Goal: Task Accomplishment & Management: Manage account settings

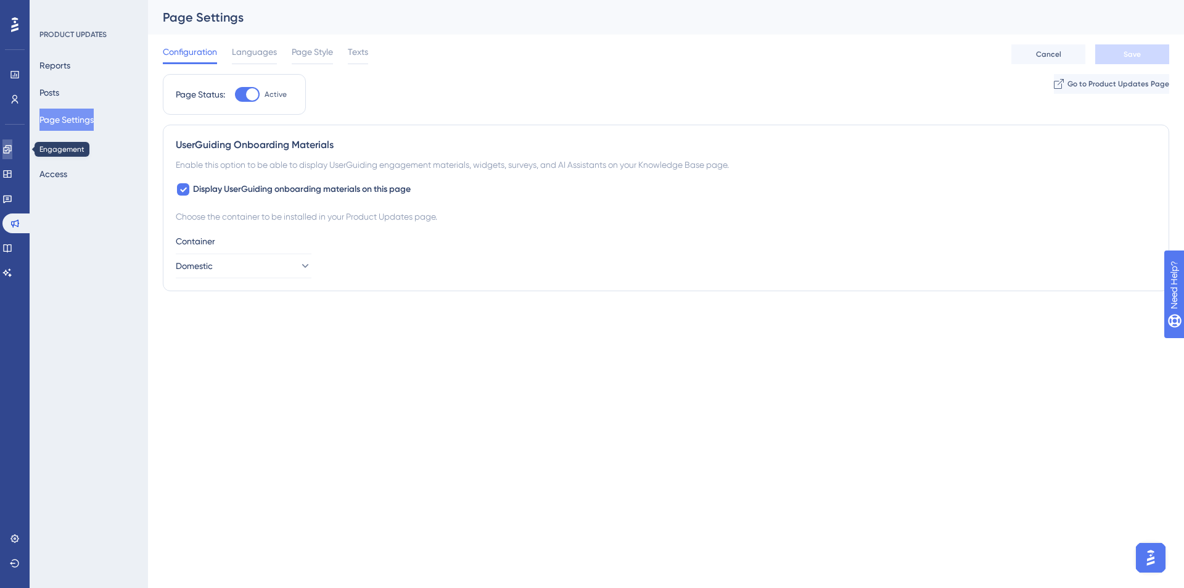
click at [11, 153] on icon at bounding box center [7, 149] width 8 height 8
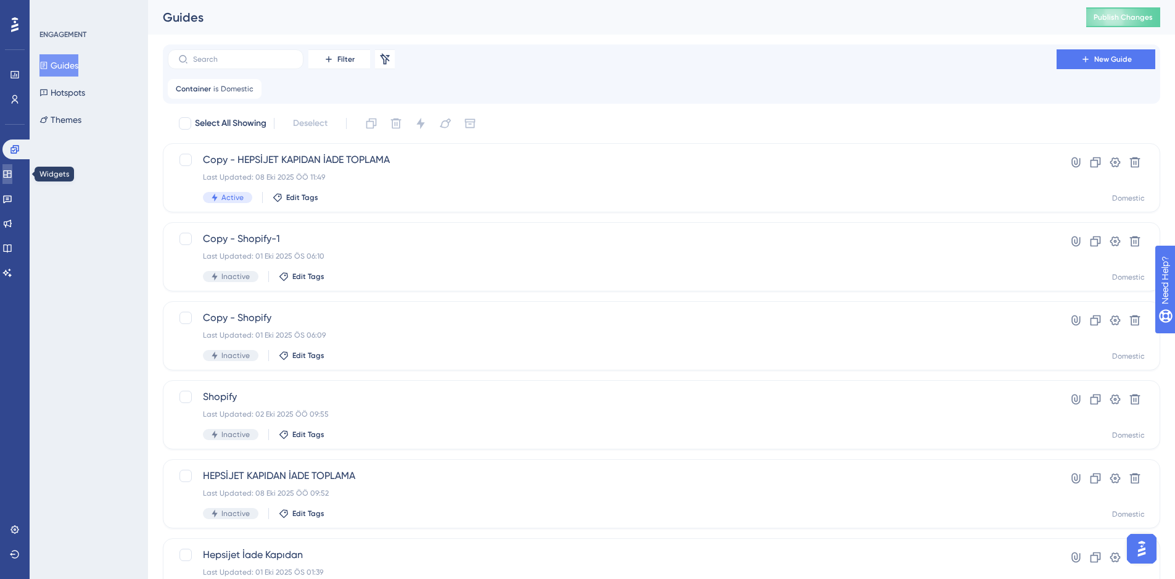
click at [11, 171] on icon at bounding box center [7, 173] width 8 height 7
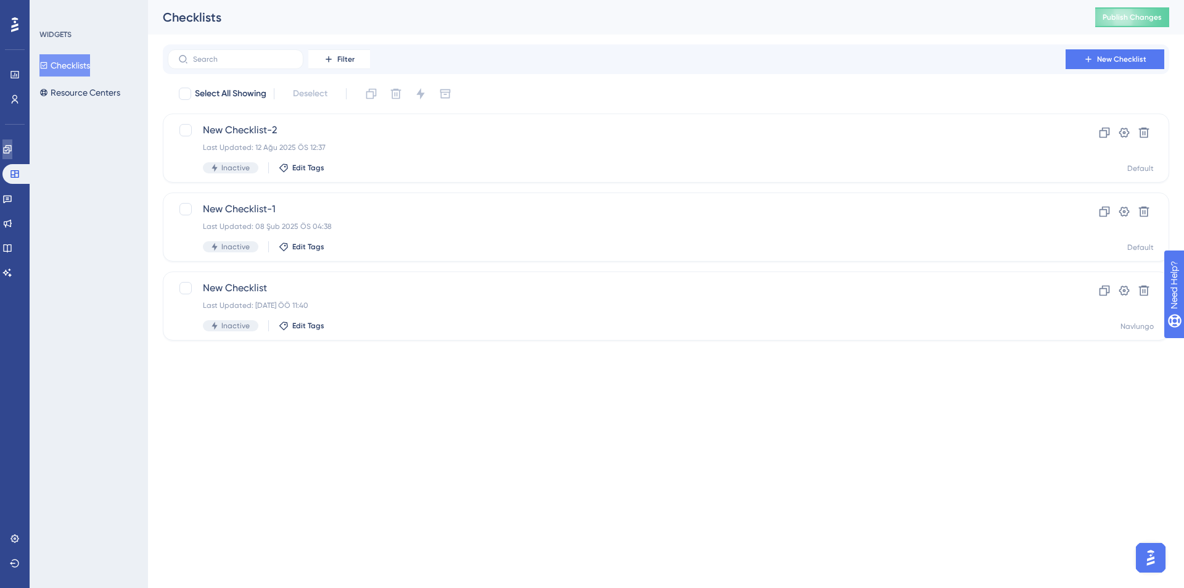
click at [12, 156] on link at bounding box center [7, 149] width 10 height 20
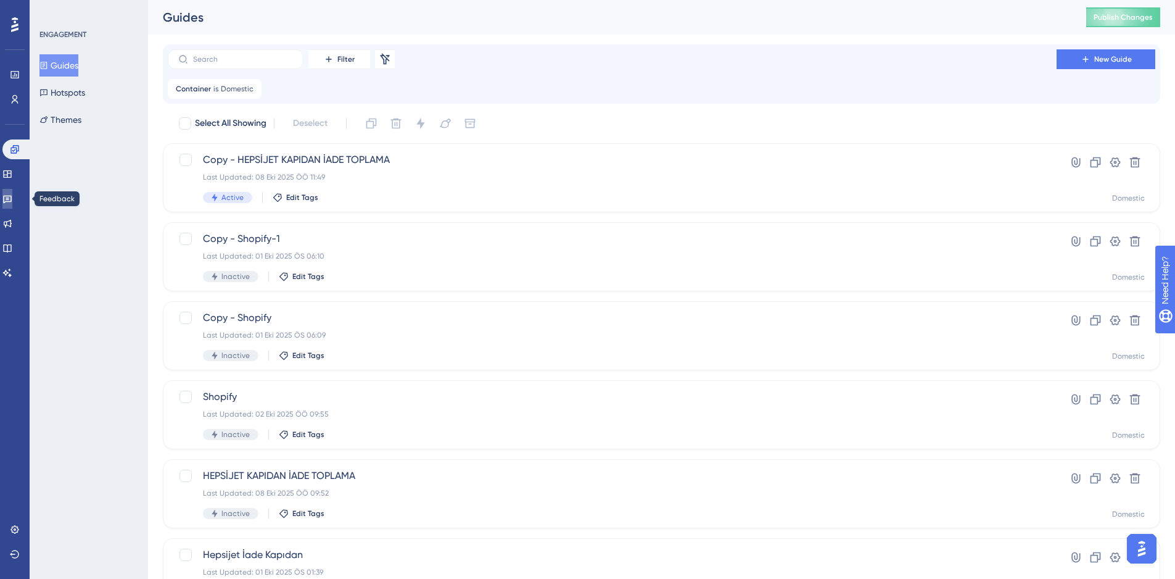
click at [8, 196] on link at bounding box center [7, 199] width 10 height 20
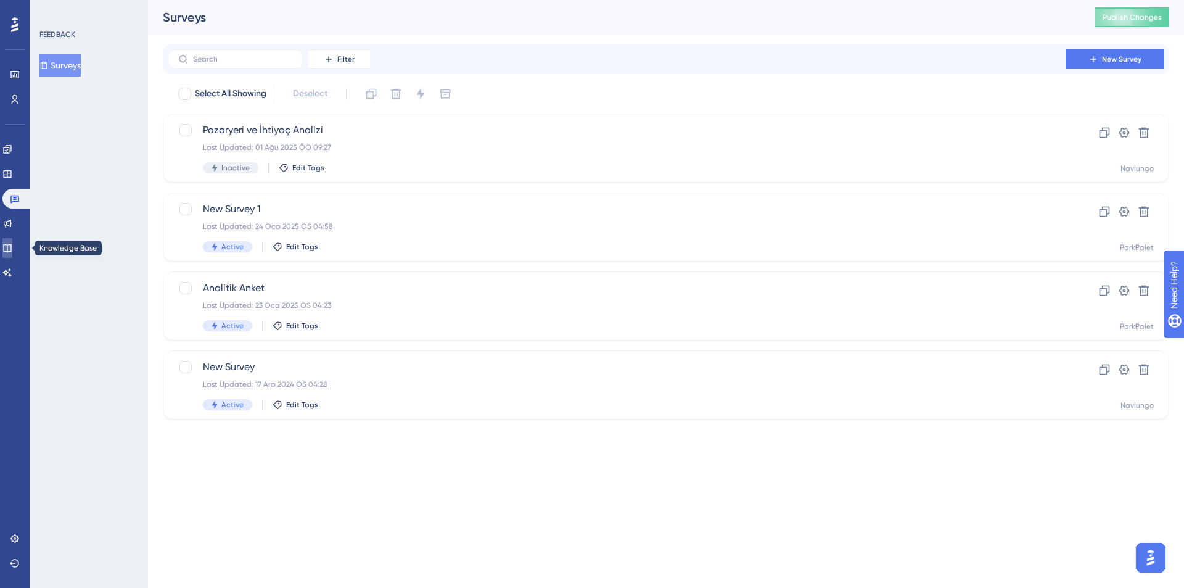
click at [12, 255] on link at bounding box center [7, 248] width 10 height 20
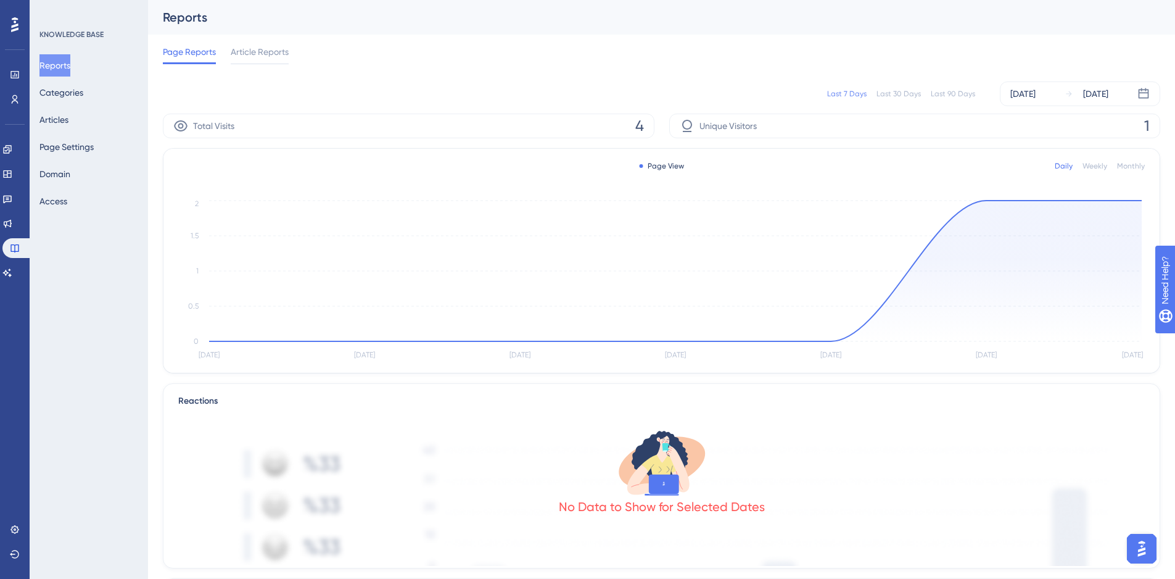
click at [78, 158] on div "Reports Categories Articles Page Settings Domain Access" at bounding box center [89, 133] width 100 height 158
click at [79, 149] on button "Page Settings" at bounding box center [66, 147] width 54 height 22
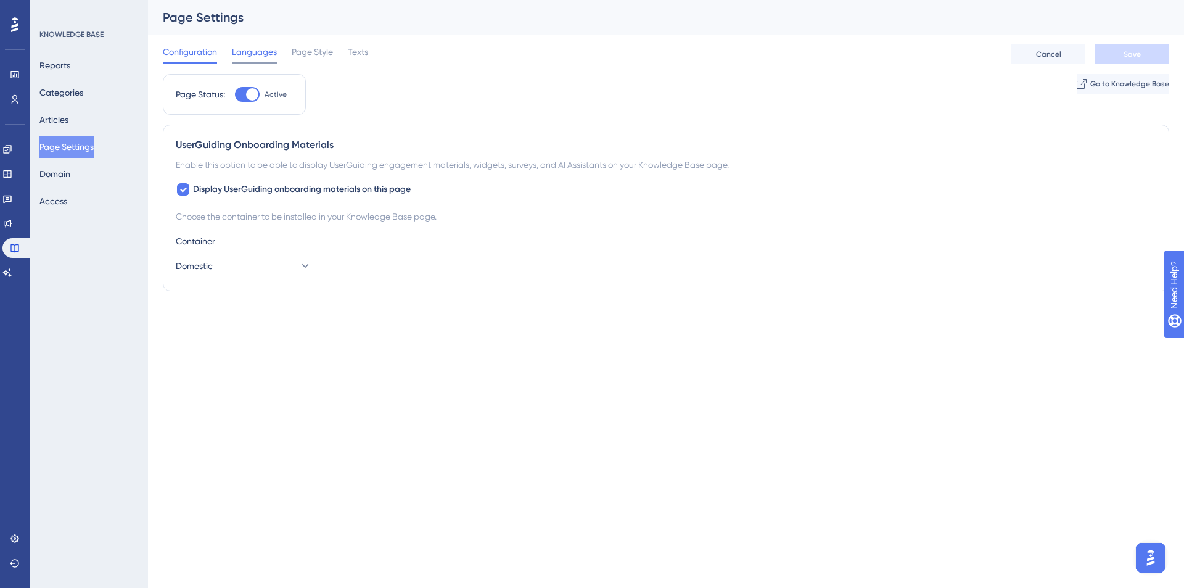
click at [244, 51] on span "Languages" at bounding box center [254, 51] width 45 height 15
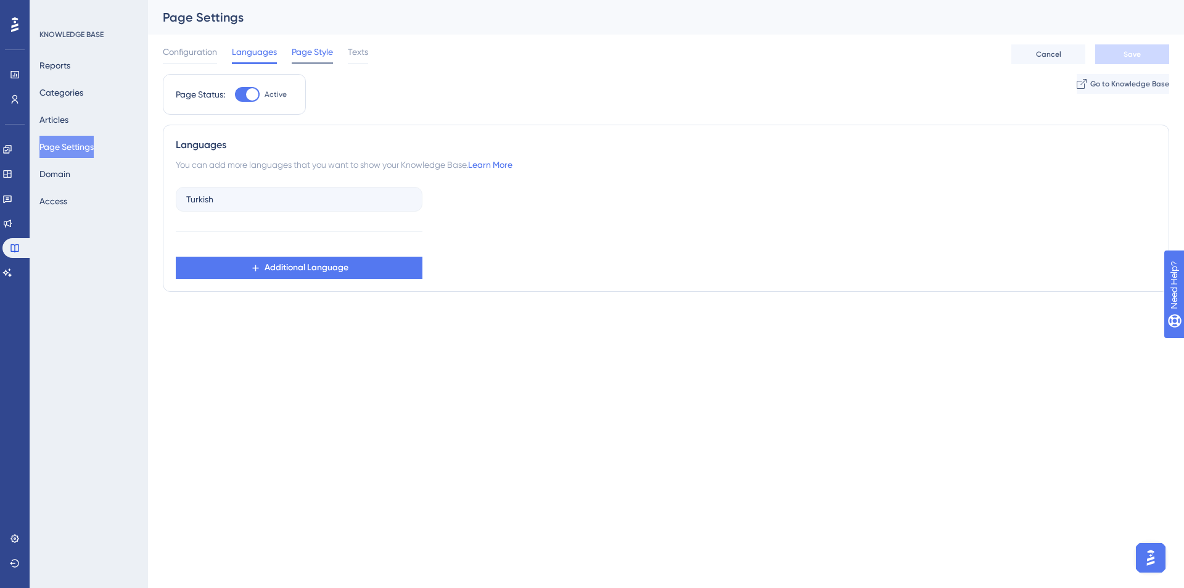
click at [304, 57] on span "Page Style" at bounding box center [312, 51] width 41 height 15
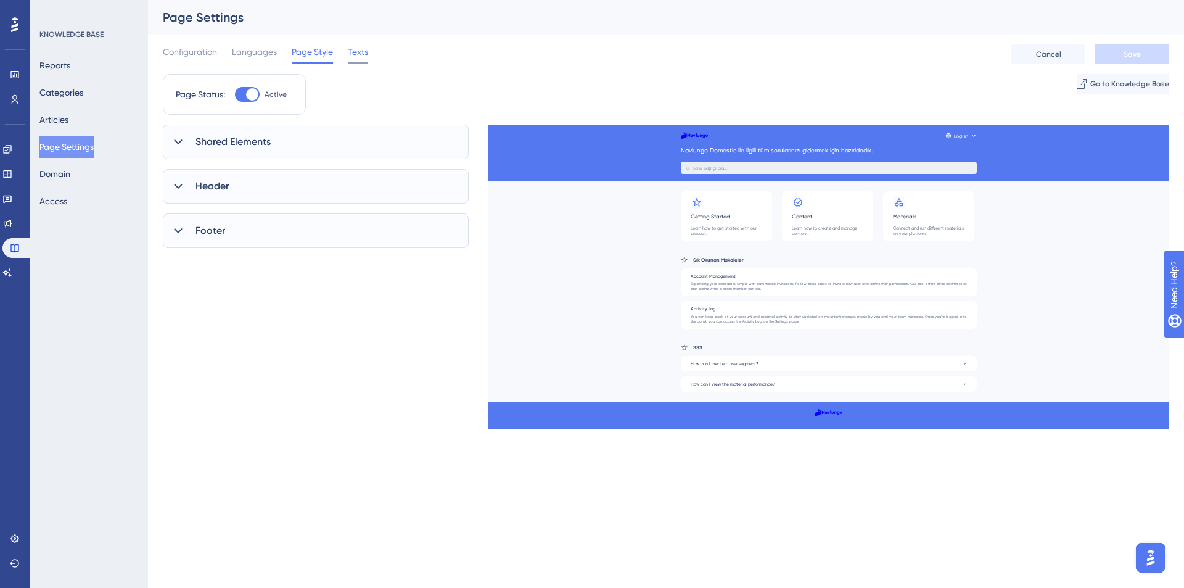
click at [365, 55] on span "Texts" at bounding box center [358, 51] width 20 height 15
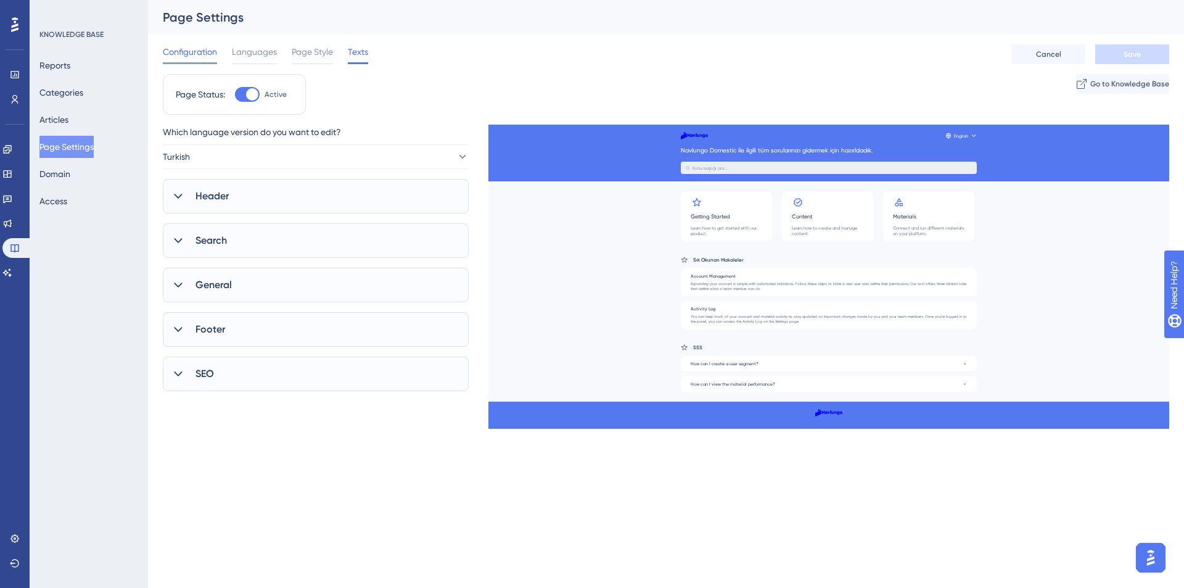
click at [191, 47] on span "Configuration" at bounding box center [190, 51] width 54 height 15
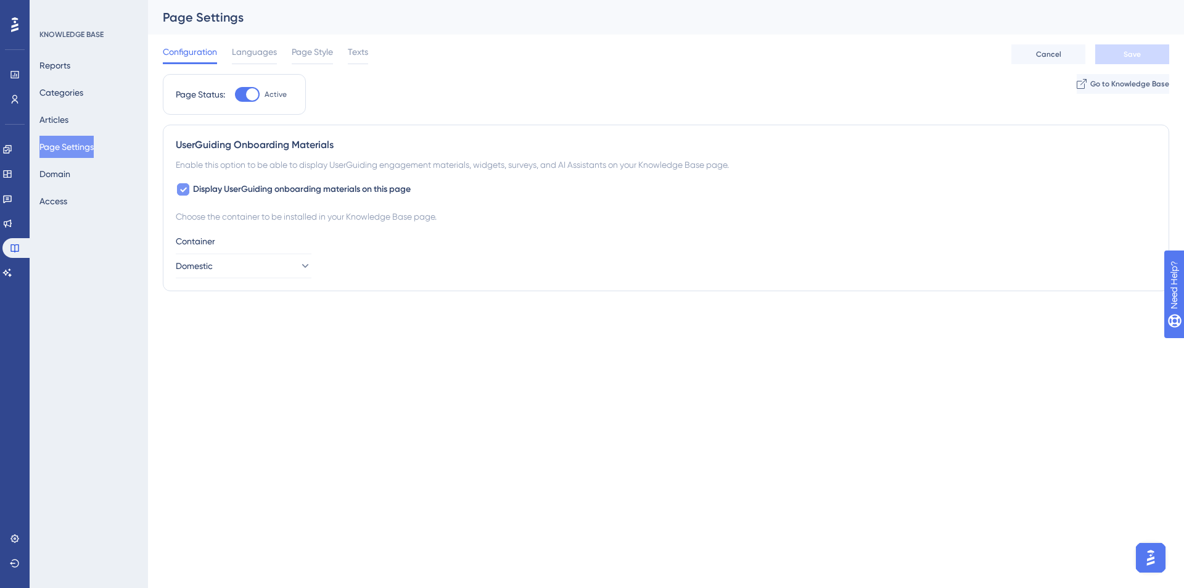
click at [181, 188] on icon at bounding box center [183, 189] width 7 height 10
click at [181, 187] on div at bounding box center [183, 189] width 12 height 12
click at [181, 187] on icon at bounding box center [183, 189] width 7 height 10
click at [181, 187] on div at bounding box center [183, 189] width 12 height 12
checkbox input "true"
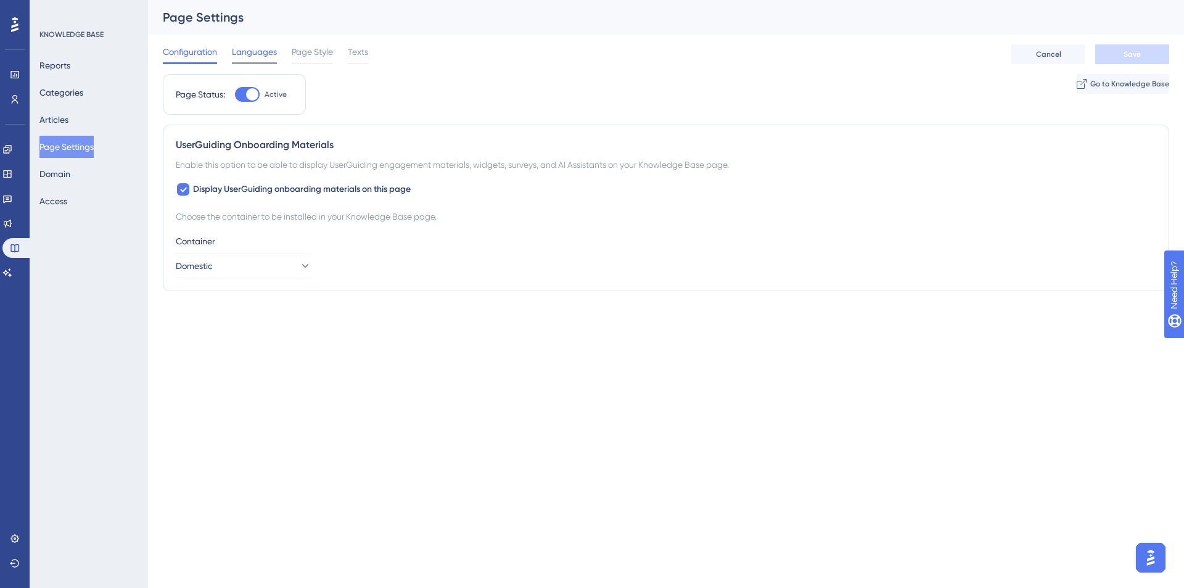
click at [236, 54] on span "Languages" at bounding box center [254, 51] width 45 height 15
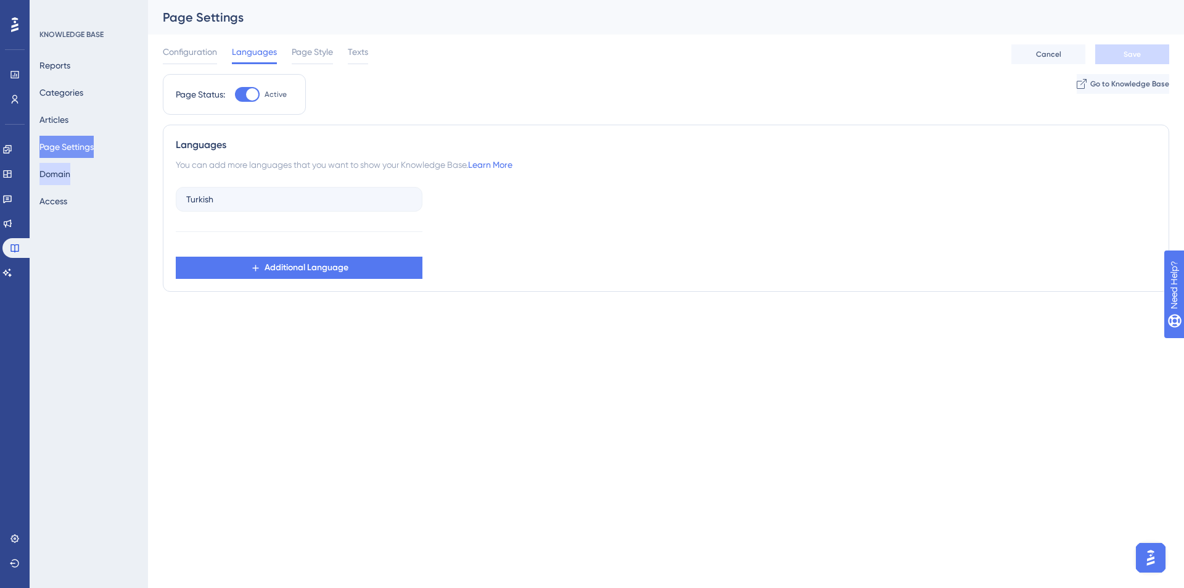
click at [69, 171] on button "Domain" at bounding box center [54, 174] width 31 height 22
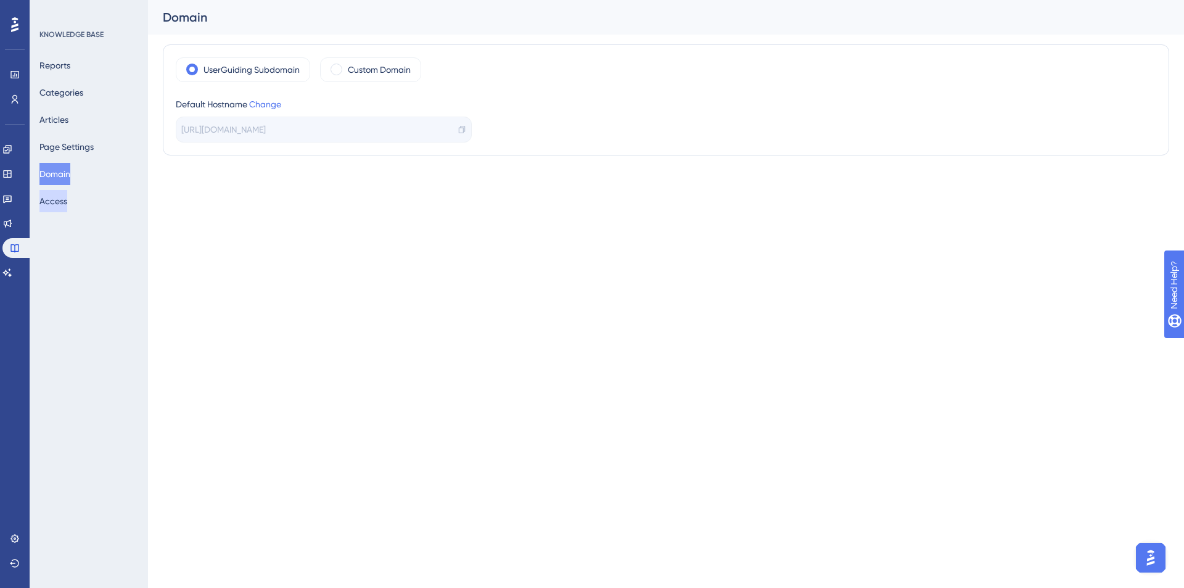
click at [67, 203] on button "Access" at bounding box center [53, 201] width 28 height 22
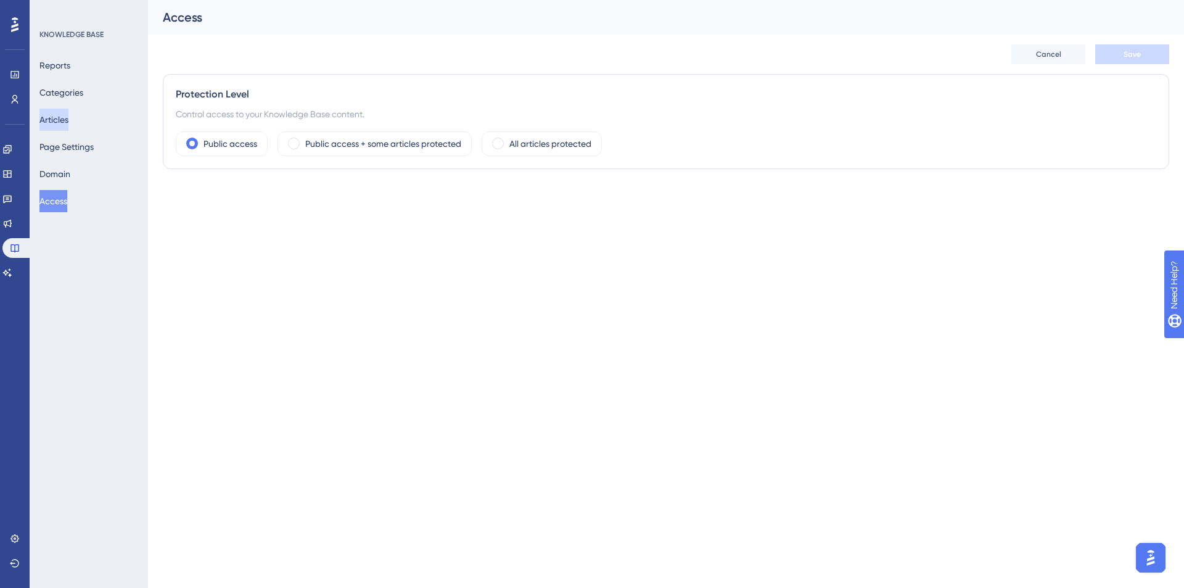
click at [68, 117] on button "Articles" at bounding box center [53, 120] width 29 height 22
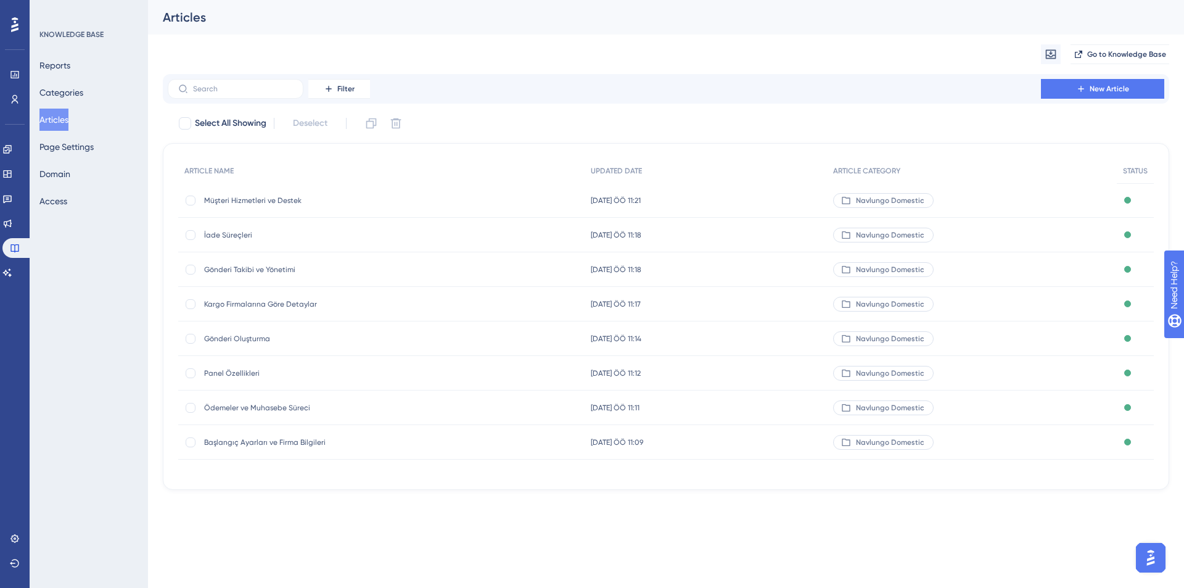
click at [63, 122] on button "Articles" at bounding box center [53, 120] width 29 height 22
click at [60, 85] on button "Categories" at bounding box center [61, 92] width 44 height 22
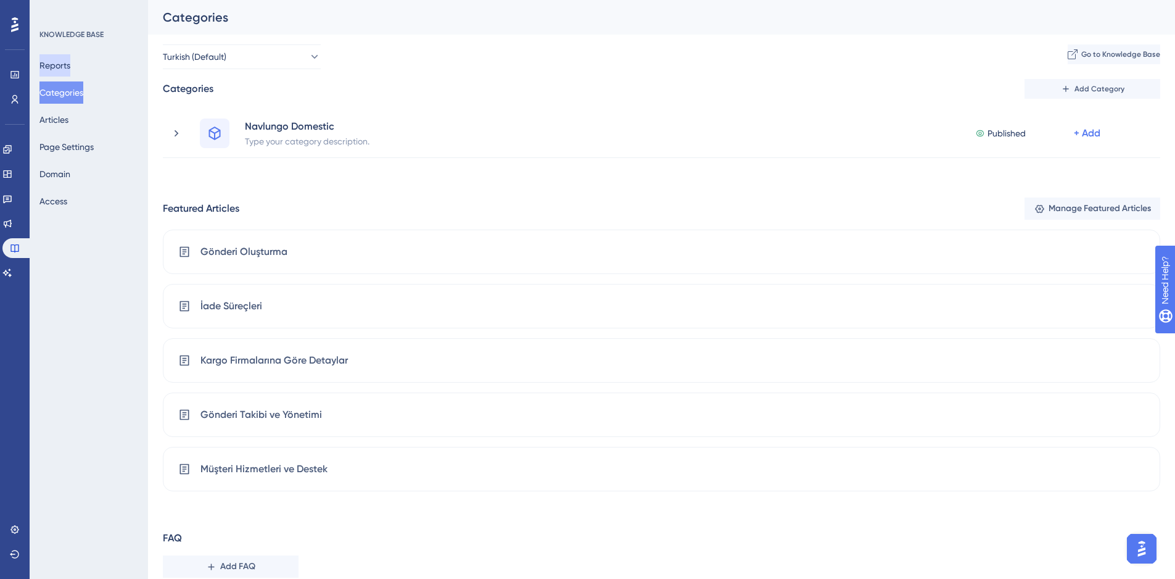
click at [64, 67] on button "Reports" at bounding box center [54, 65] width 31 height 22
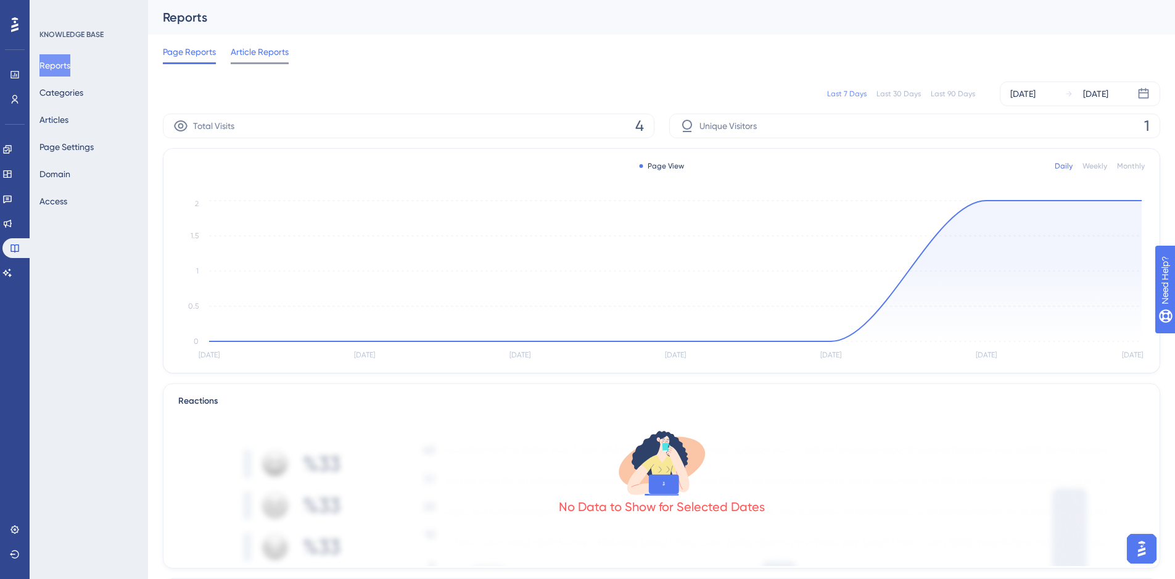
click at [266, 52] on span "Article Reports" at bounding box center [260, 51] width 58 height 15
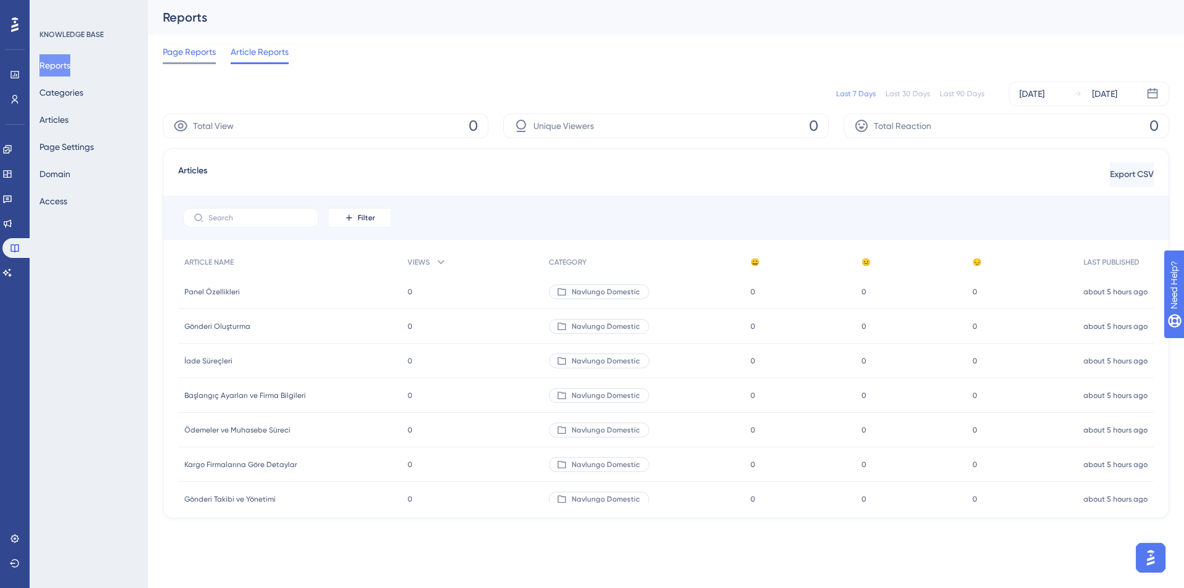
click at [197, 57] on span "Page Reports" at bounding box center [189, 51] width 53 height 15
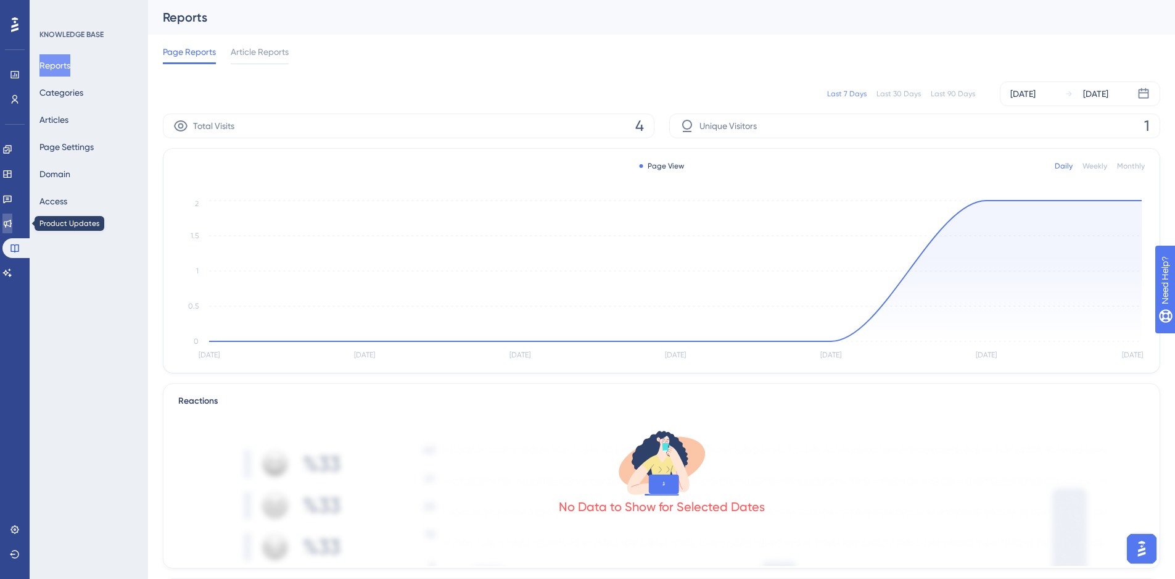
click at [12, 223] on icon at bounding box center [8, 224] width 8 height 8
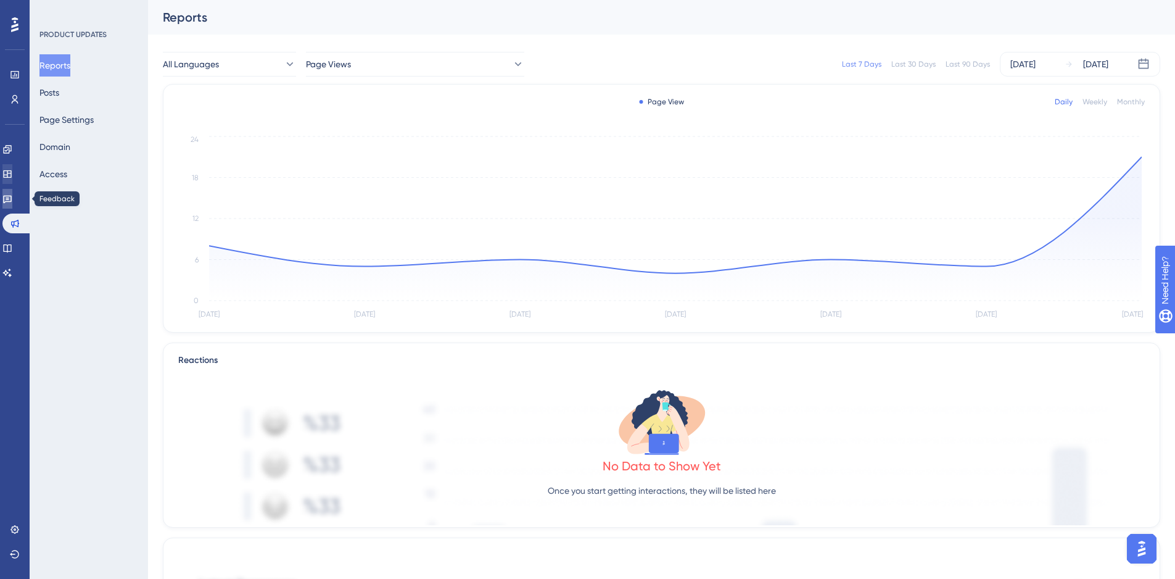
click at [12, 199] on icon at bounding box center [7, 199] width 10 height 10
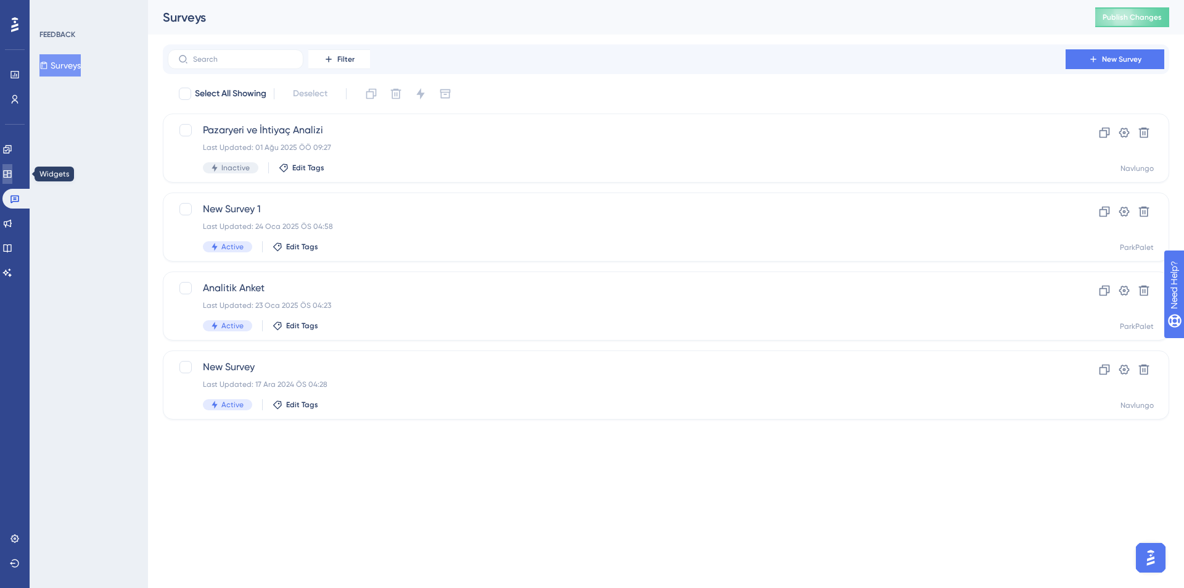
drag, startPoint x: 12, startPoint y: 175, endPoint x: 23, endPoint y: 173, distance: 10.6
click at [12, 174] on icon at bounding box center [7, 174] width 10 height 10
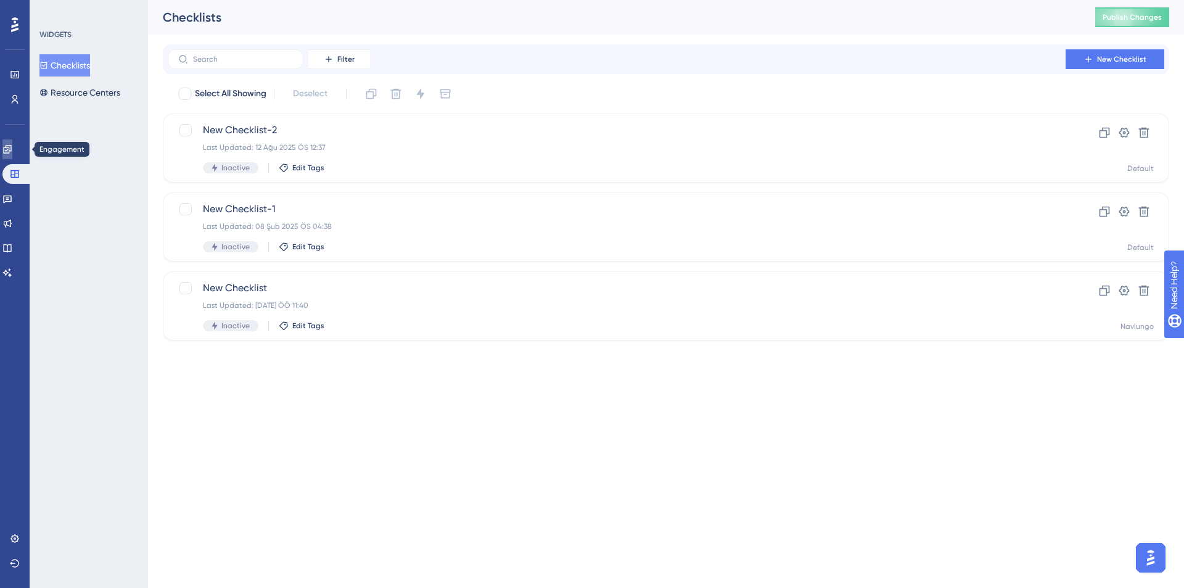
click at [12, 154] on link at bounding box center [7, 149] width 10 height 20
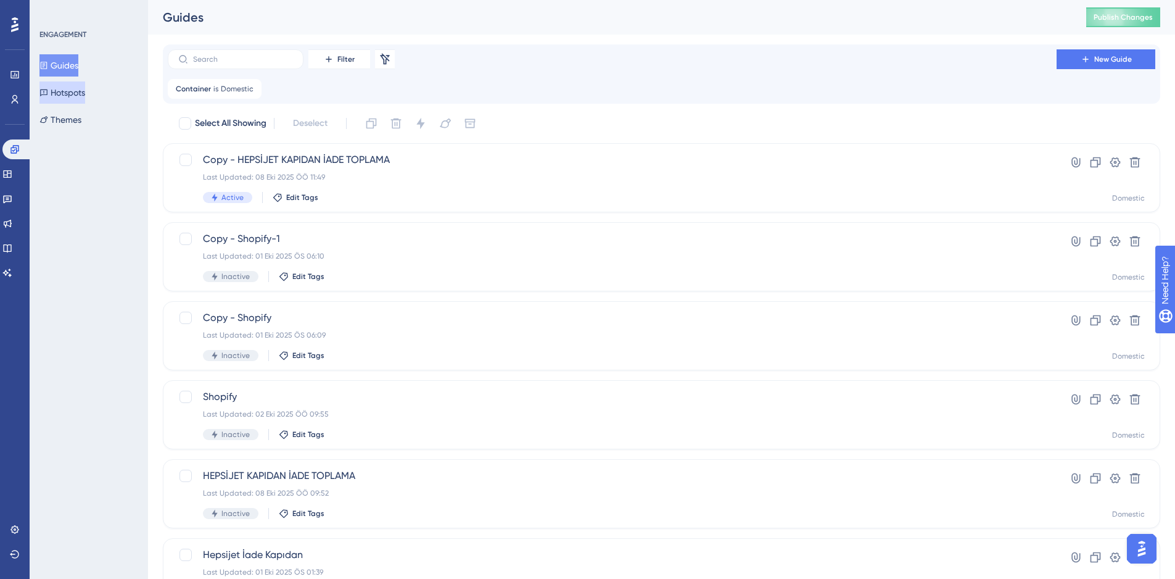
click at [77, 88] on button "Hotspots" at bounding box center [62, 92] width 46 height 22
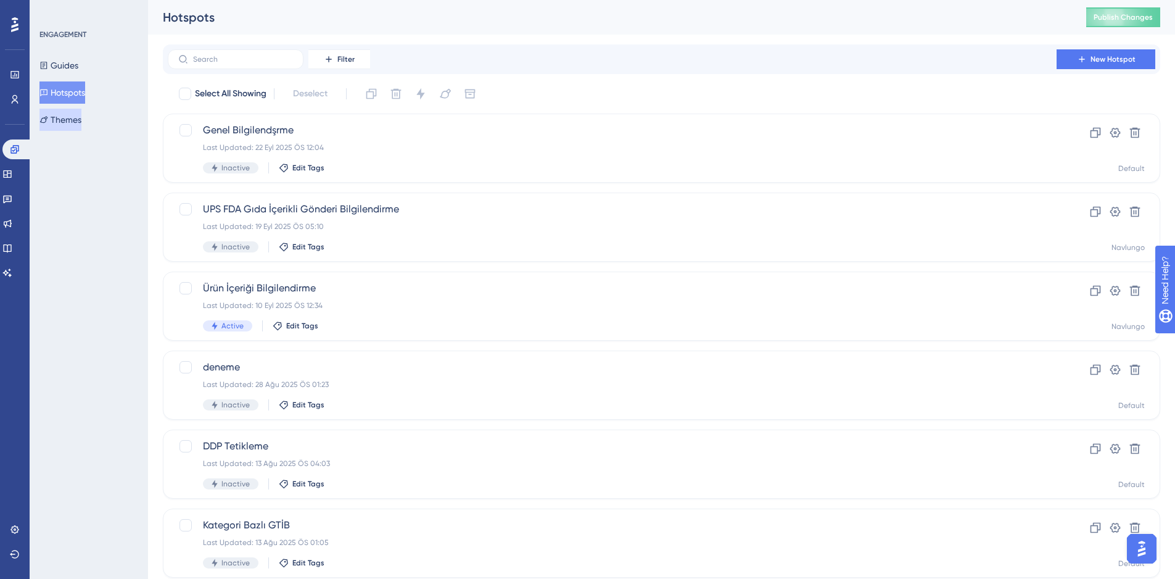
click at [72, 116] on button "Themes" at bounding box center [60, 120] width 42 height 22
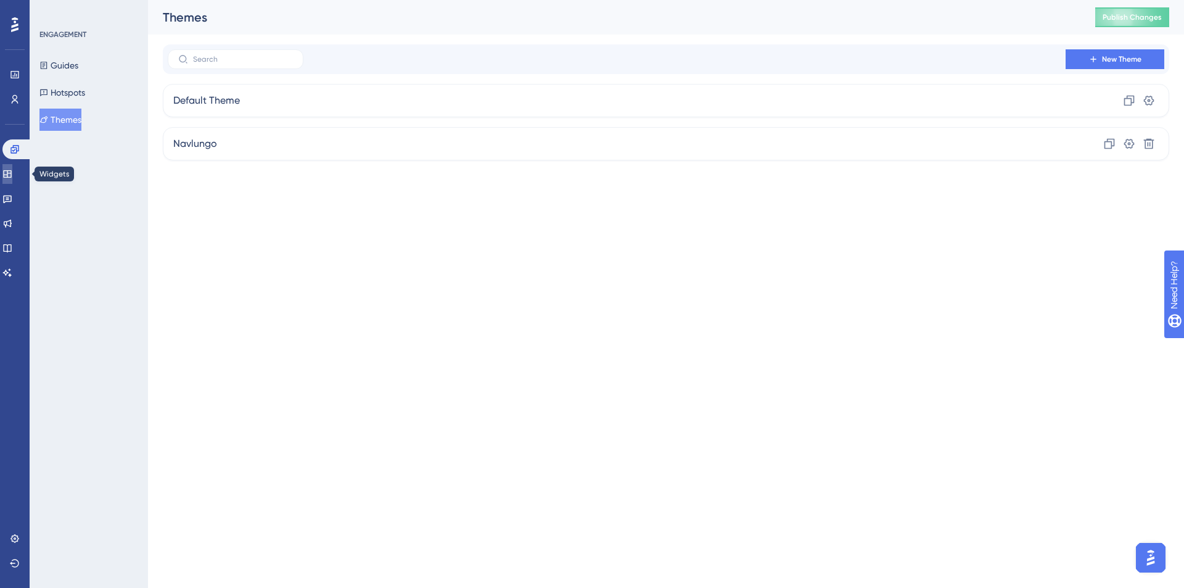
click at [12, 176] on icon at bounding box center [7, 174] width 10 height 10
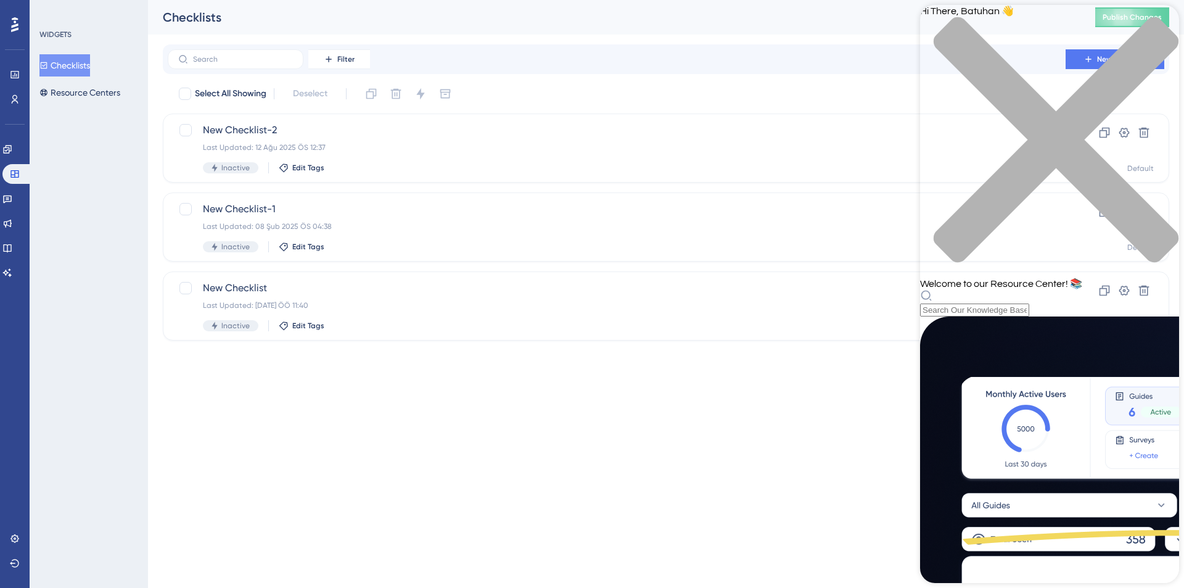
click at [1035, 76] on div "Hi There, [GEOGRAPHIC_DATA] 👋 Welcome to our Resource Center! 📚" at bounding box center [1049, 161] width 259 height 312
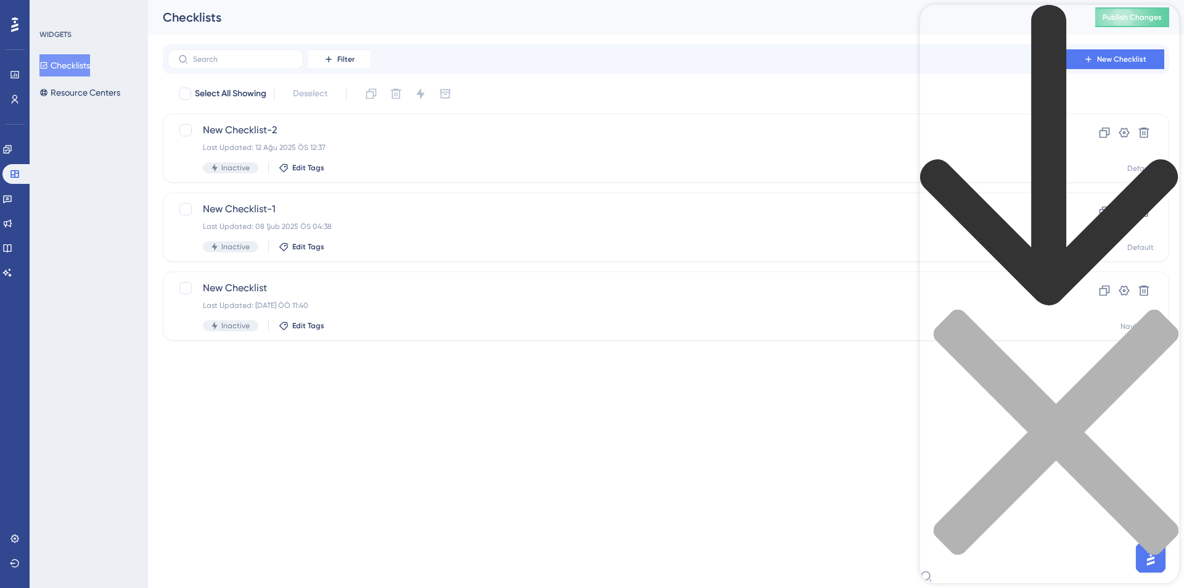
type input "h"
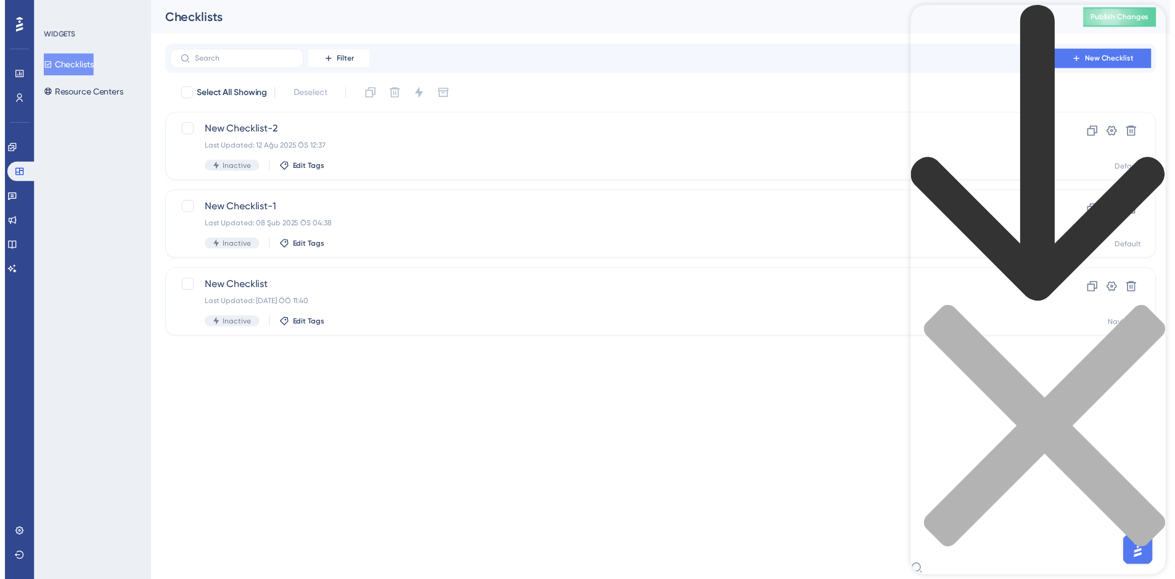
scroll to position [777, 0]
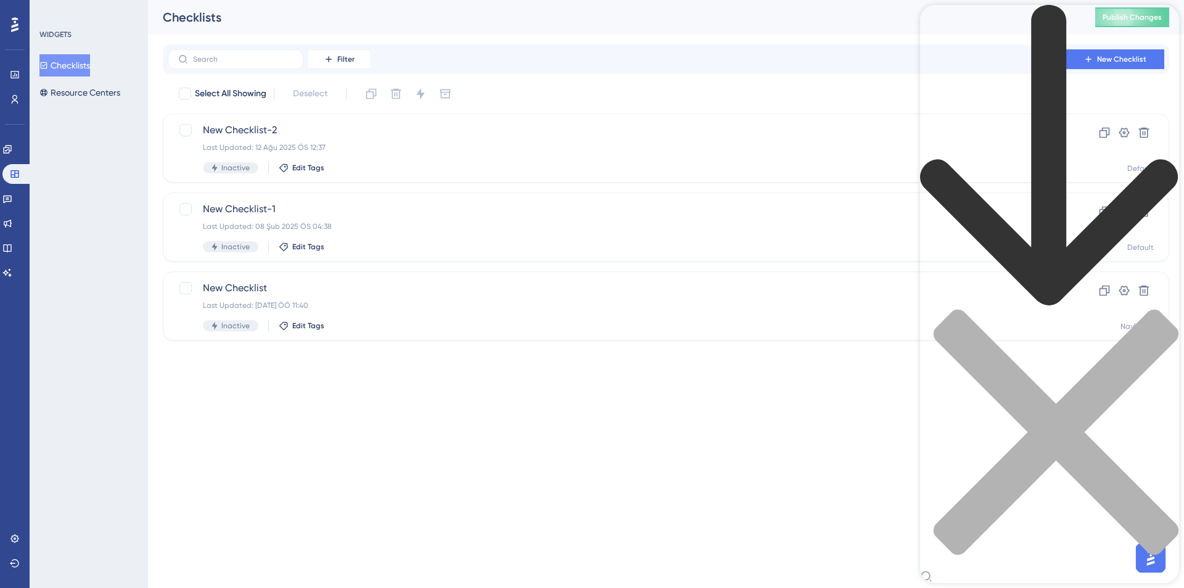
type input "knowled"
click at [1158, 309] on icon "close resource center" at bounding box center [1049, 438] width 259 height 259
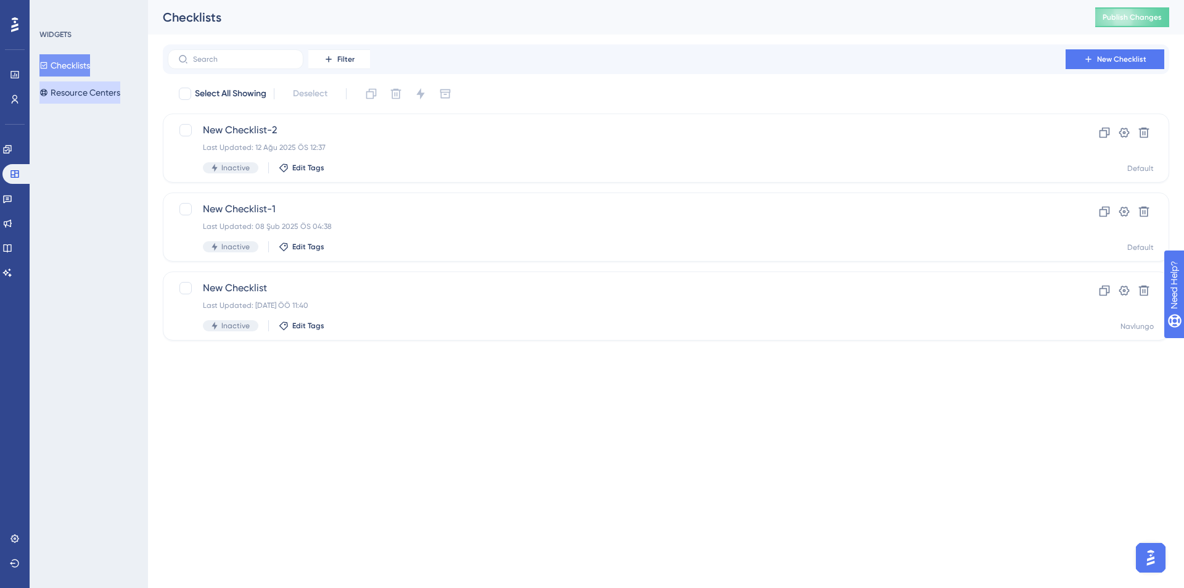
click at [117, 87] on button "Resource Centers" at bounding box center [79, 92] width 81 height 22
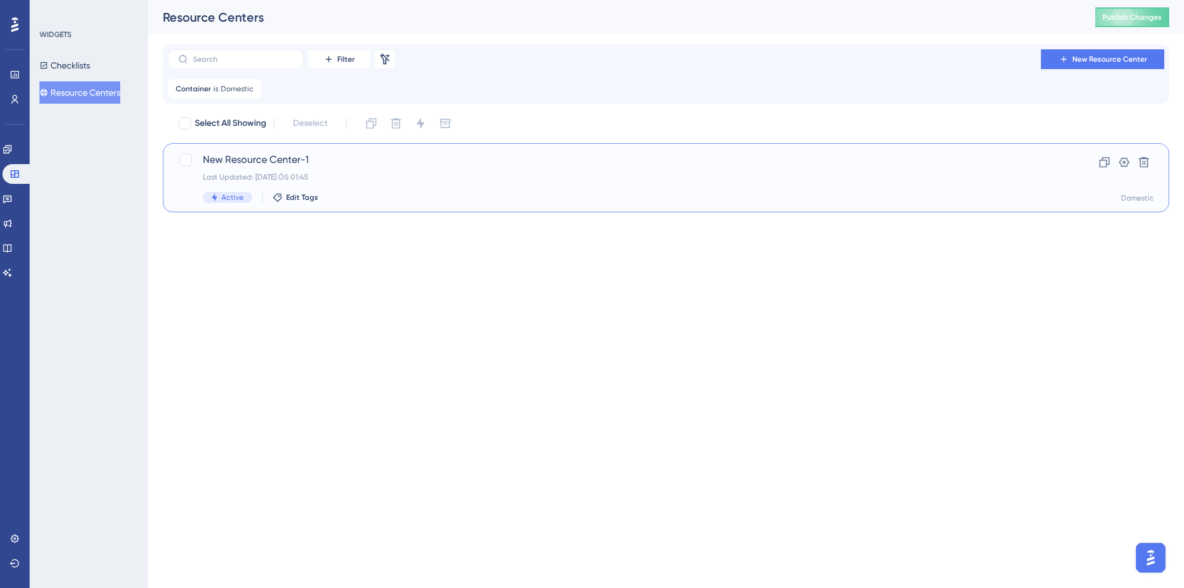
click at [421, 190] on div "New Resource Center-1 Last Updated: [DATE] ÖS 01:45 Active Edit Tags" at bounding box center [617, 177] width 828 height 51
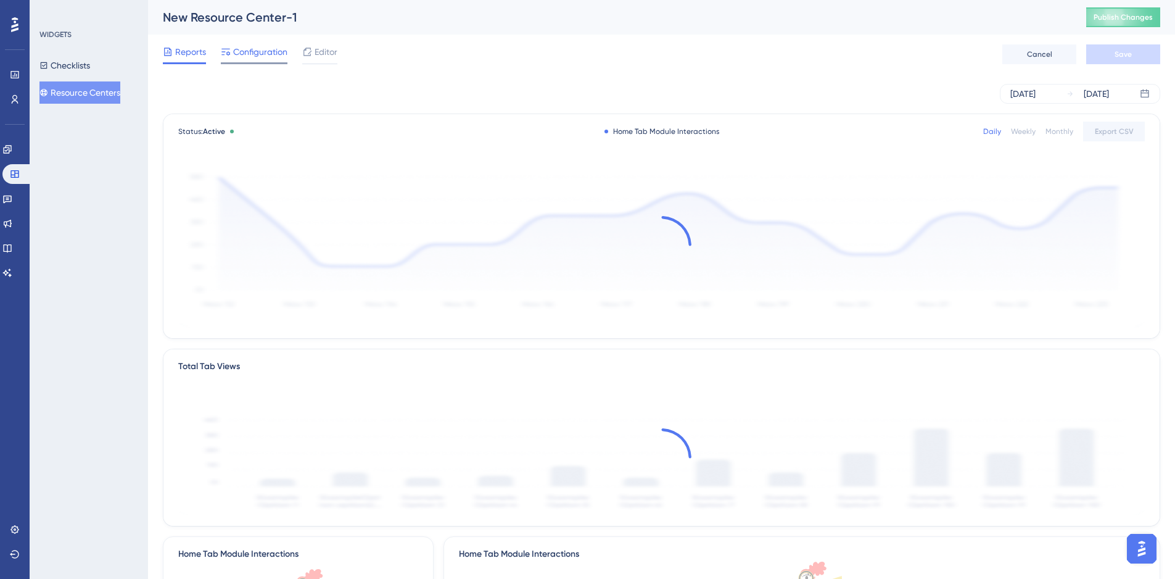
click at [266, 58] on span "Configuration" at bounding box center [260, 51] width 54 height 15
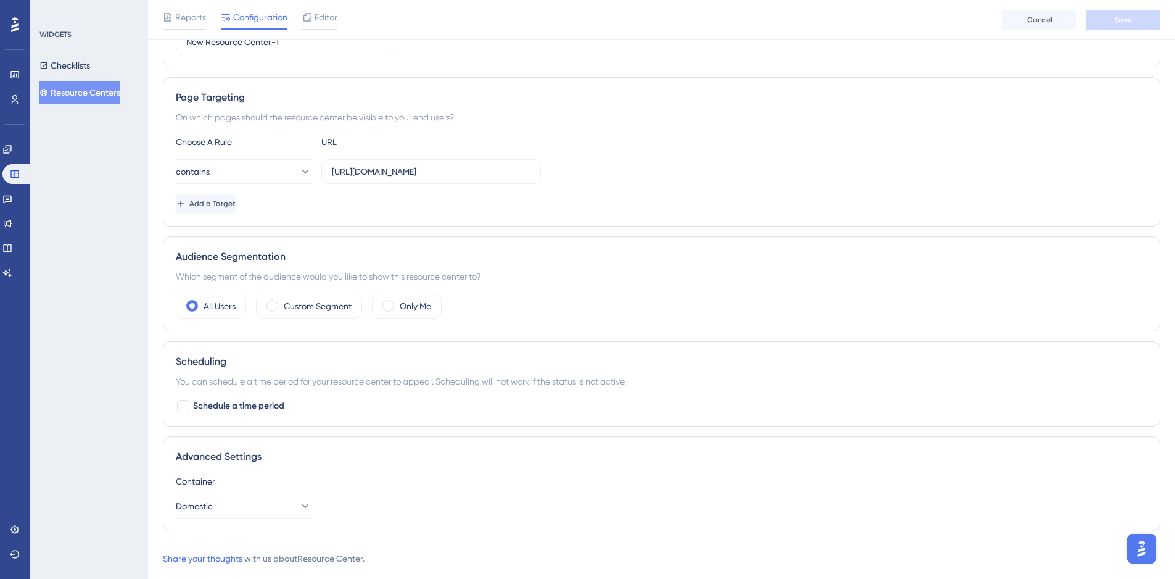
scroll to position [212, 0]
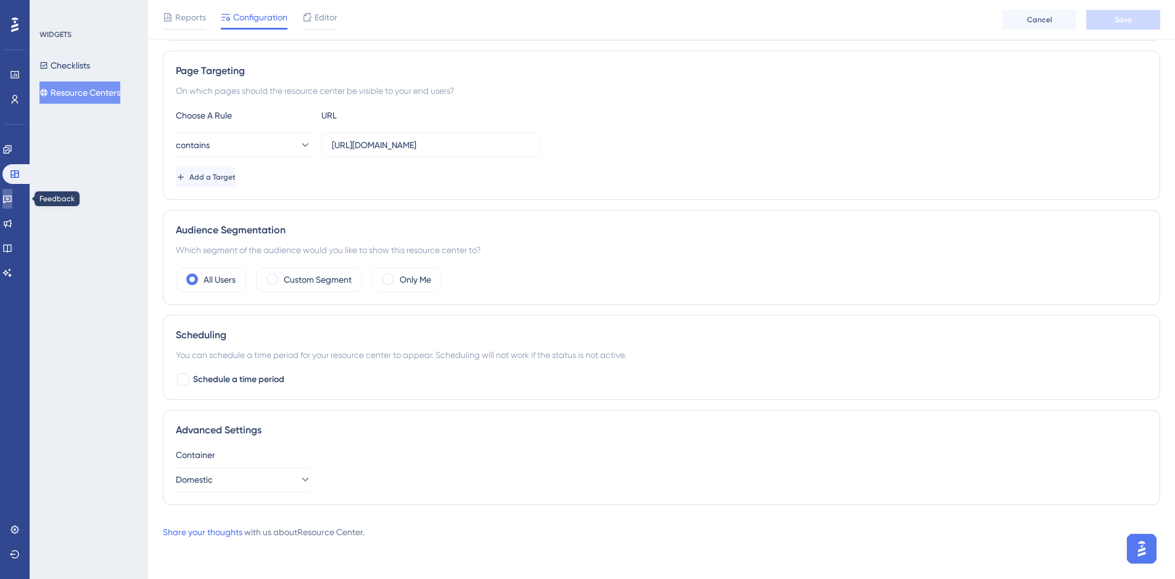
click at [12, 202] on icon at bounding box center [7, 199] width 10 height 10
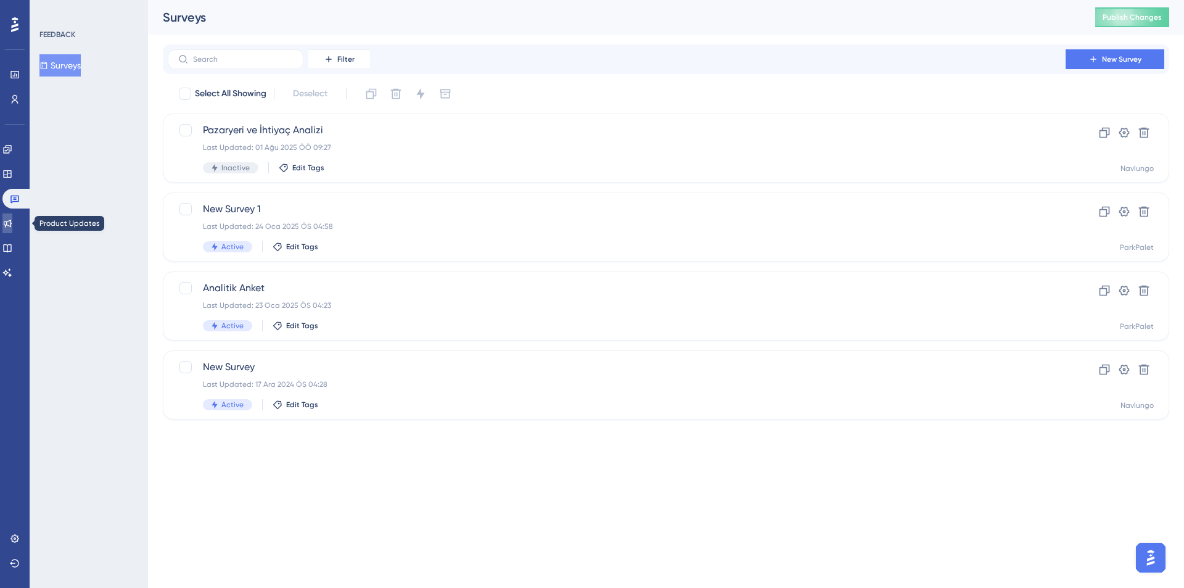
click at [12, 218] on icon at bounding box center [7, 223] width 10 height 10
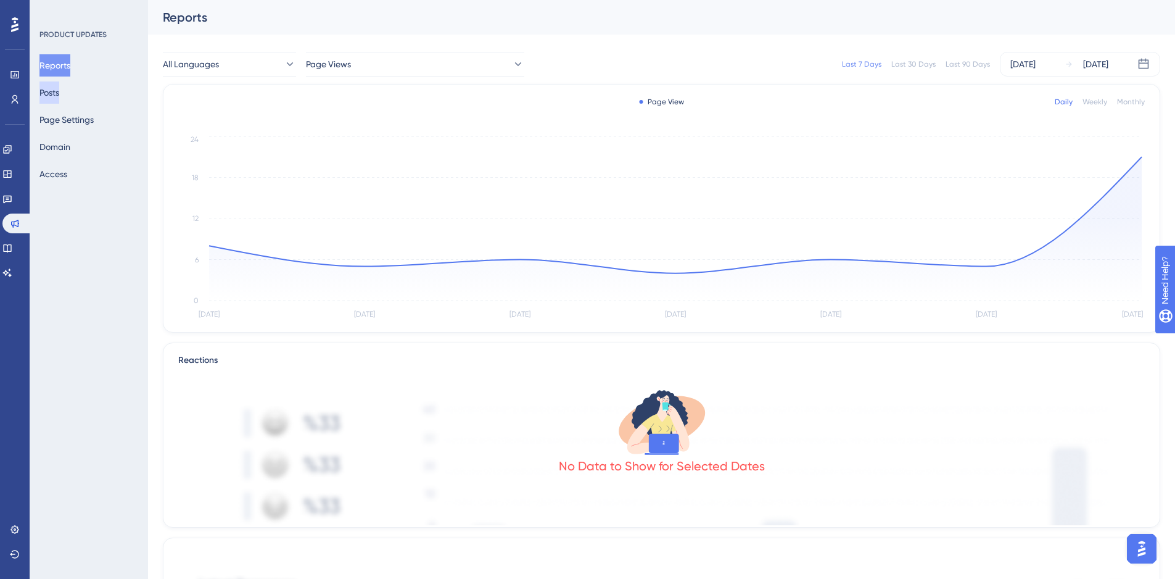
click at [59, 84] on button "Posts" at bounding box center [49, 92] width 20 height 22
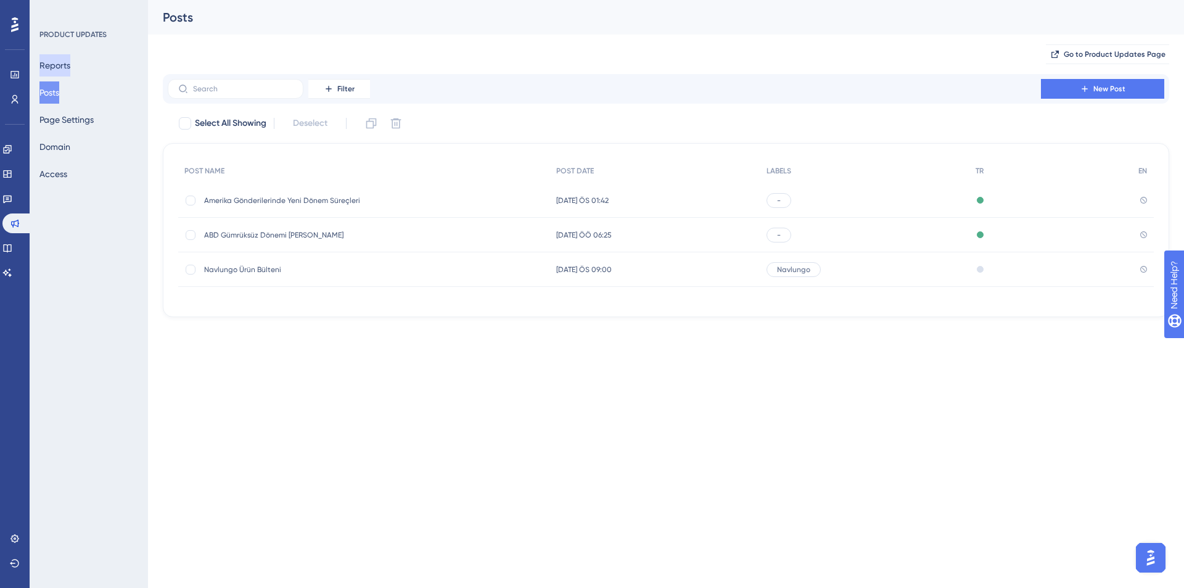
click at [68, 67] on button "Reports" at bounding box center [54, 65] width 31 height 22
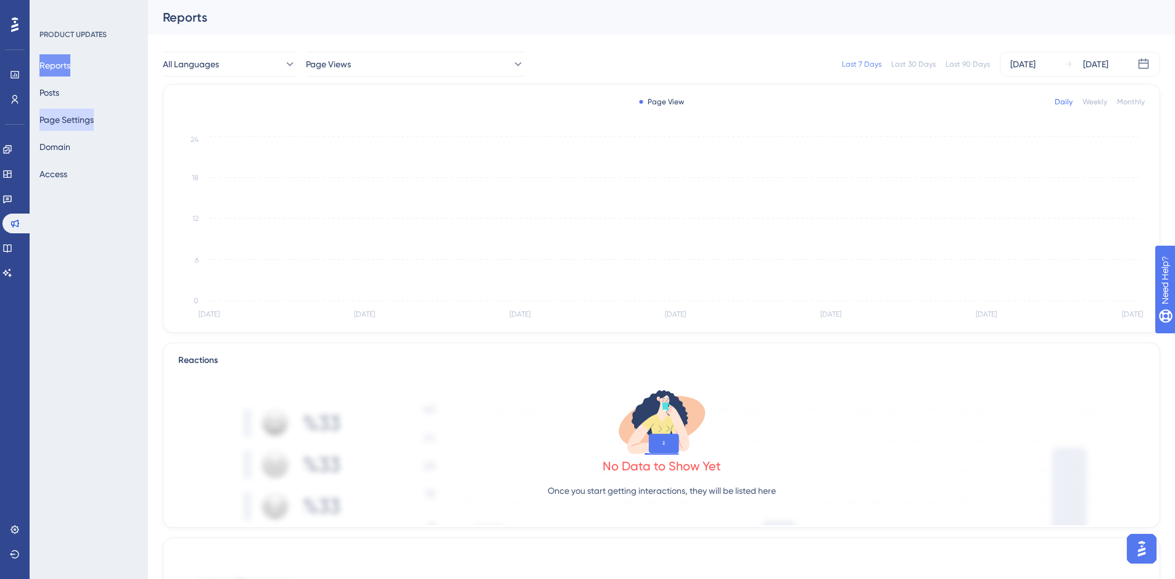
click at [66, 117] on button "Page Settings" at bounding box center [66, 120] width 54 height 22
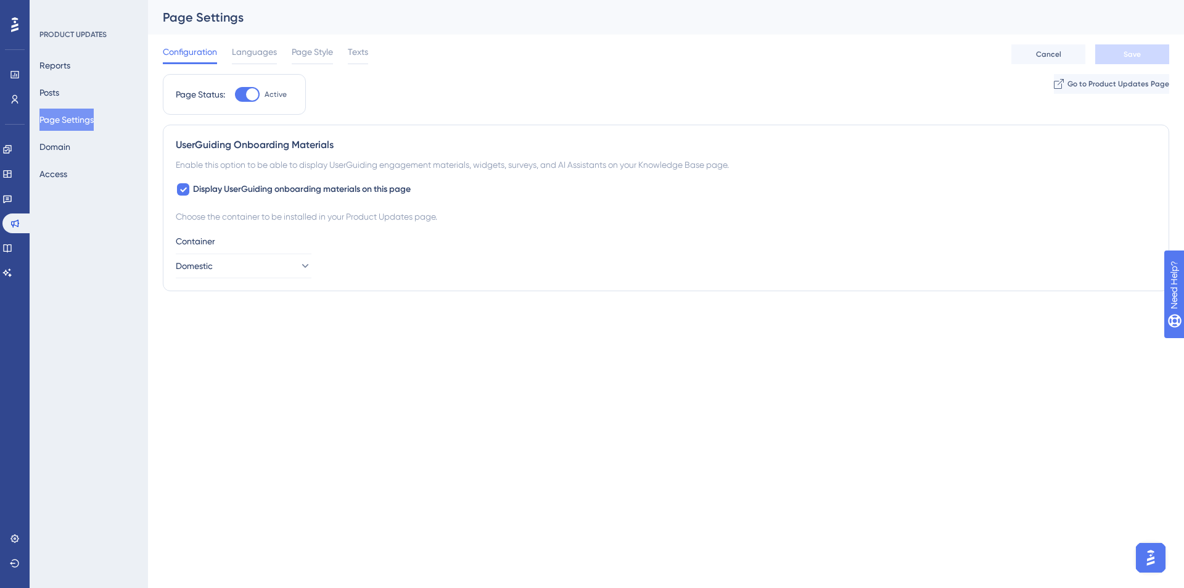
click at [249, 96] on div at bounding box center [252, 94] width 12 height 12
click at [235, 95] on input "Active" at bounding box center [234, 94] width 1 height 1
checkbox input "true"
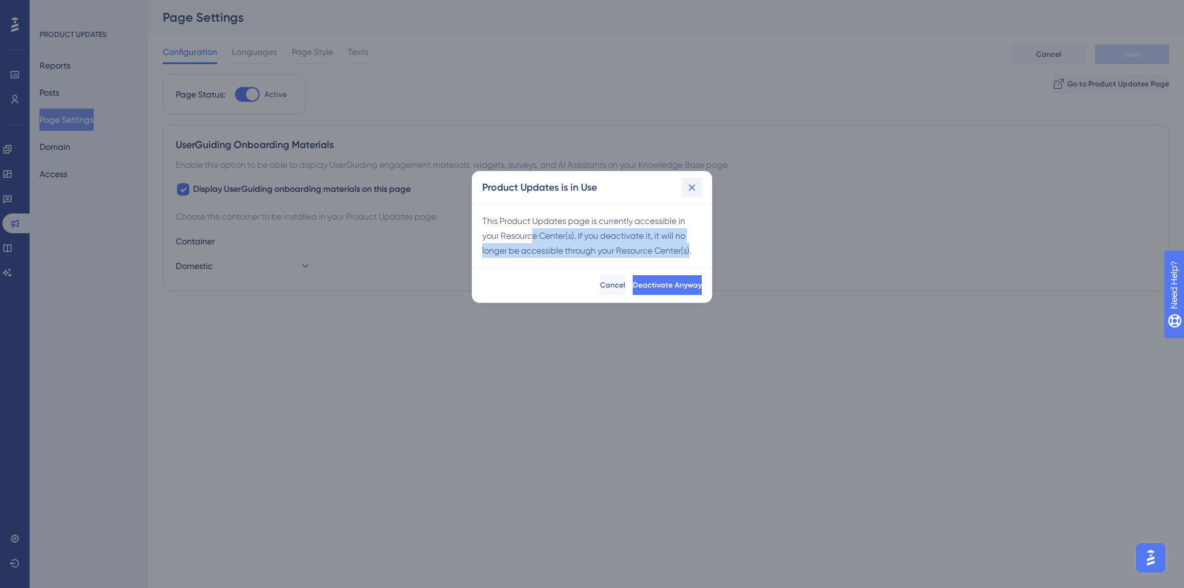
drag, startPoint x: 534, startPoint y: 238, endPoint x: 688, endPoint y: 196, distance: 159.8
click at [691, 255] on div "This Product Updates page is currently accessible in your Resource Center(s). I…" at bounding box center [592, 235] width 220 height 44
drag, startPoint x: 690, startPoint y: 188, endPoint x: 572, endPoint y: 162, distance: 121.2
click at [690, 186] on icon at bounding box center [692, 187] width 12 height 12
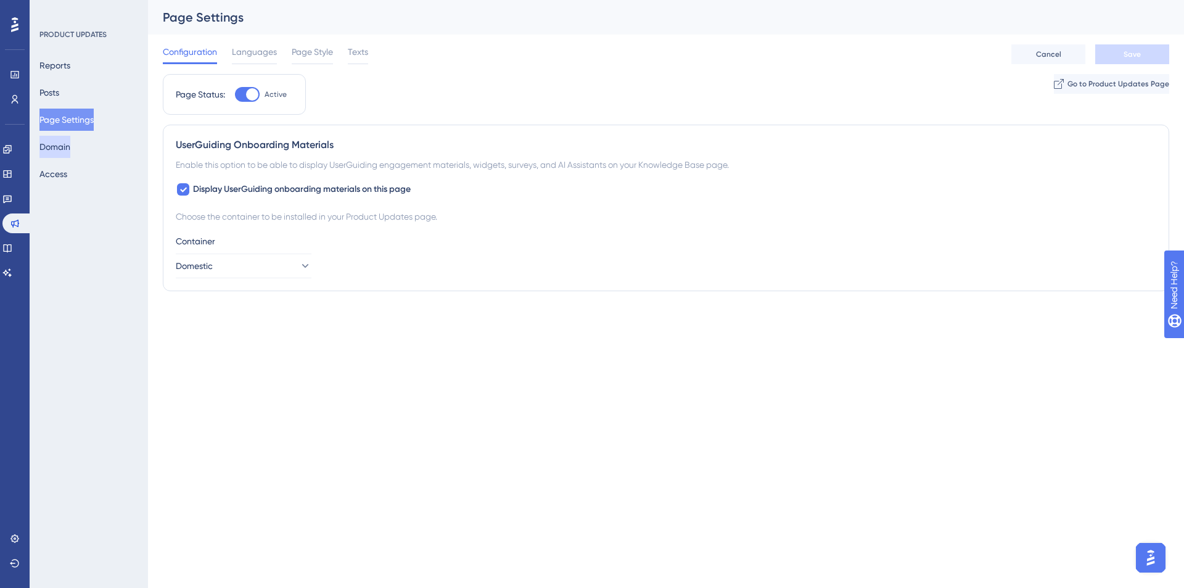
click at [70, 149] on button "Domain" at bounding box center [54, 147] width 31 height 22
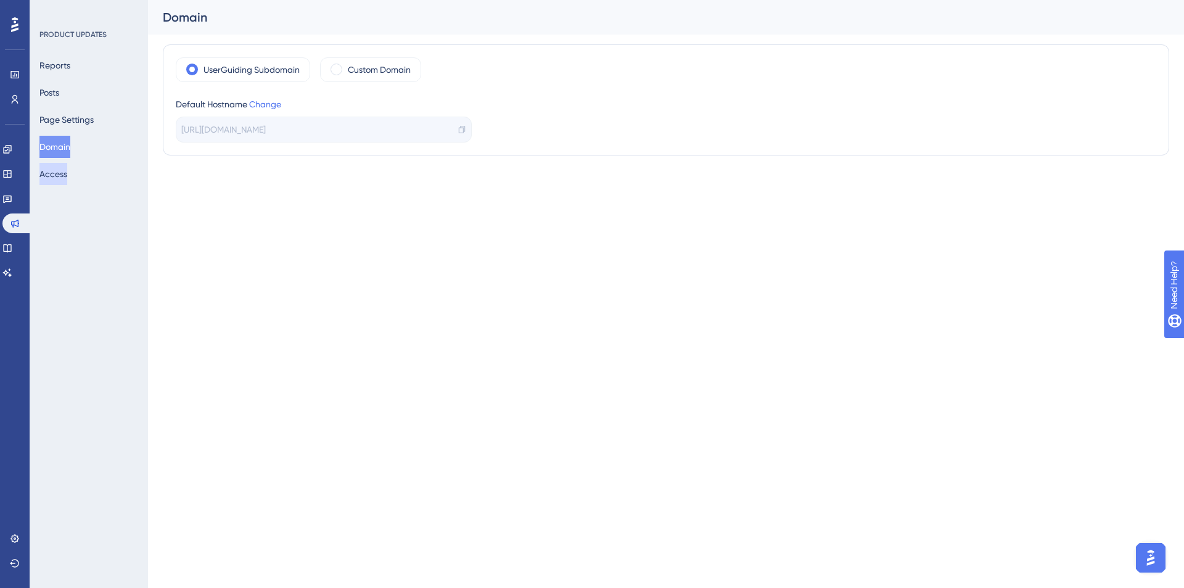
click at [67, 175] on button "Access" at bounding box center [53, 174] width 28 height 22
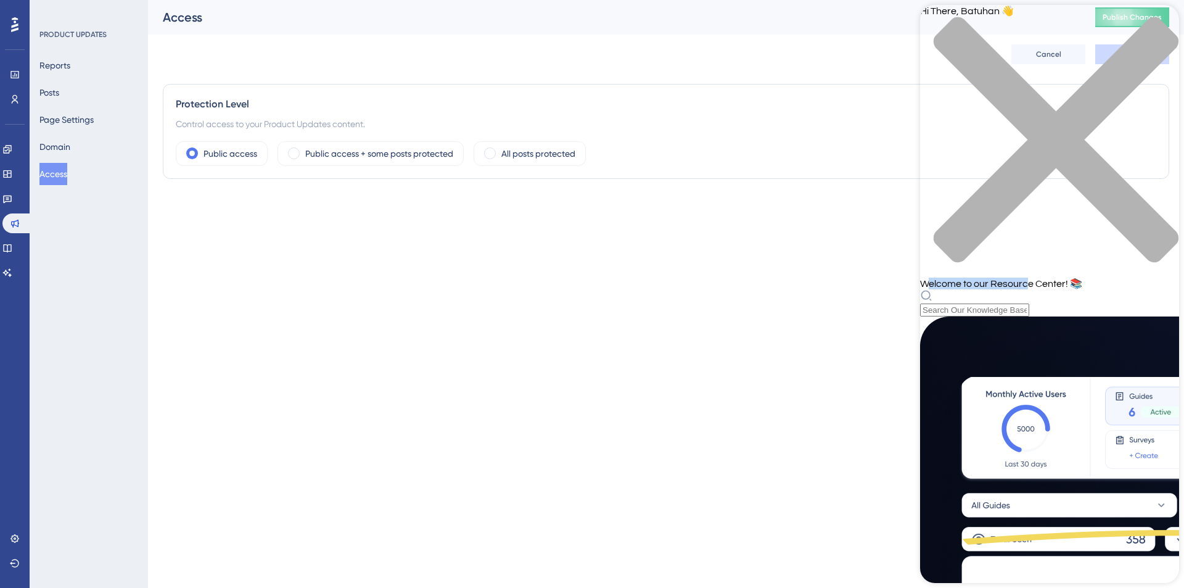
drag, startPoint x: 939, startPoint y: 43, endPoint x: 1113, endPoint y: 47, distance: 173.4
click at [1051, 49] on div "Hi There, [GEOGRAPHIC_DATA] 👋 Welcome to our Resource Center! 📚" at bounding box center [1049, 161] width 259 height 312
drag, startPoint x: 15, startPoint y: 250, endPoint x: 17, endPoint y: 242, distance: 9.0
click at [12, 250] on icon at bounding box center [7, 248] width 10 height 10
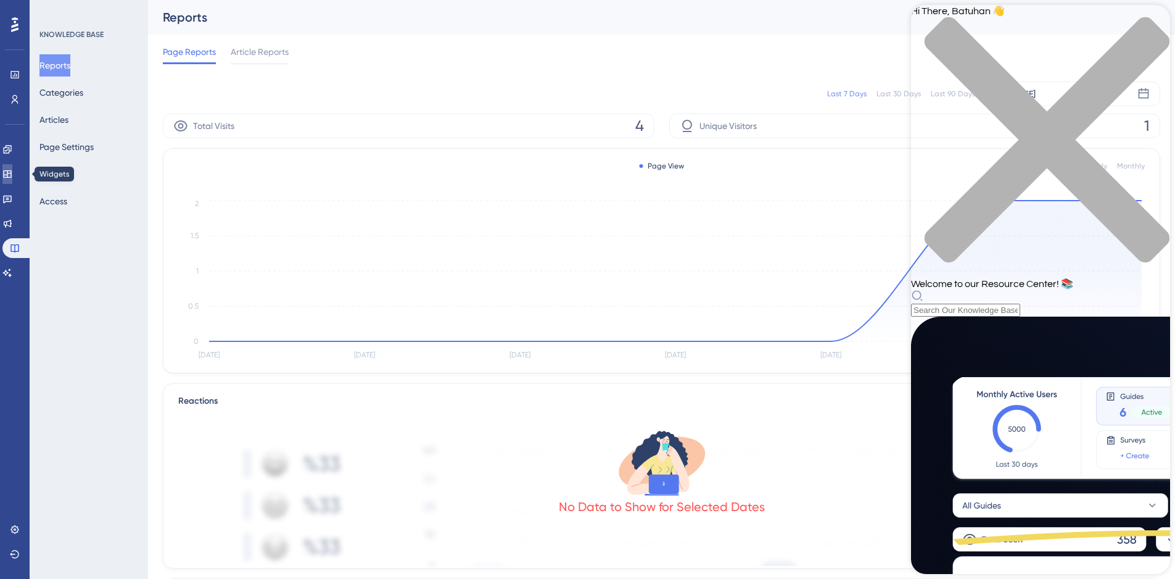
click at [12, 176] on icon at bounding box center [7, 174] width 10 height 10
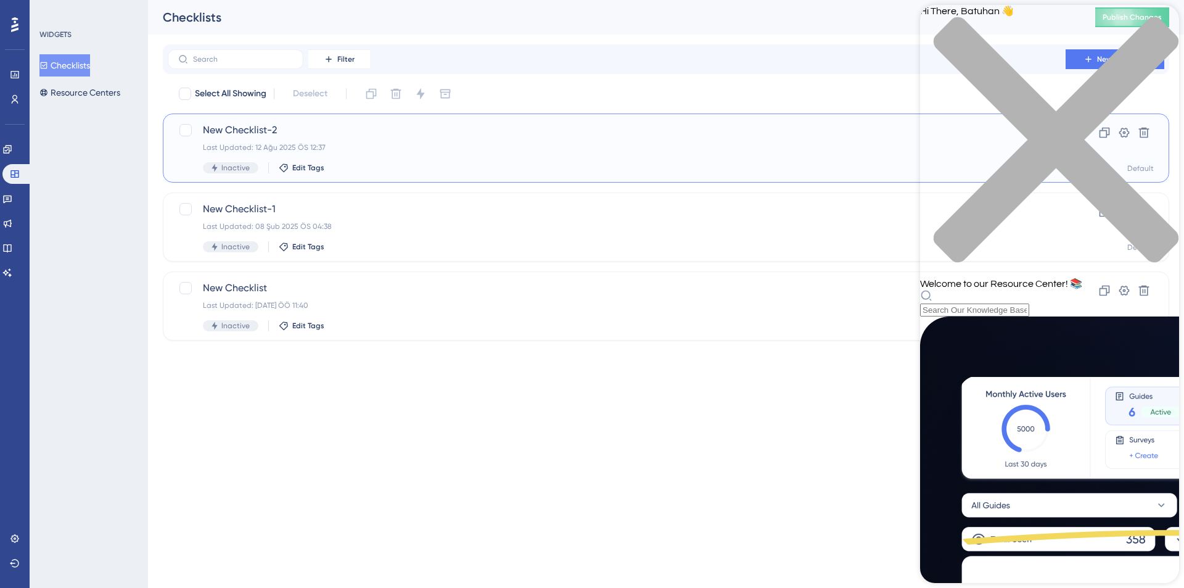
click at [469, 162] on div "Inactive Edit Tags" at bounding box center [617, 167] width 828 height 11
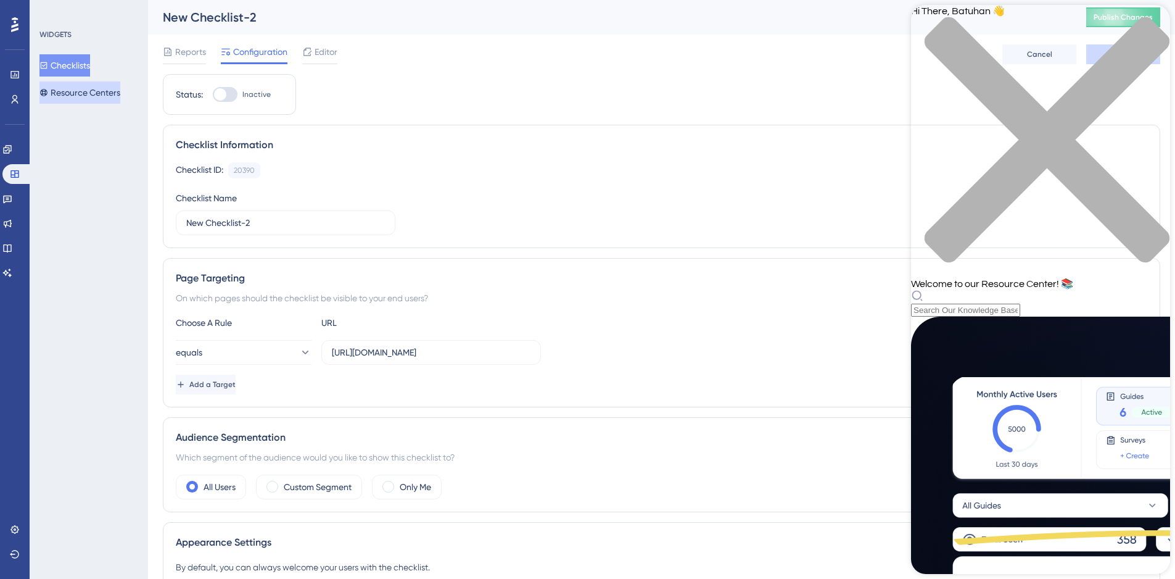
click at [85, 91] on button "Resource Centers" at bounding box center [79, 92] width 81 height 22
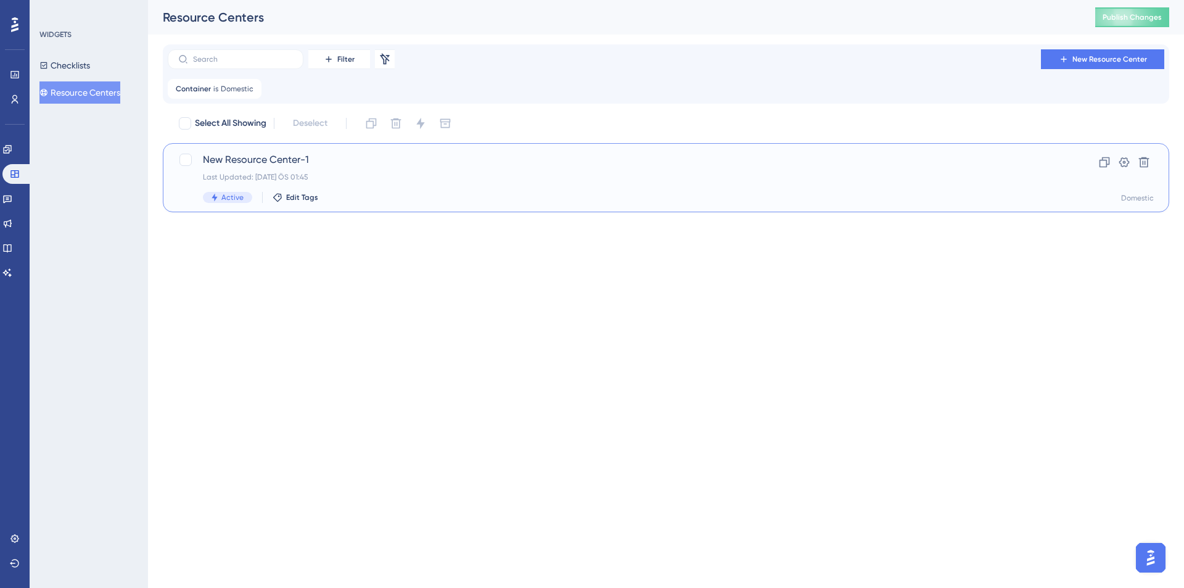
click at [936, 175] on div "Last Updated: [DATE] ÖS 01:45" at bounding box center [617, 177] width 828 height 10
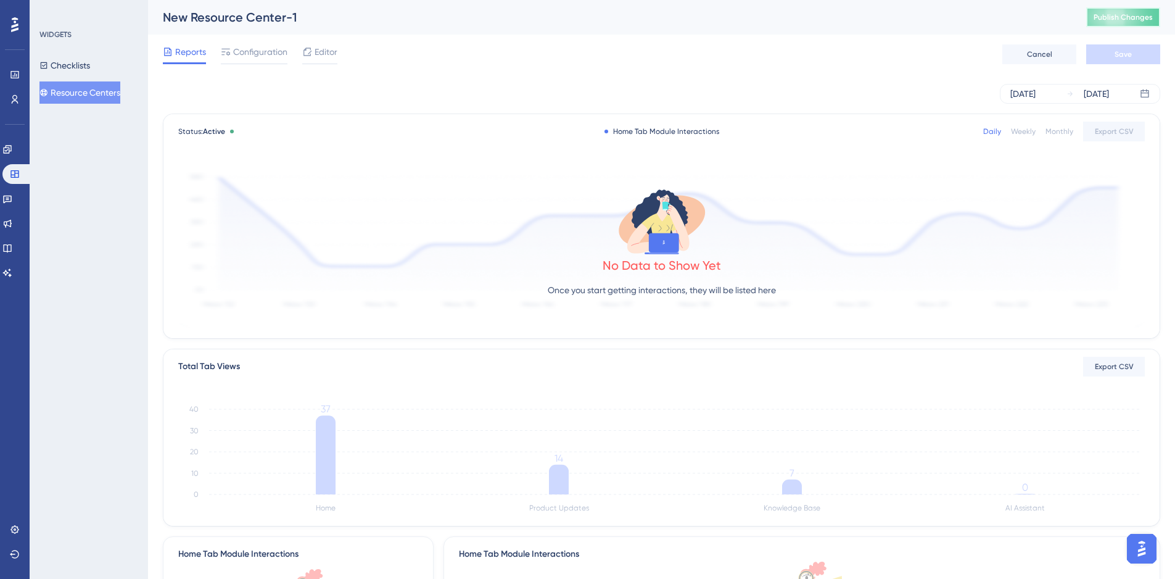
drag, startPoint x: 1114, startPoint y: 20, endPoint x: 937, endPoint y: 51, distance: 179.6
click at [1115, 20] on span "Publish Changes" at bounding box center [1123, 17] width 59 height 10
click at [321, 53] on span "Editor" at bounding box center [326, 51] width 23 height 15
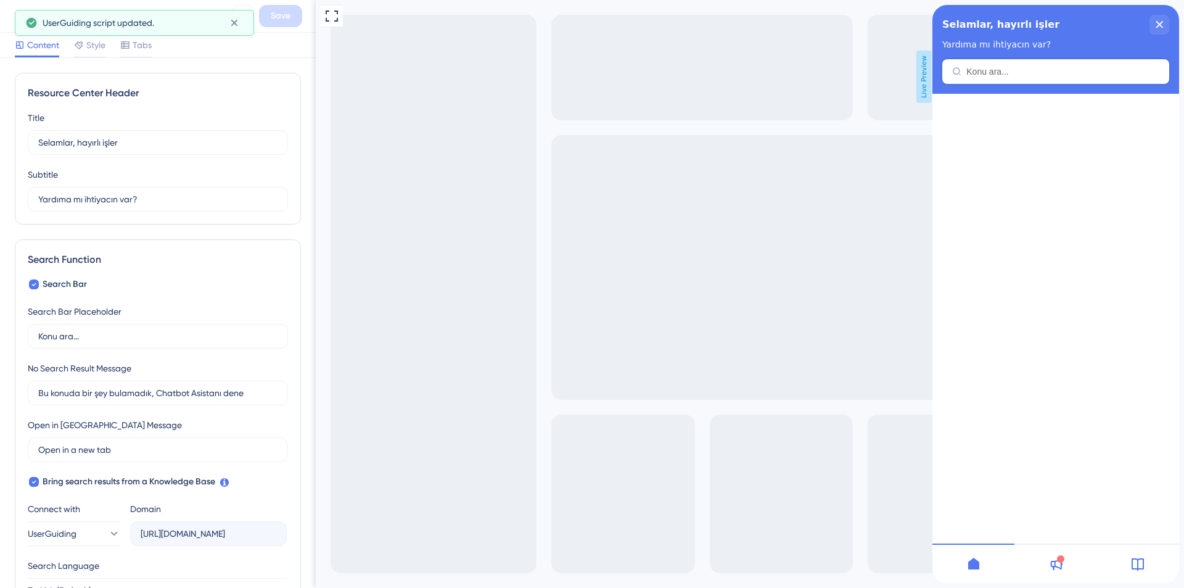
click at [170, 157] on div "Title Selamlar, hayırlı işler 5 Selamlar, hayırlı işler Subtitle Yardıma mı iht…" at bounding box center [158, 160] width 260 height 101
click at [167, 145] on input "Selamlar, hayırlı işler" at bounding box center [153, 143] width 230 height 14
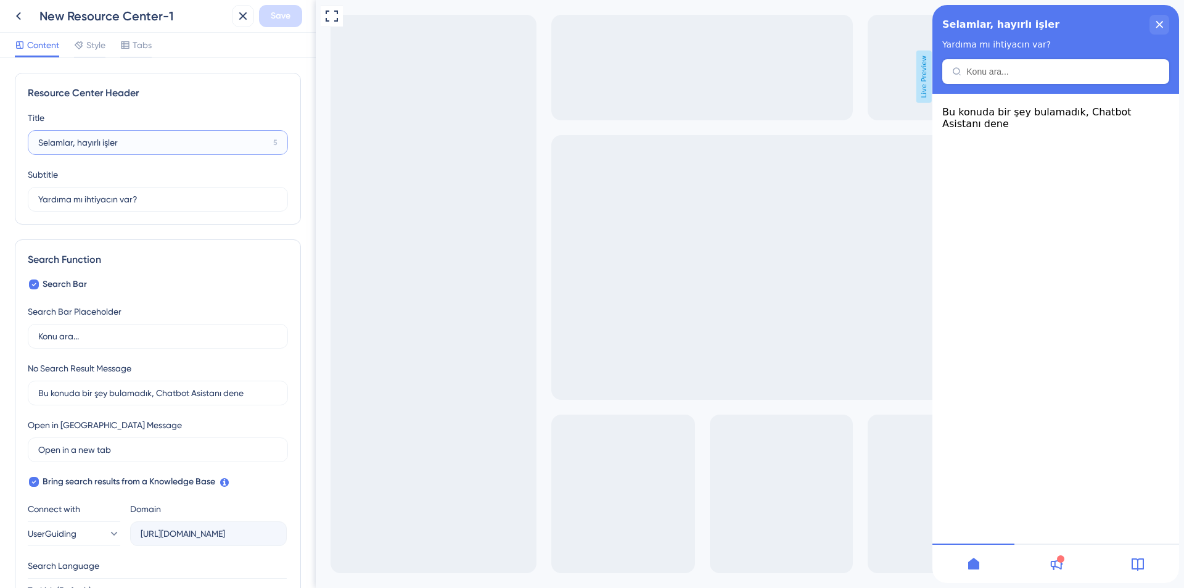
paste input "👋"
type input "Selamlar, hayırlı işler👋"
click at [173, 196] on input "Yardıma mı ihtiyacın var?" at bounding box center [152, 199] width 229 height 14
click at [175, 257] on div "Search Function" at bounding box center [158, 259] width 260 height 15
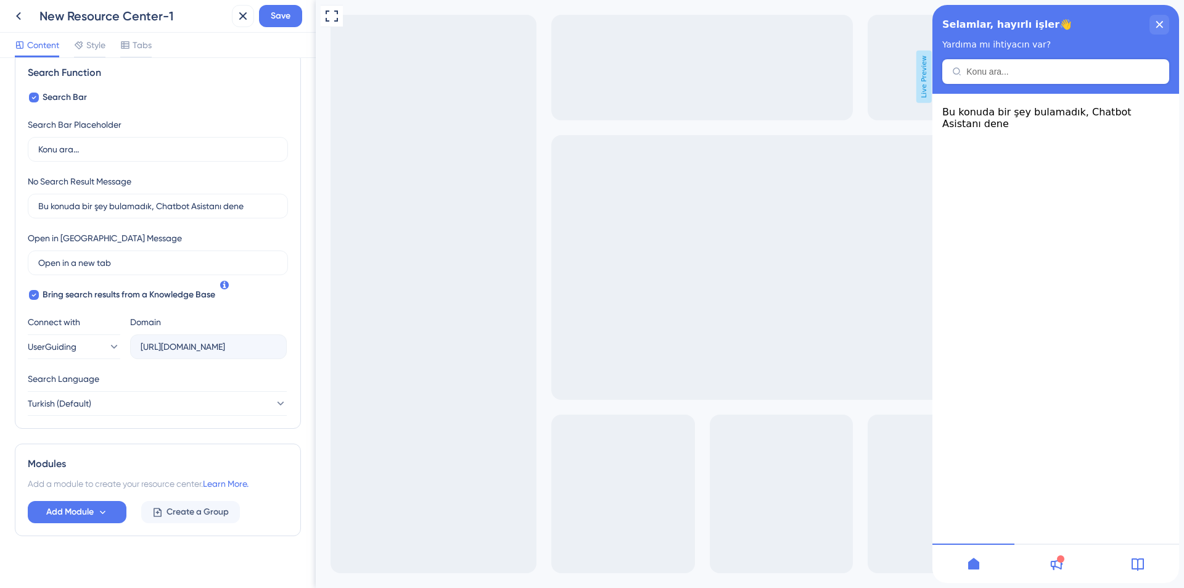
scroll to position [199, 0]
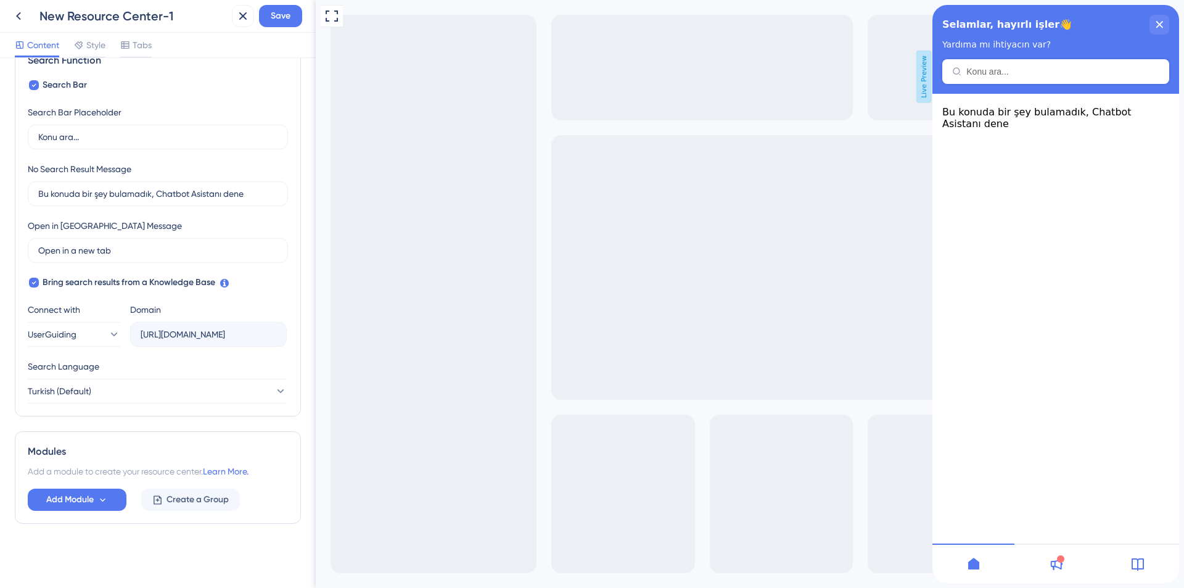
drag, startPoint x: 314, startPoint y: 268, endPoint x: 2, endPoint y: 353, distance: 323.4
click at [101, 496] on icon at bounding box center [102, 500] width 10 height 10
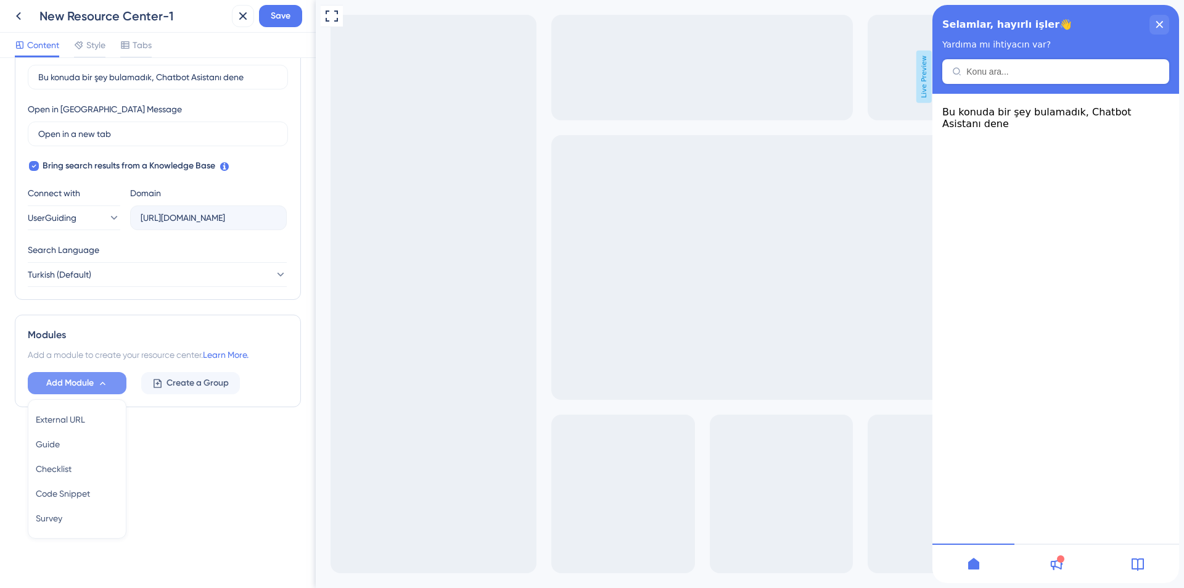
drag, startPoint x: 192, startPoint y: 441, endPoint x: 207, endPoint y: 430, distance: 18.5
click at [194, 440] on div "Resource Center Header Title Selamlar, hayırlı işler👋 3 Selamlar, hayırlı işler…" at bounding box center [158, 107] width 286 height 700
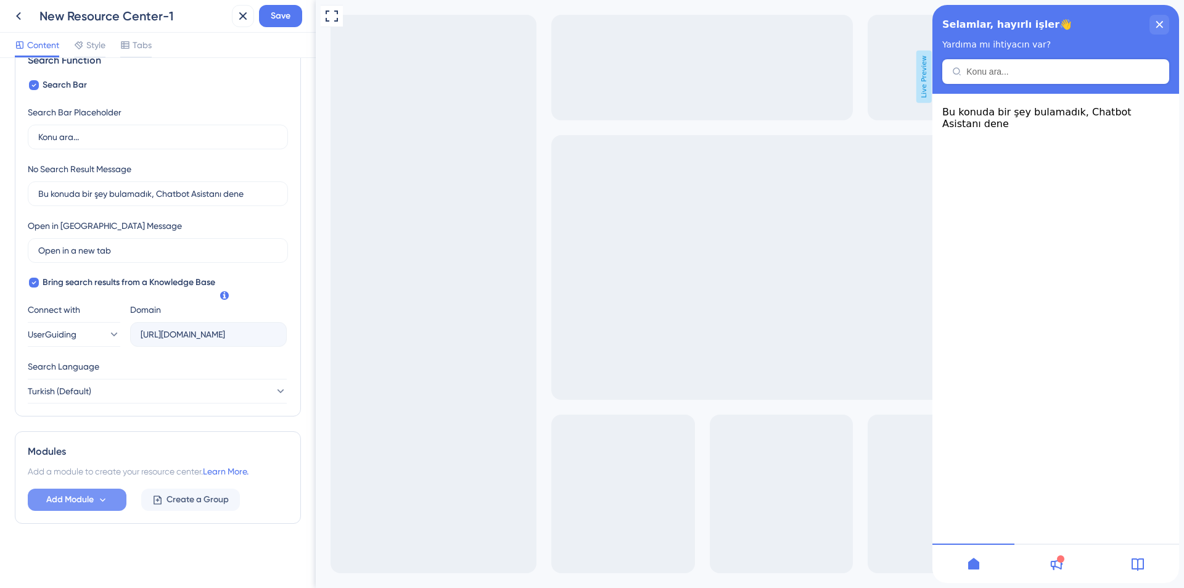
scroll to position [0, 0]
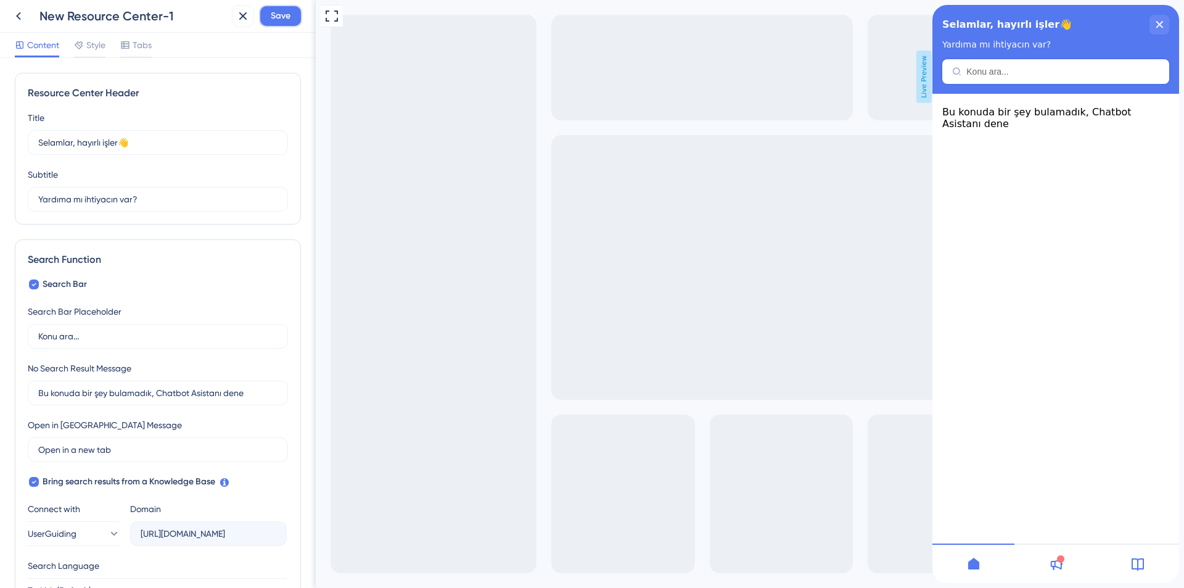
click at [272, 18] on span "Save" at bounding box center [281, 16] width 20 height 15
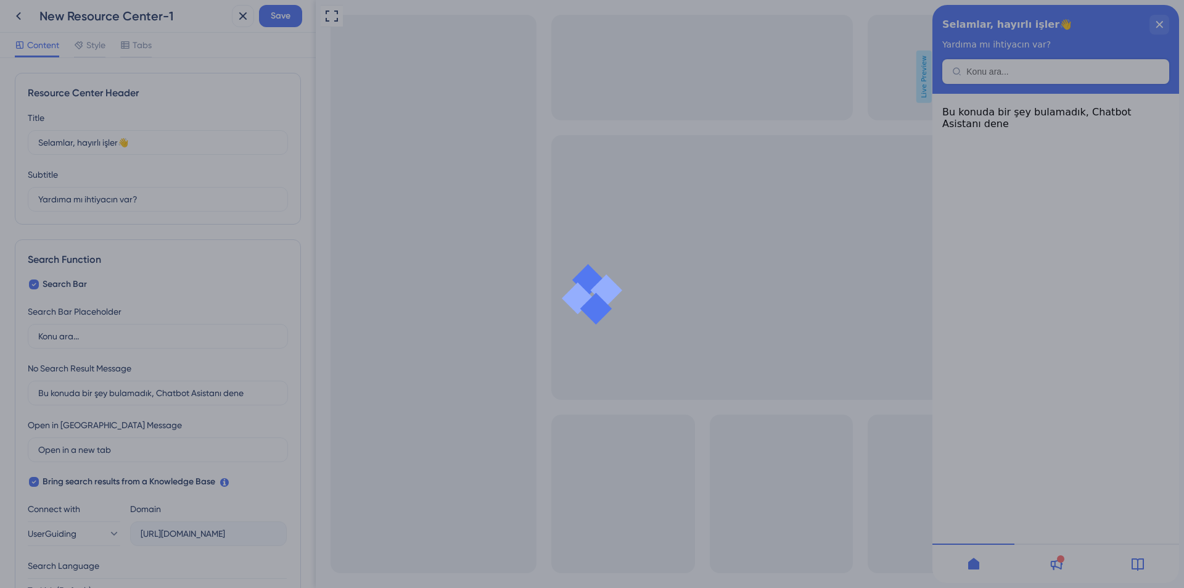
click at [87, 47] on div at bounding box center [592, 294] width 1184 height 588
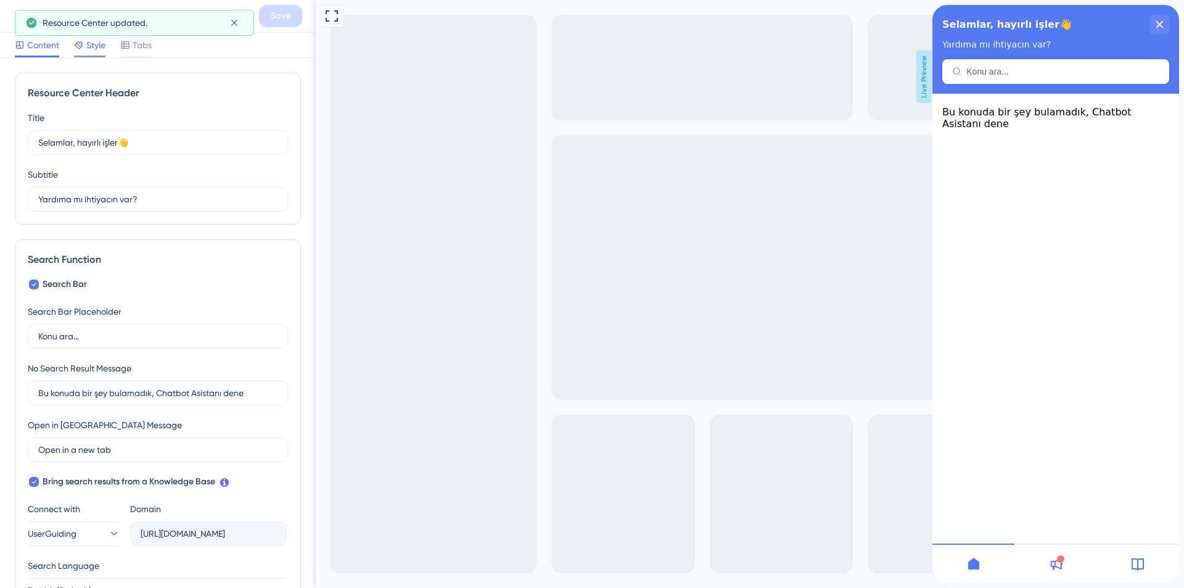
click at [99, 48] on span "Style" at bounding box center [95, 45] width 19 height 15
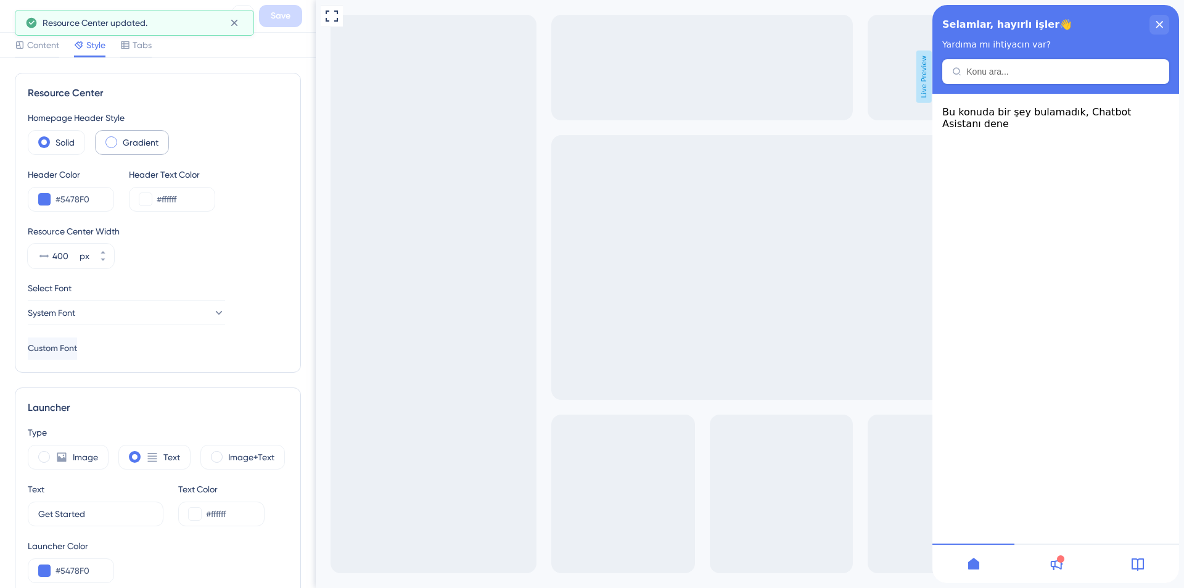
click at [132, 145] on label "Gradient" at bounding box center [141, 142] width 36 height 15
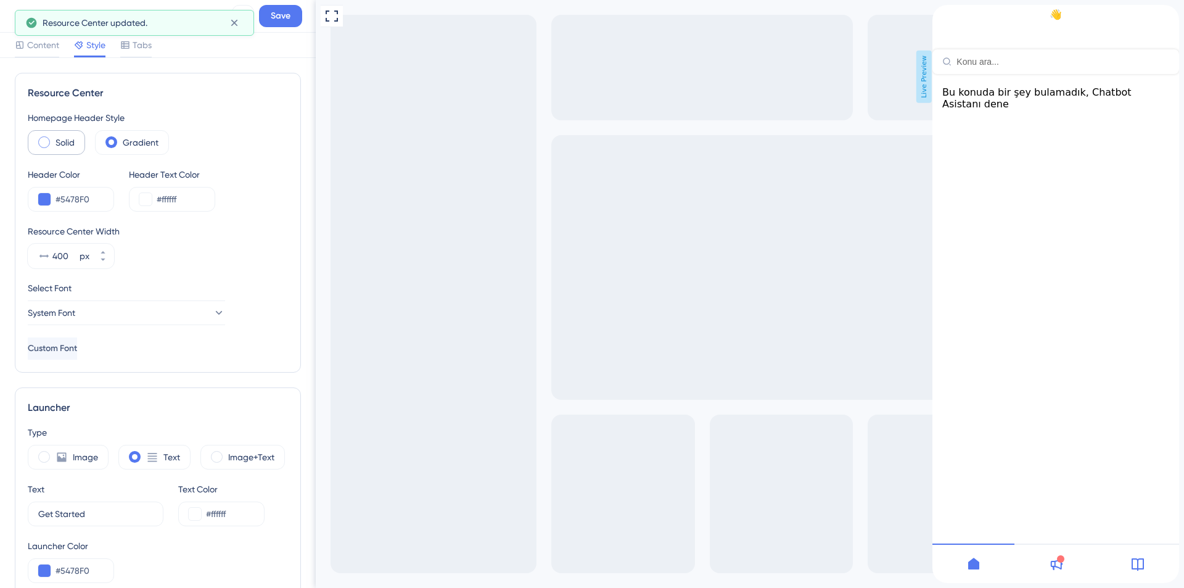
click at [64, 144] on label "Solid" at bounding box center [65, 142] width 19 height 15
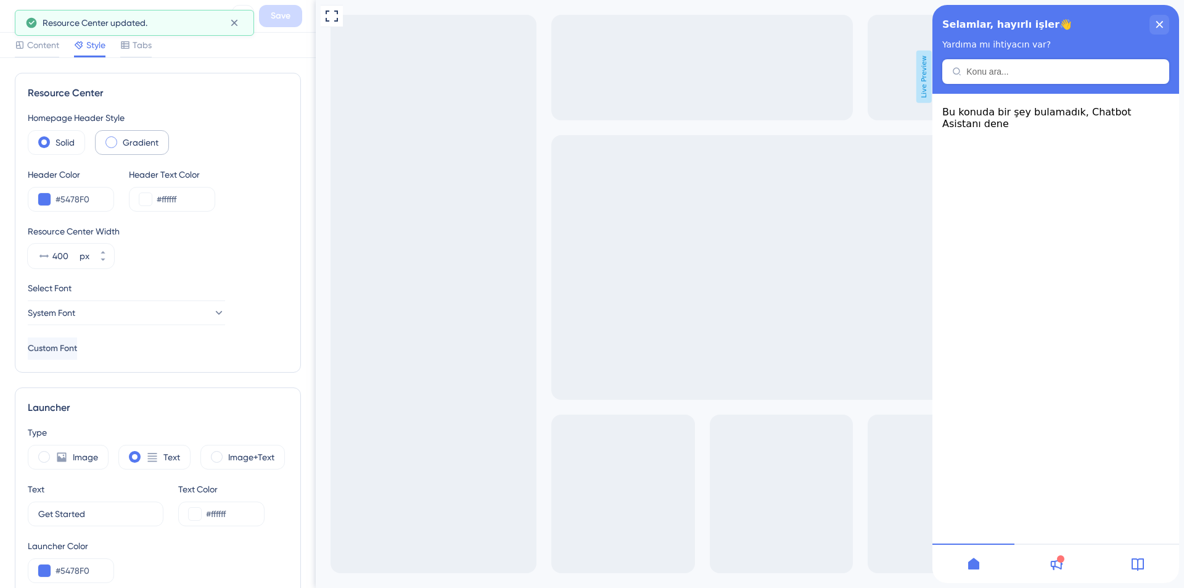
click at [110, 142] on span at bounding box center [111, 142] width 12 height 12
click at [121, 138] on input "radio" at bounding box center [121, 138] width 0 height 0
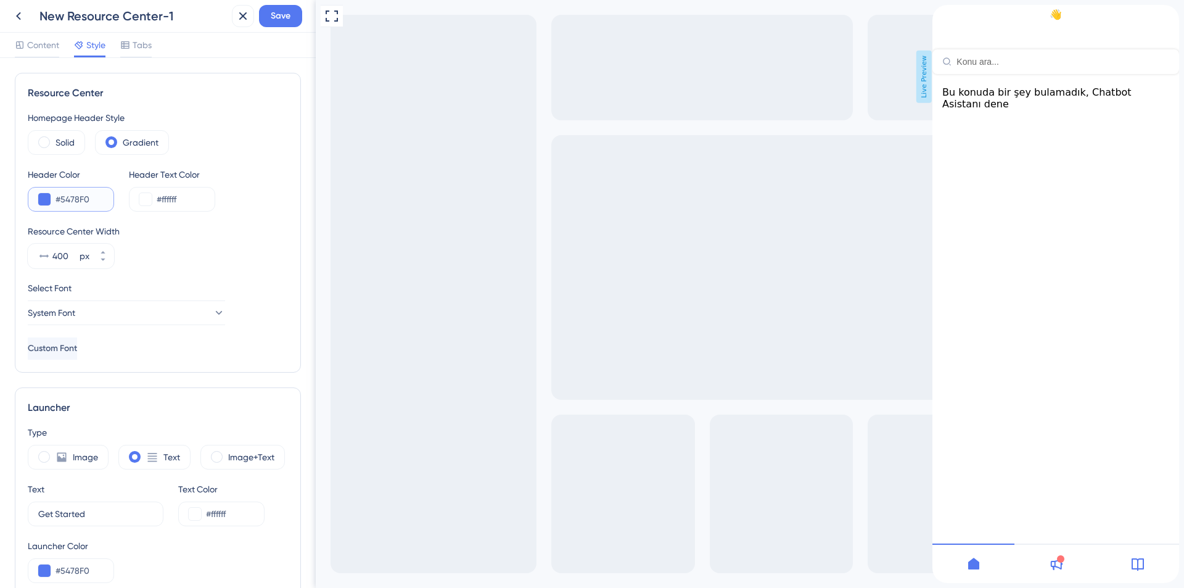
click at [68, 194] on input "#5478F0" at bounding box center [80, 199] width 48 height 15
click at [39, 202] on button at bounding box center [44, 199] width 12 height 12
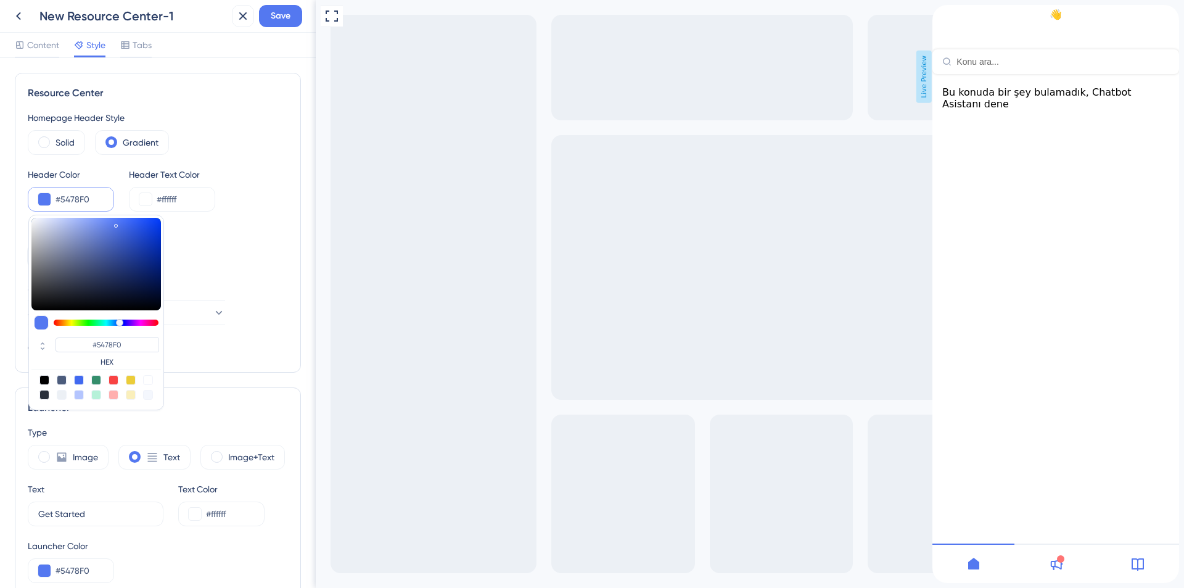
type input "#5477f0"
type input "#5477F0"
type input "#5471f0"
type input "#5471F0"
type input "#546cf0"
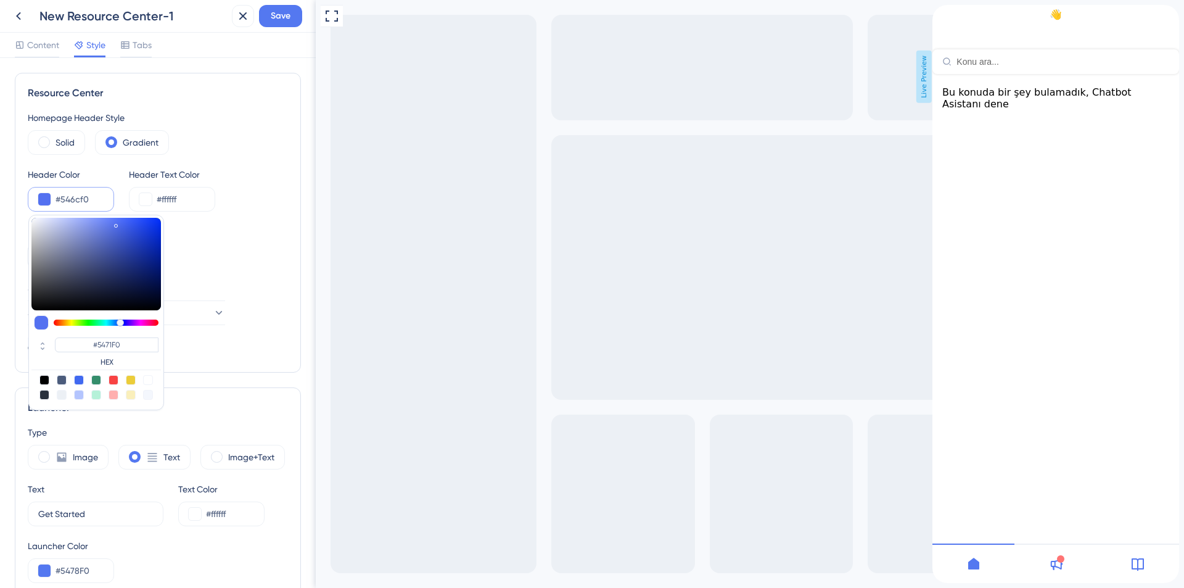
type input "#546CF0"
type input "#5461f0"
type input "#5461F0"
type input "#545bf0"
type input "#545BF0"
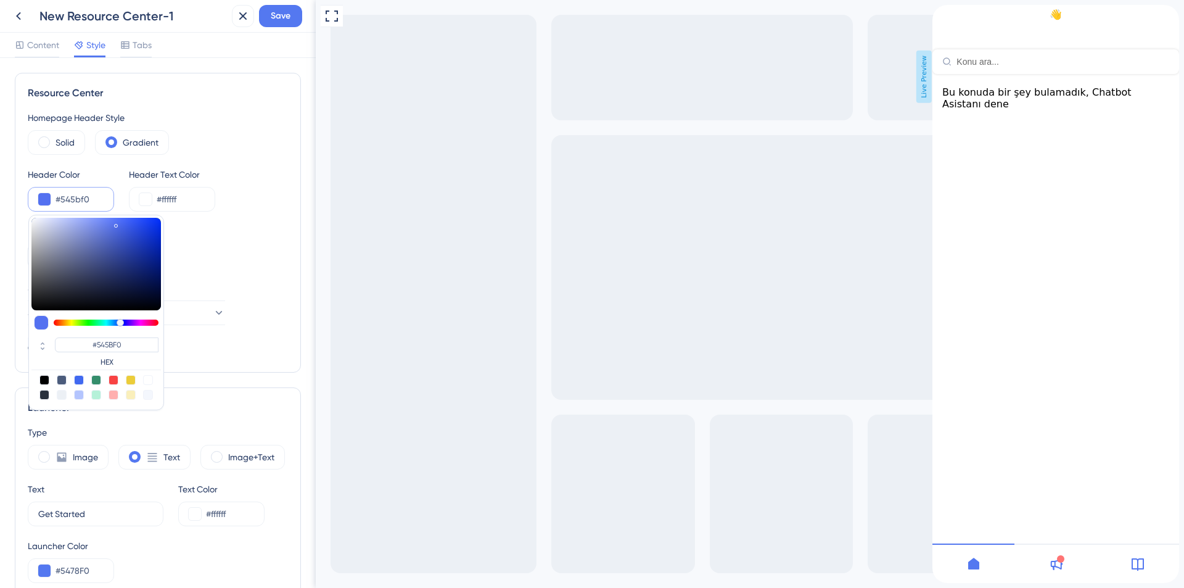
type input "#5456f0"
type input "#5456F0"
type input "#5854f0"
type input "#5854F0"
type input "#5d54f0"
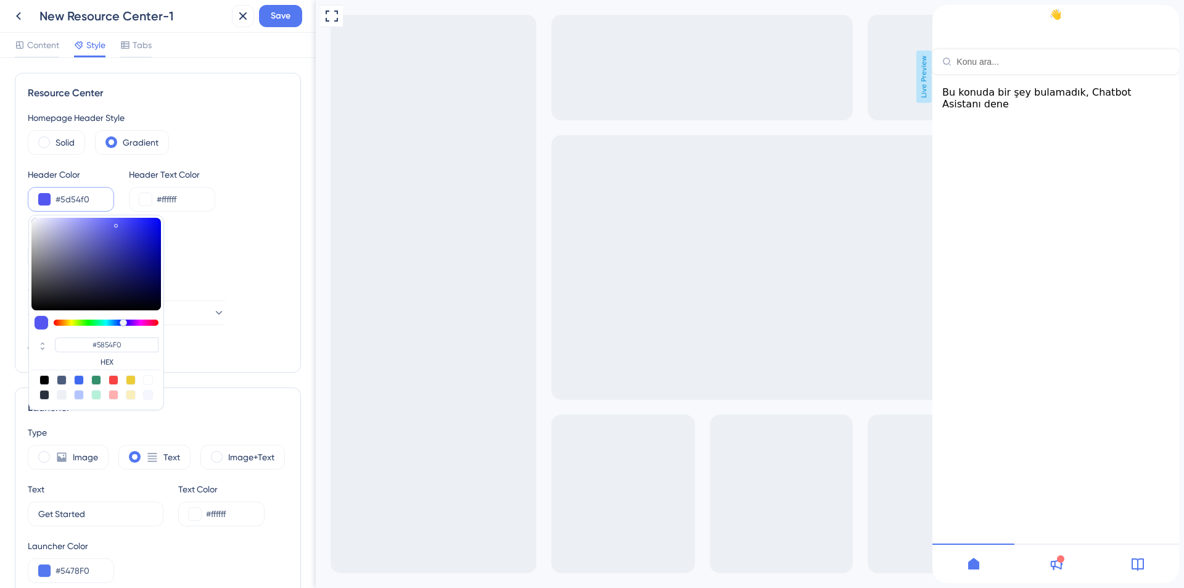
type input "#5D54F0"
type input "#6354f0"
type input "#6354F0"
type input "#6854f0"
type input "#6854F0"
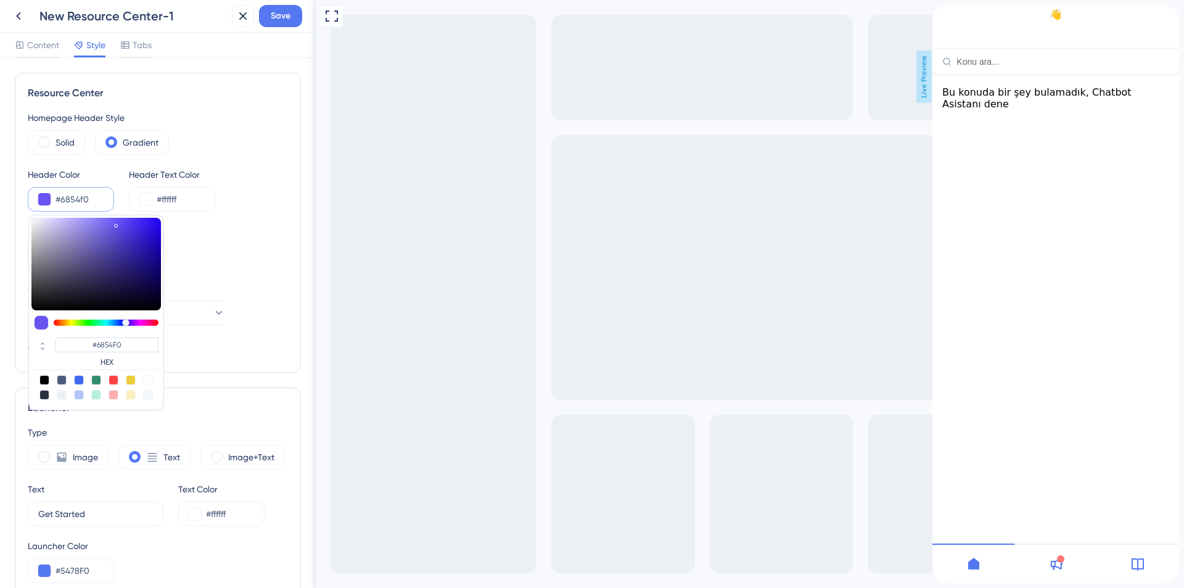
type input "#6e54f0"
type input "#6E54F0"
type input "#7354f0"
type input "#7354F0"
drag, startPoint x: 120, startPoint y: 323, endPoint x: 127, endPoint y: 323, distance: 7.4
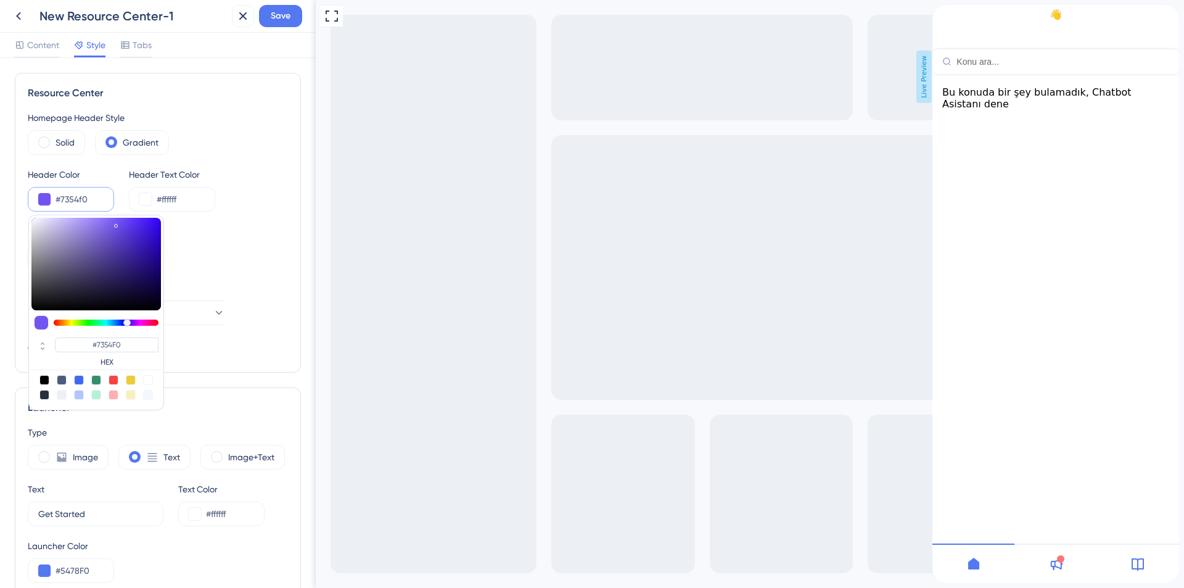
click at [127, 323] on div at bounding box center [126, 322] width 7 height 7
click at [255, 268] on div "Resource Center Width 400 px" at bounding box center [158, 246] width 260 height 44
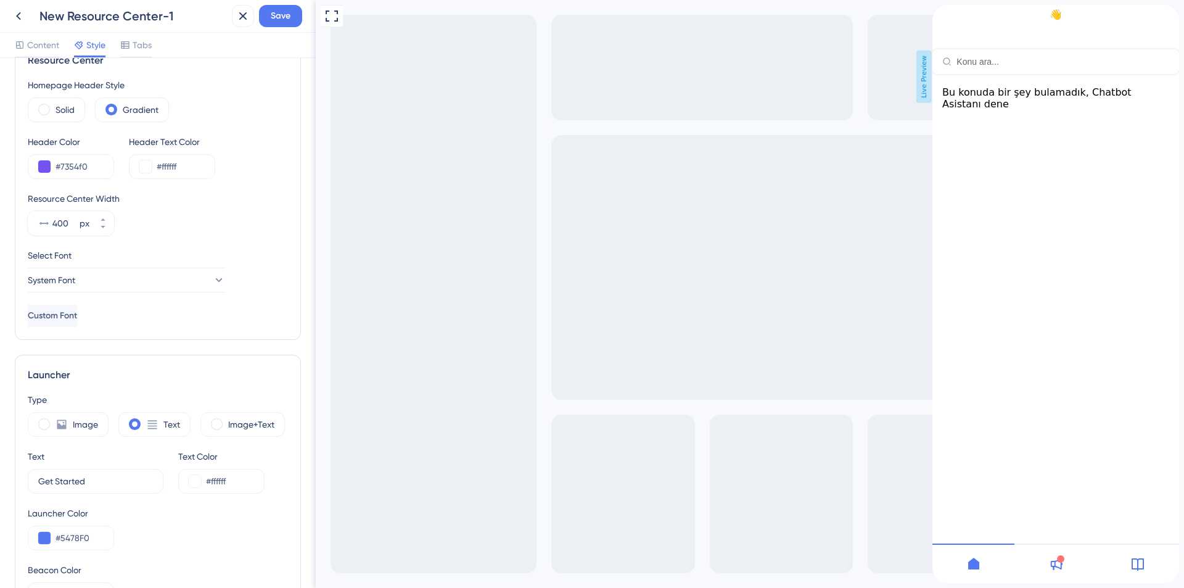
scroll to position [36, 0]
click at [103, 215] on icon at bounding box center [103, 216] width 4 height 2
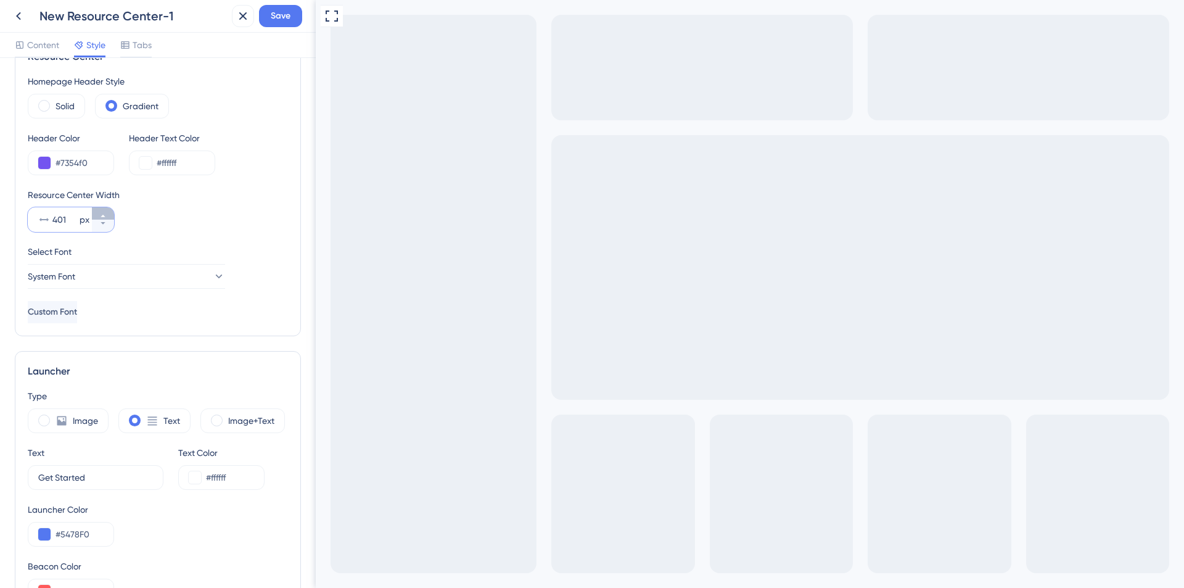
click at [103, 214] on icon at bounding box center [102, 215] width 7 height 7
click at [104, 226] on icon at bounding box center [102, 223] width 7 height 7
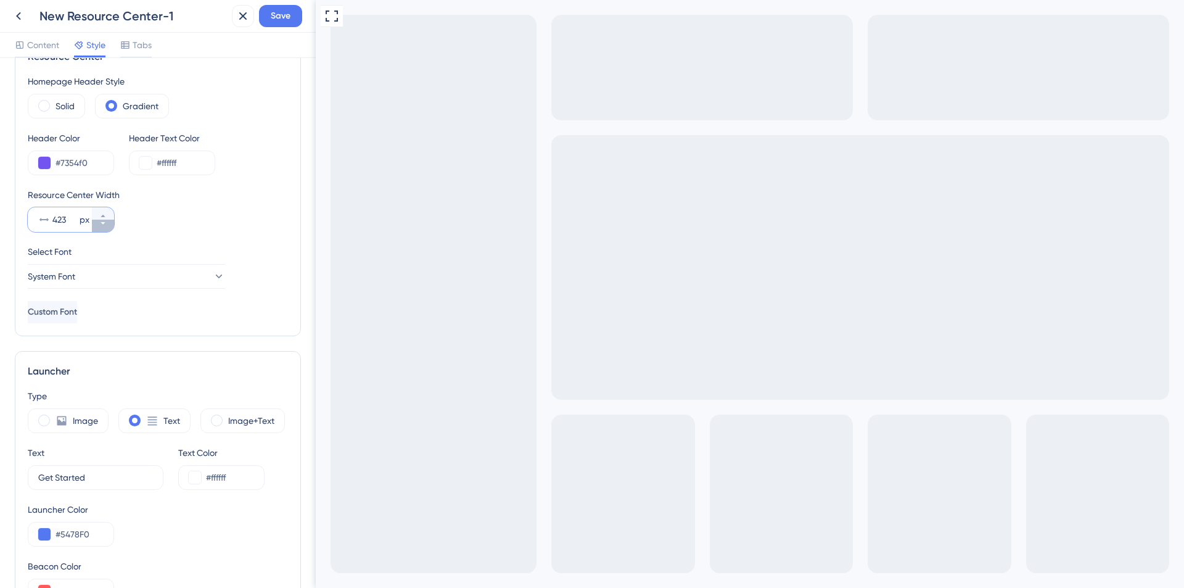
click at [104, 226] on icon at bounding box center [102, 223] width 7 height 7
click at [104, 225] on icon at bounding box center [102, 223] width 7 height 7
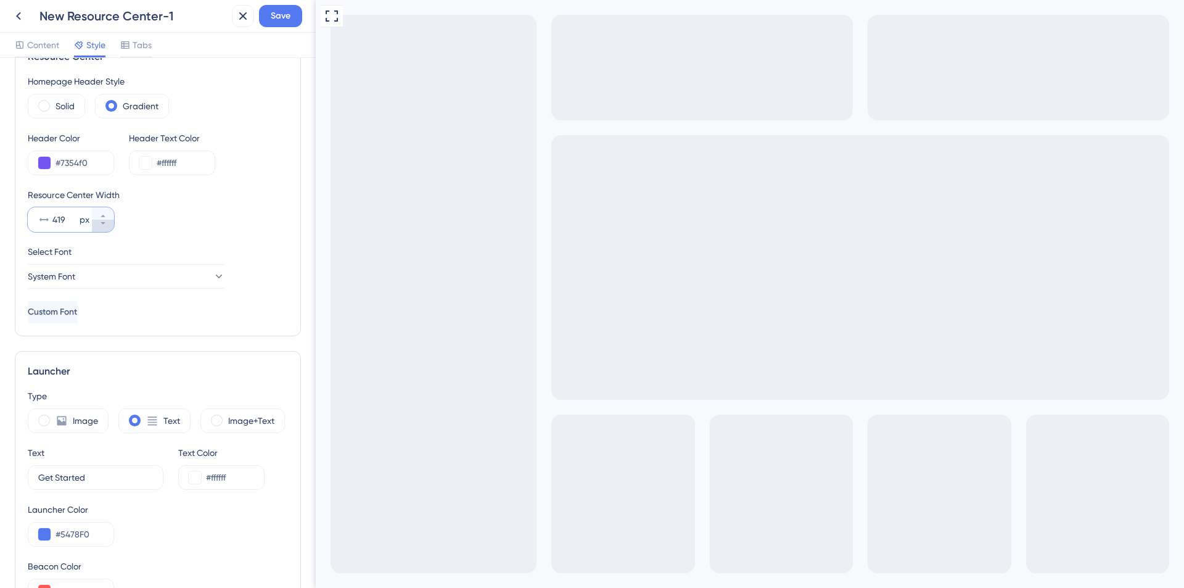
type input "418"
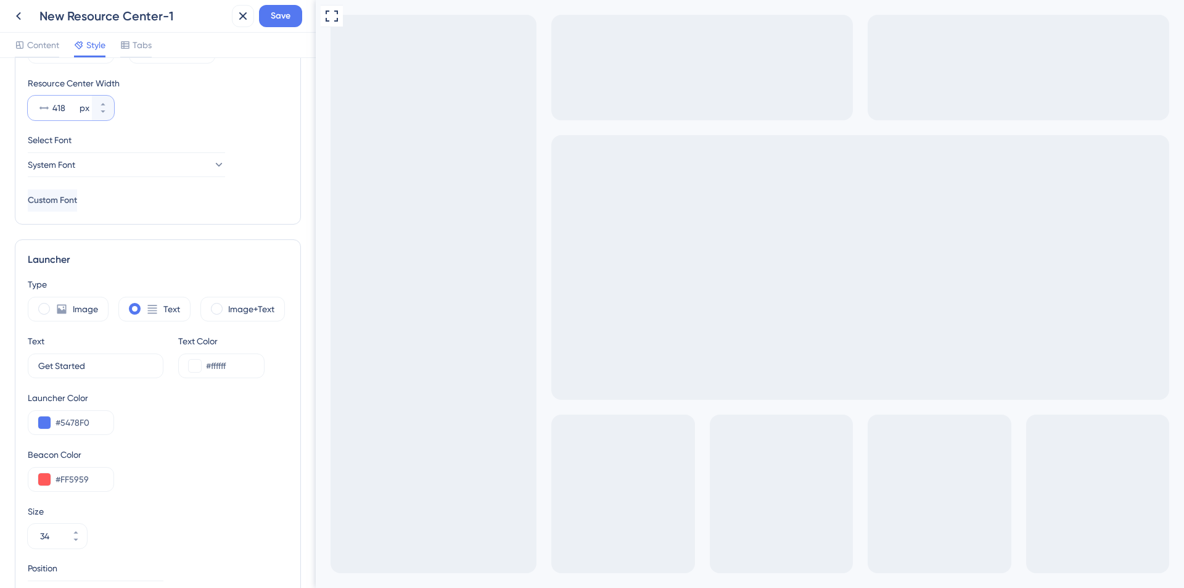
scroll to position [173, 0]
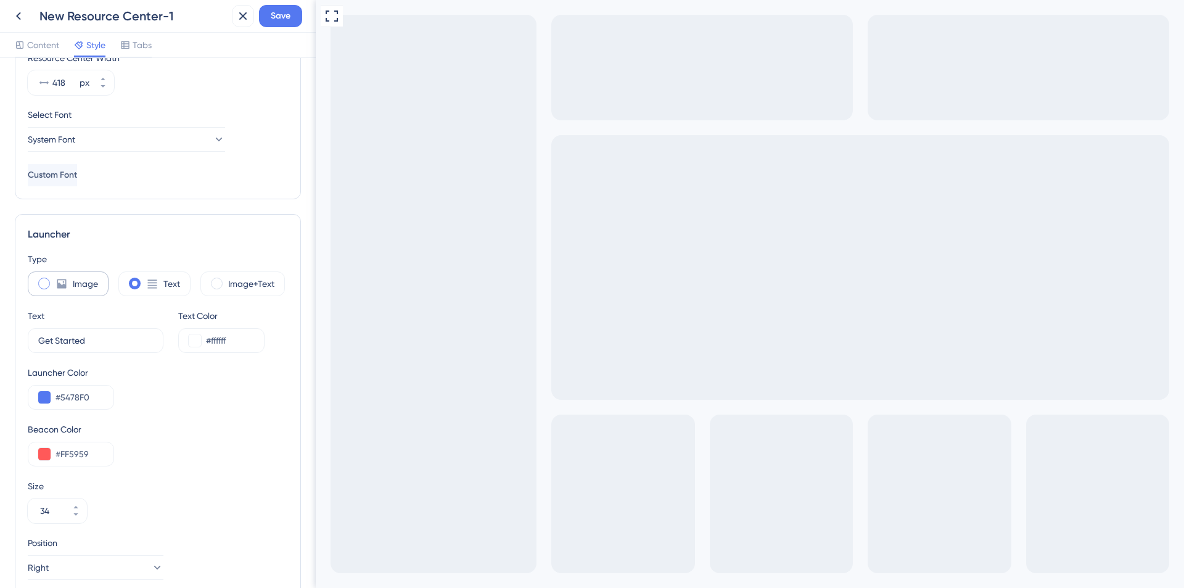
drag, startPoint x: 132, startPoint y: 251, endPoint x: 65, endPoint y: 276, distance: 71.3
click at [130, 252] on div "Launcher Type Image Text Image+Text Text Get Started 9 Text Color #ffffff Launc…" at bounding box center [158, 431] width 286 height 435
click at [44, 281] on span at bounding box center [44, 284] width 12 height 12
click at [54, 279] on input "radio" at bounding box center [54, 279] width 0 height 0
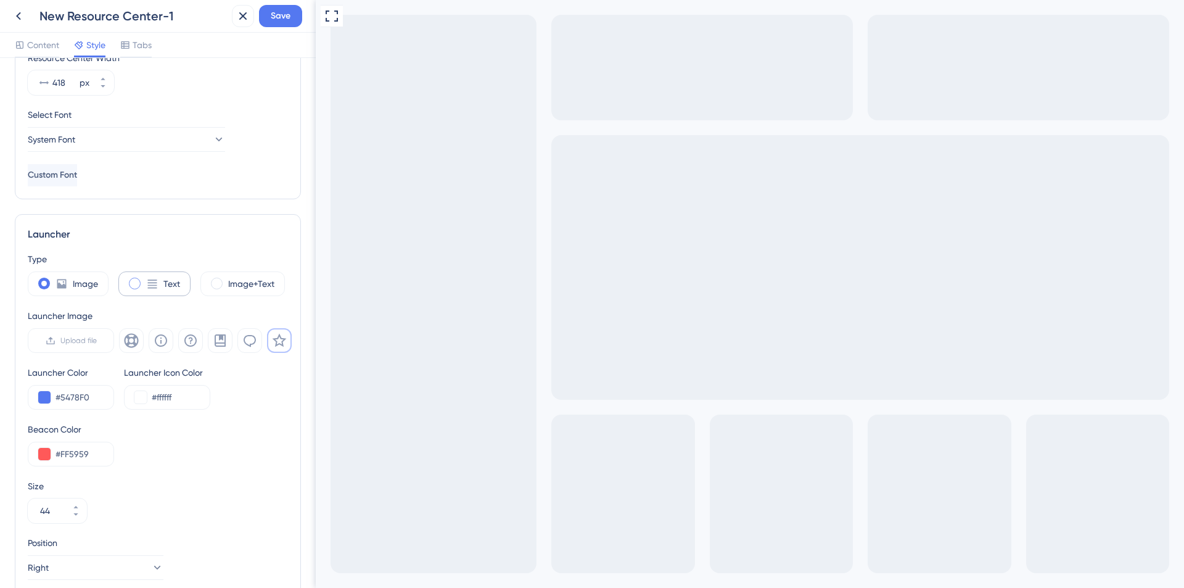
click at [172, 281] on label "Text" at bounding box center [171, 283] width 17 height 15
click at [256, 284] on label "Image+Text" at bounding box center [251, 283] width 46 height 15
click at [71, 281] on div "Image" at bounding box center [68, 283] width 81 height 25
click at [80, 337] on span "Upload file" at bounding box center [78, 341] width 36 height 10
click at [97, 340] on input "Upload file" at bounding box center [97, 340] width 0 height 0
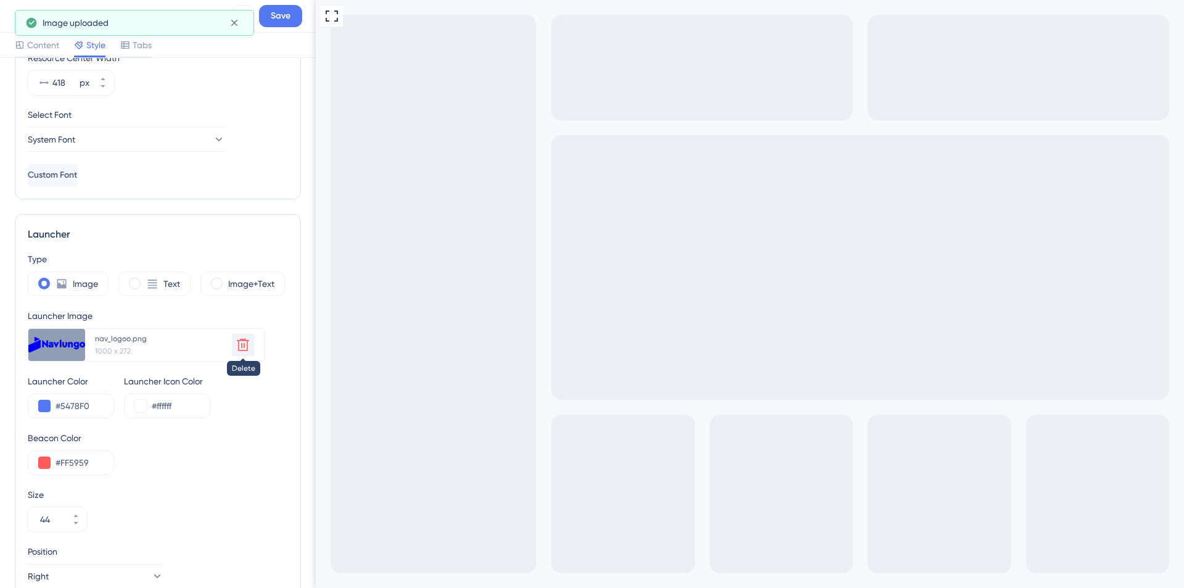
click at [246, 347] on icon at bounding box center [243, 344] width 15 height 15
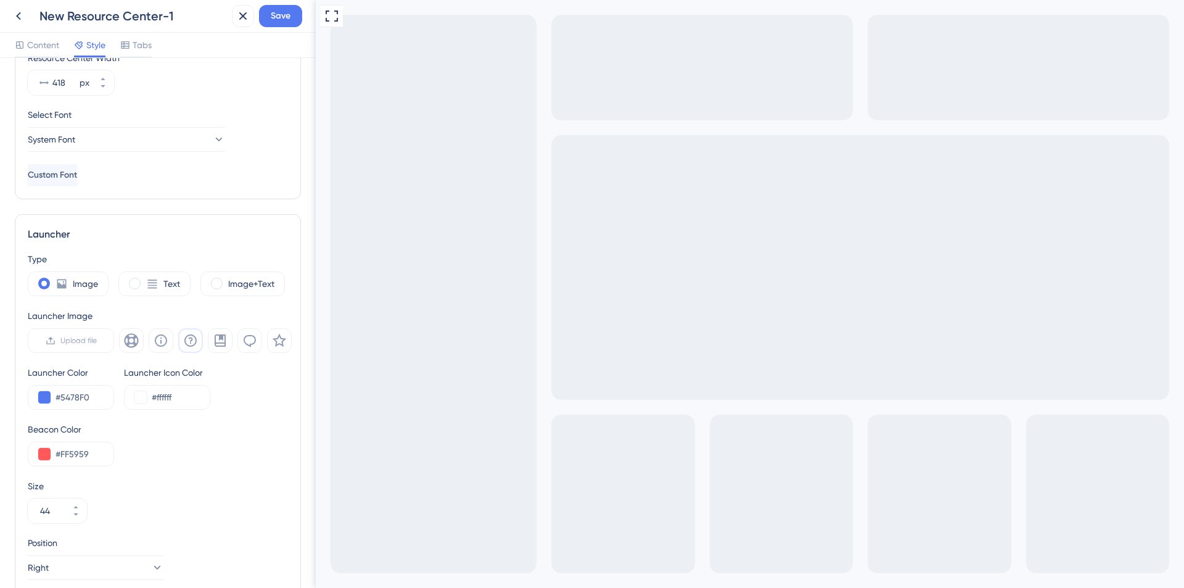
click at [190, 339] on icon at bounding box center [190, 340] width 15 height 15
drag, startPoint x: 210, startPoint y: 336, endPoint x: 236, endPoint y: 342, distance: 26.8
click at [211, 336] on button at bounding box center [220, 340] width 25 height 25
click at [249, 344] on icon at bounding box center [249, 340] width 15 height 15
click at [274, 343] on icon at bounding box center [279, 340] width 15 height 15
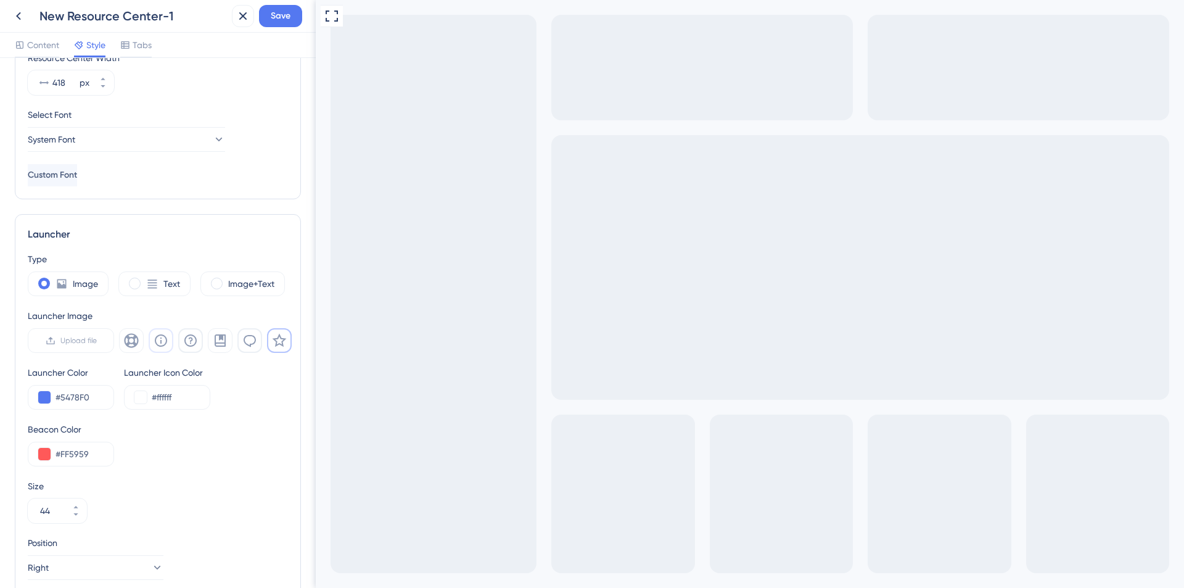
click at [153, 345] on button at bounding box center [161, 340] width 25 height 25
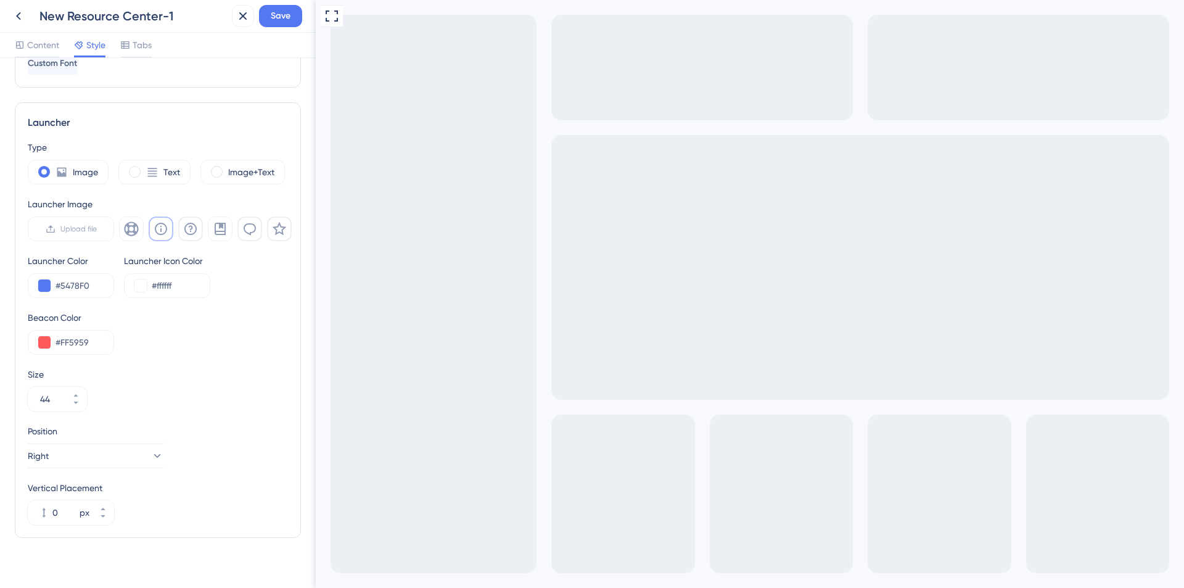
scroll to position [288, 0]
click at [79, 386] on button "44" at bounding box center [76, 390] width 22 height 12
click at [79, 386] on button "45" at bounding box center [76, 390] width 22 height 12
click at [79, 386] on button "46" at bounding box center [76, 390] width 22 height 12
click at [79, 386] on button "47" at bounding box center [76, 390] width 22 height 12
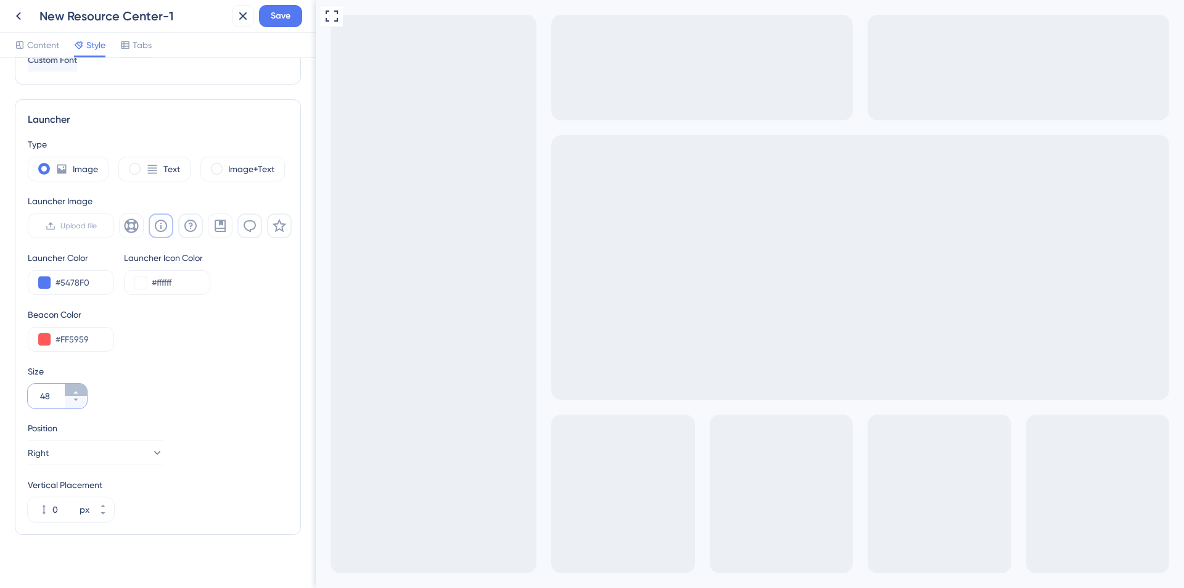
click at [79, 386] on button "48" at bounding box center [76, 390] width 22 height 12
click at [79, 386] on button "49" at bounding box center [76, 390] width 22 height 12
click at [79, 386] on button "50" at bounding box center [76, 390] width 22 height 12
click at [79, 386] on button "51" at bounding box center [76, 390] width 22 height 12
click at [78, 386] on button "63" at bounding box center [76, 390] width 22 height 12
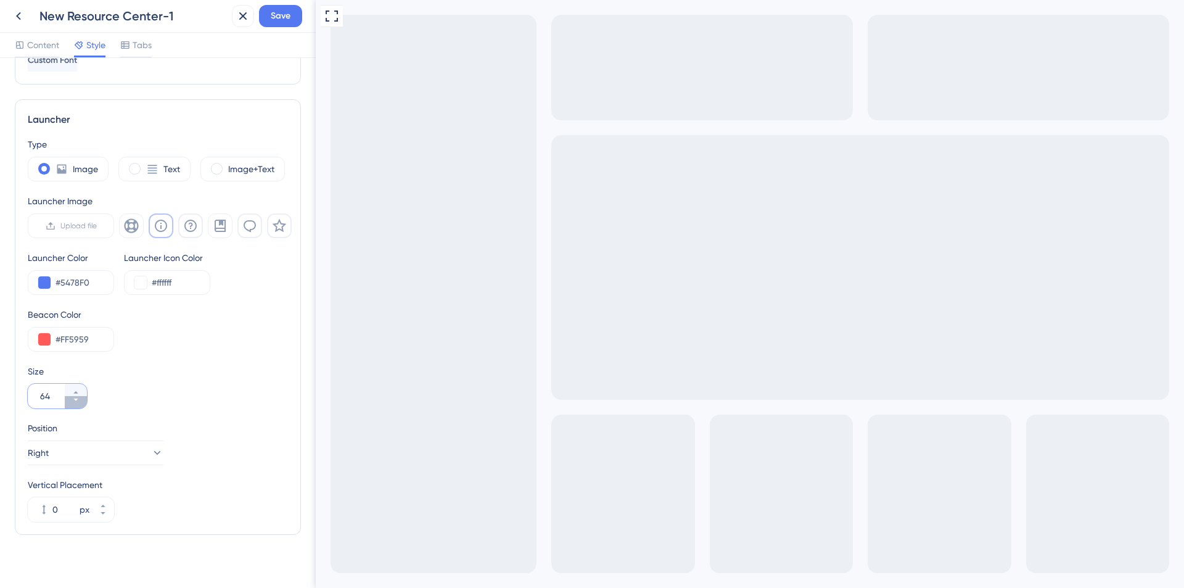
click at [74, 405] on button "64" at bounding box center [76, 402] width 22 height 12
click at [75, 404] on button "63" at bounding box center [76, 402] width 22 height 12
click at [75, 403] on button "62" at bounding box center [76, 402] width 22 height 12
click at [74, 402] on icon at bounding box center [75, 399] width 7 height 7
click at [74, 401] on icon at bounding box center [75, 399] width 7 height 7
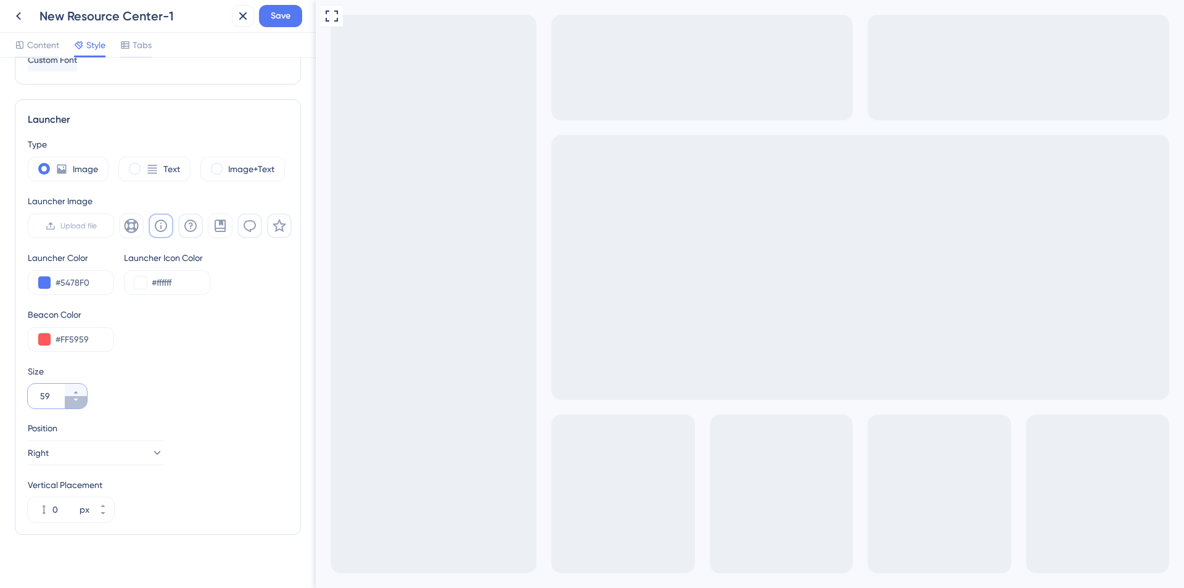
click at [74, 401] on icon at bounding box center [75, 399] width 7 height 7
type input "50"
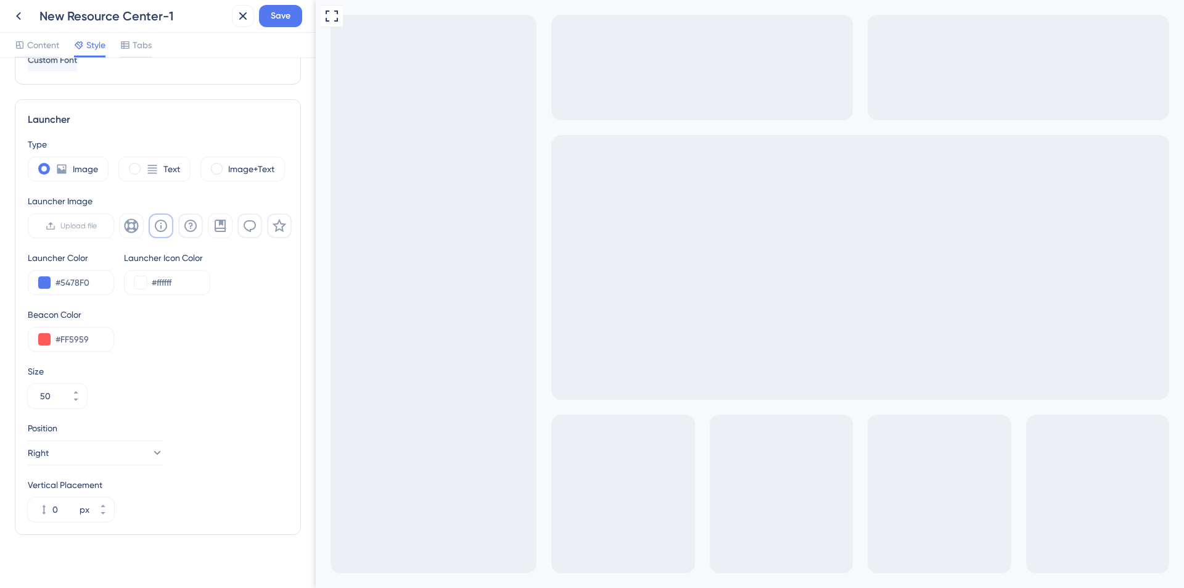
click at [138, 402] on div "Size 50" at bounding box center [158, 386] width 260 height 44
click at [126, 454] on button "Right" at bounding box center [96, 452] width 136 height 25
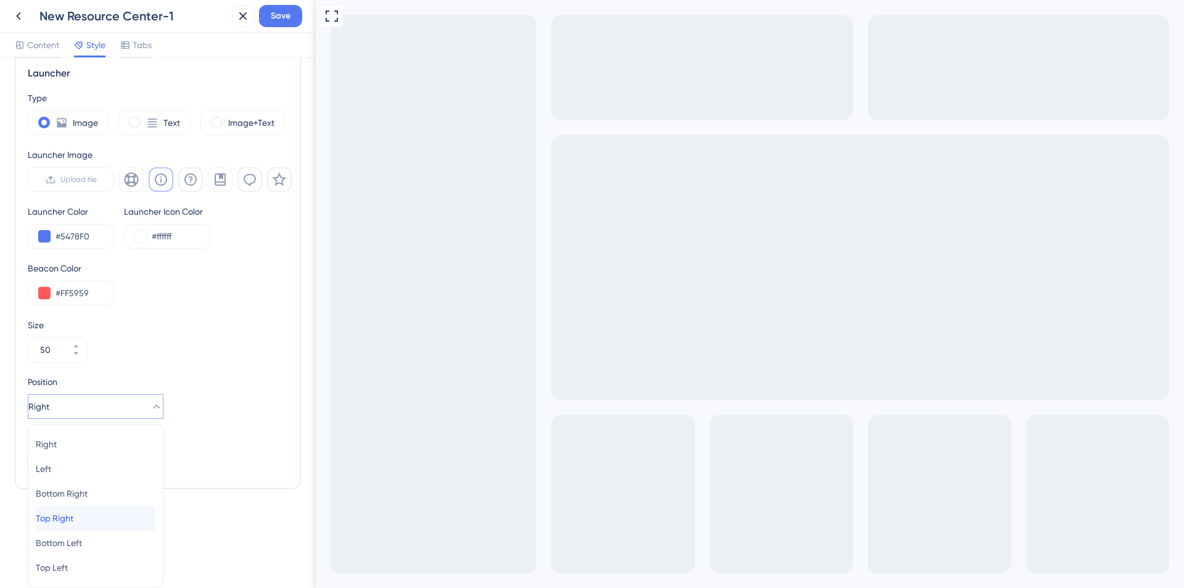
click at [103, 514] on div "Top Right Top Right" at bounding box center [96, 518] width 120 height 25
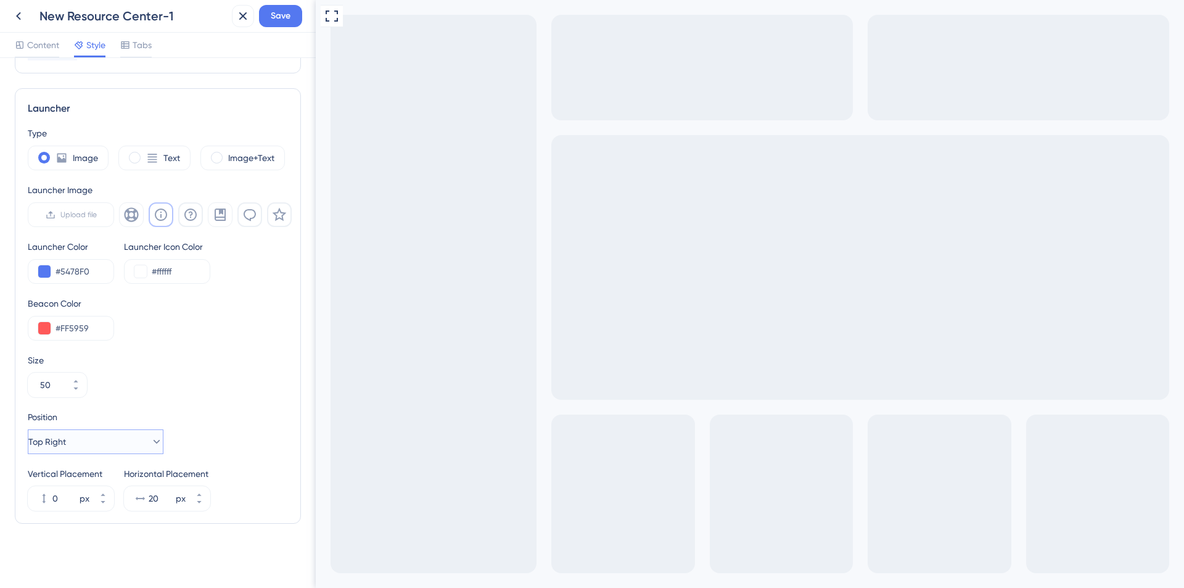
click at [99, 445] on button "Top Right" at bounding box center [96, 441] width 136 height 25
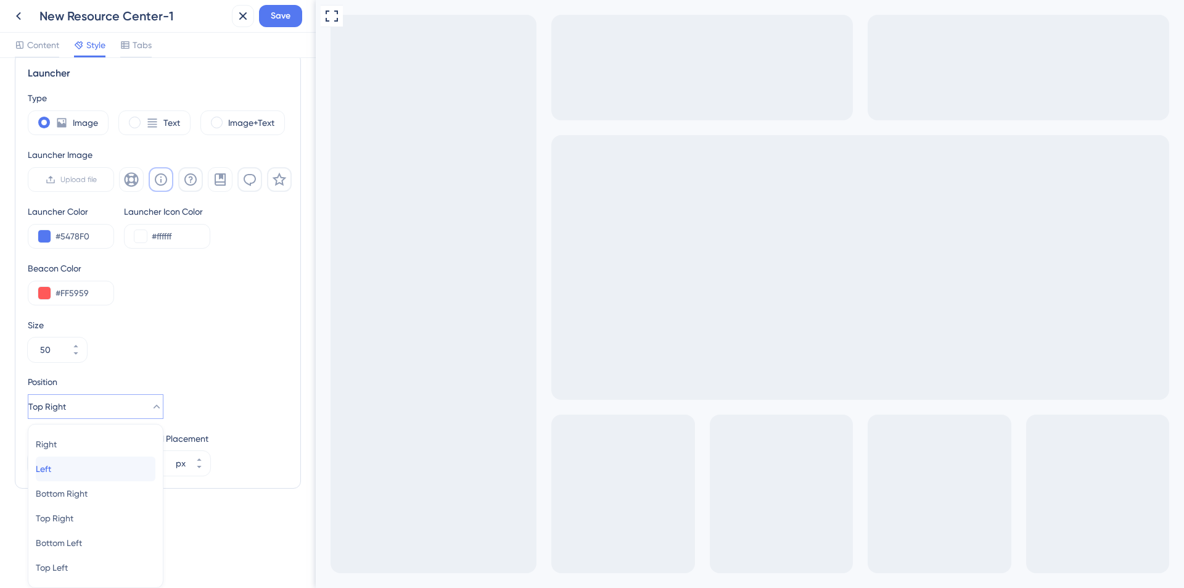
click at [92, 469] on div "Left Left" at bounding box center [96, 468] width 120 height 25
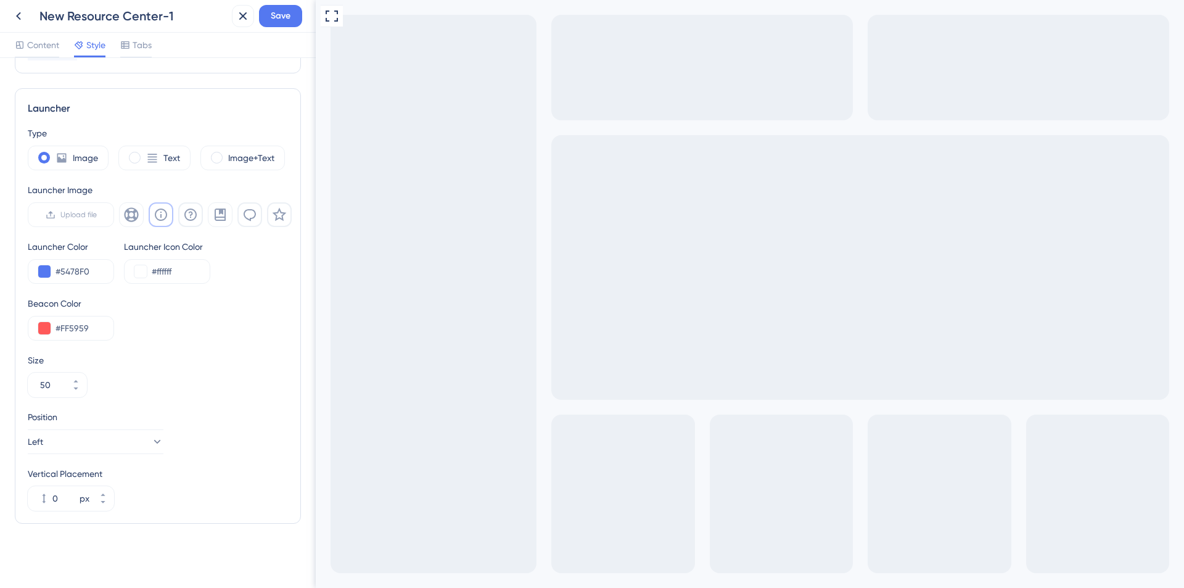
scroll to position [299, 0]
click at [76, 444] on button "Left" at bounding box center [96, 441] width 136 height 25
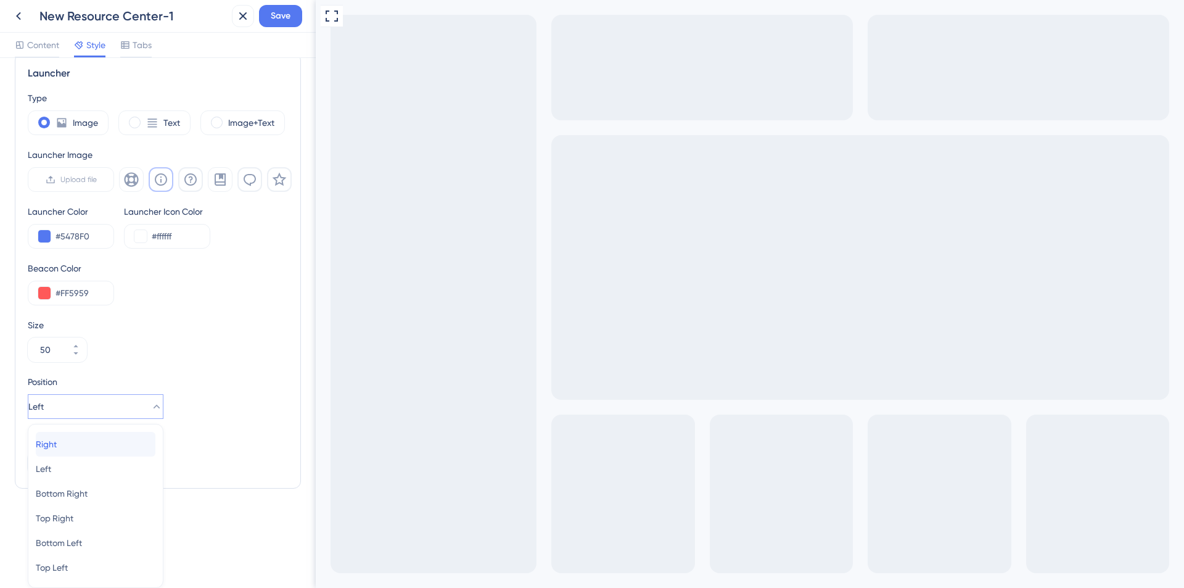
click at [81, 447] on div "Right Right" at bounding box center [96, 444] width 120 height 25
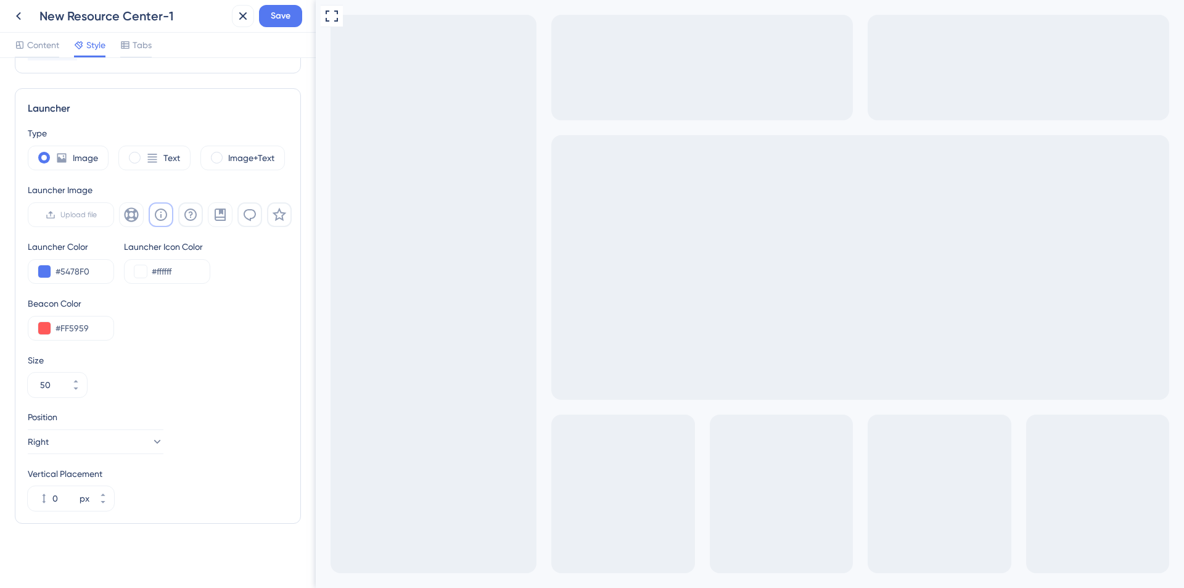
click at [269, 441] on div "Position Right" at bounding box center [158, 432] width 260 height 44
click at [100, 492] on icon at bounding box center [102, 494] width 7 height 7
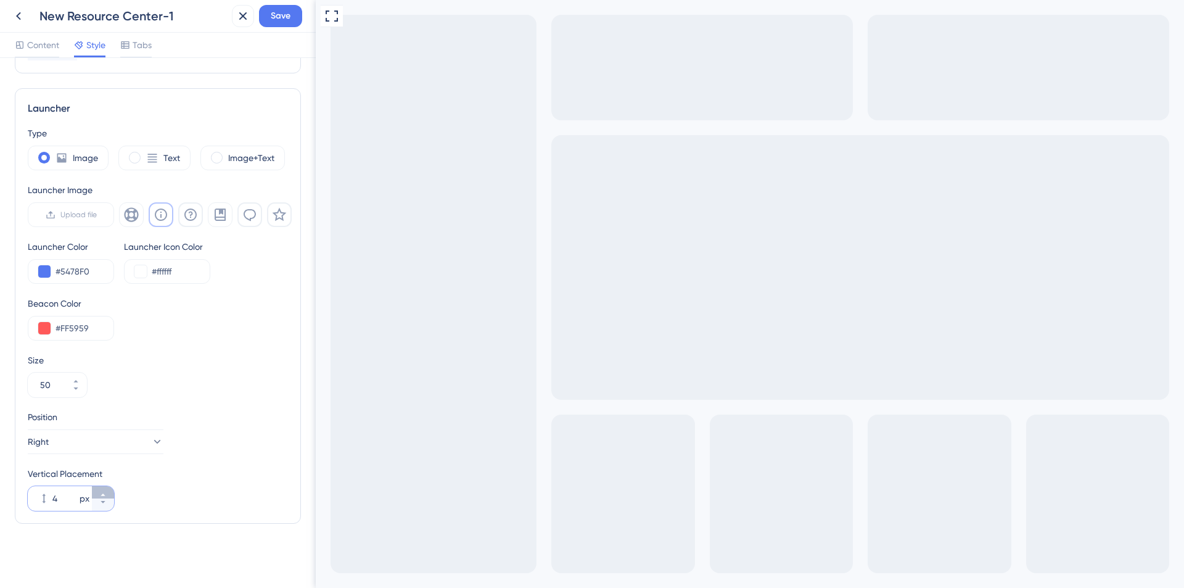
click at [100, 492] on icon at bounding box center [102, 494] width 7 height 7
click at [101, 492] on icon at bounding box center [102, 494] width 7 height 7
type input "7"
click at [159, 428] on div "Position Right" at bounding box center [96, 432] width 136 height 44
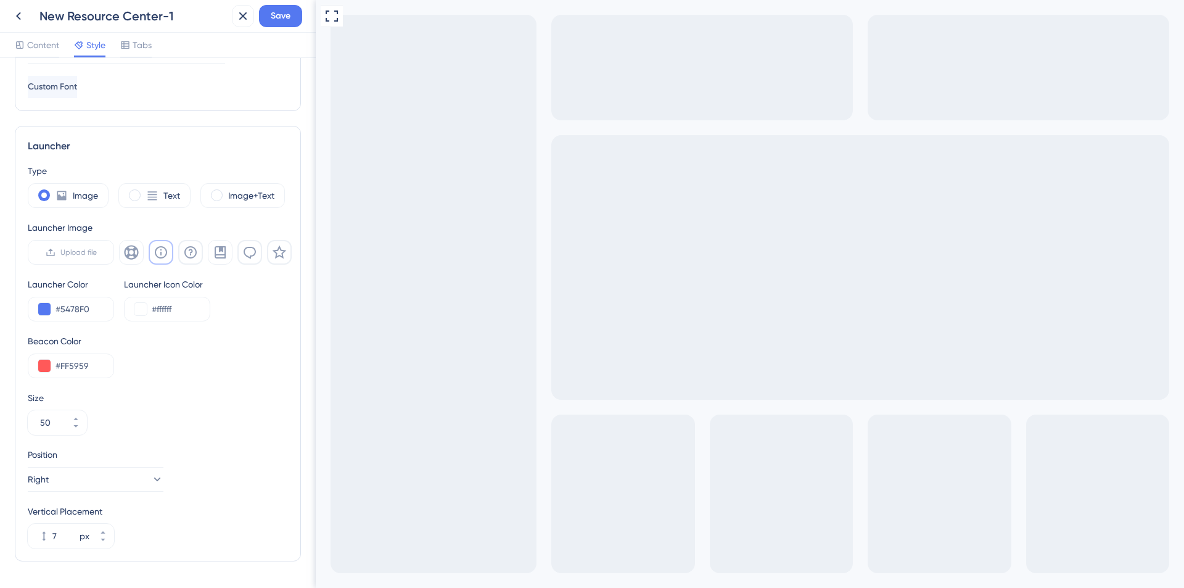
scroll to position [0, 0]
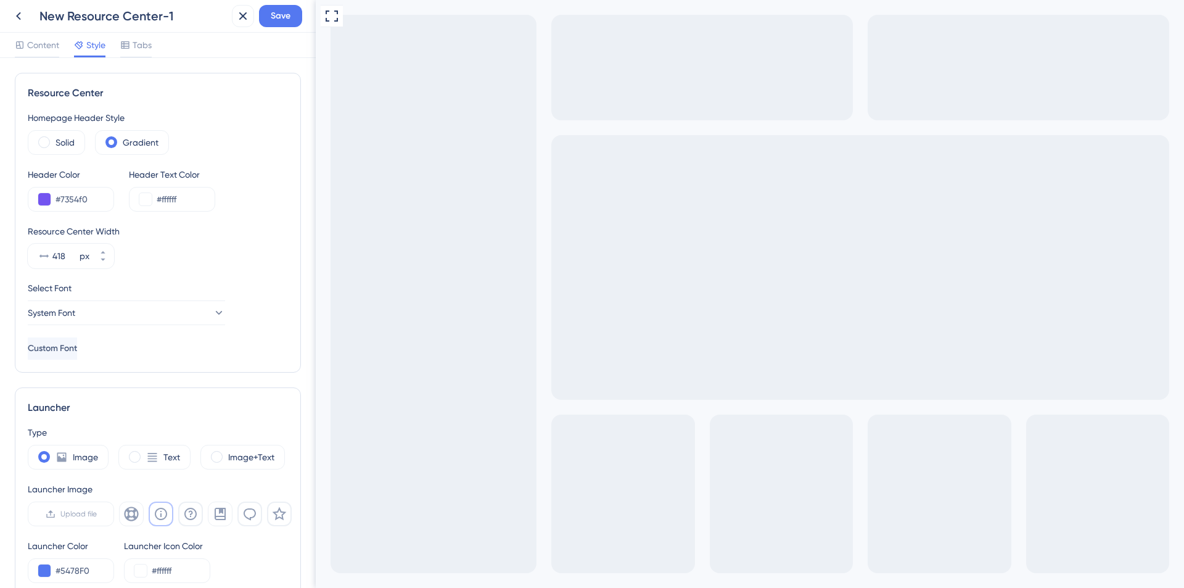
drag, startPoint x: 312, startPoint y: 411, endPoint x: 4, endPoint y: 116, distance: 426.7
click at [129, 46] on icon at bounding box center [125, 44] width 8 height 7
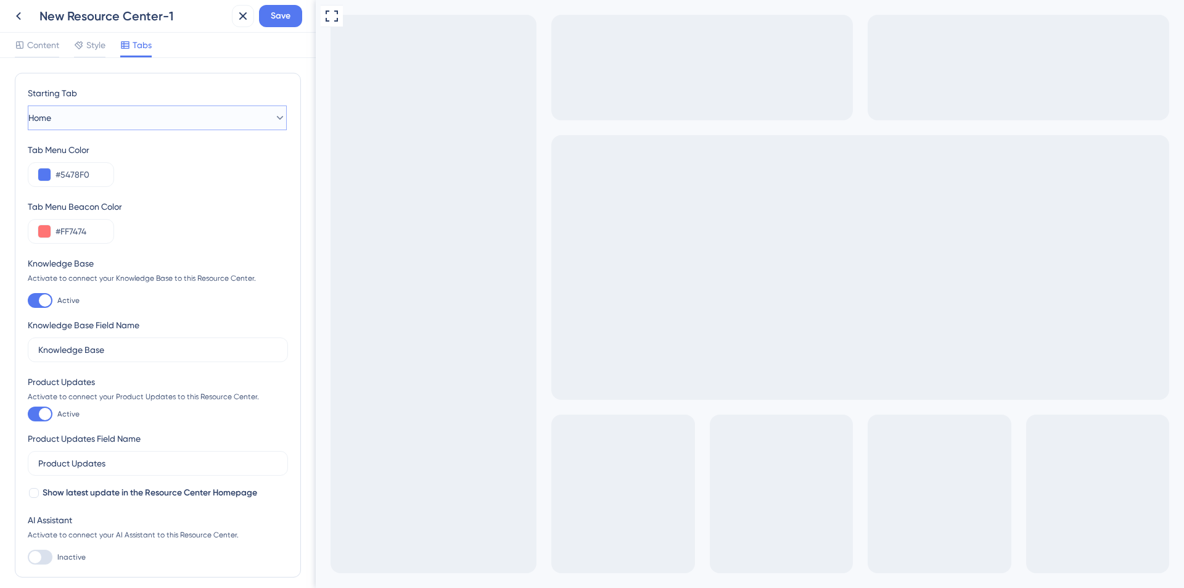
click at [179, 124] on button "Home" at bounding box center [157, 117] width 259 height 25
click at [194, 228] on div "Tab Menu Beacon Color #FF7474" at bounding box center [158, 221] width 260 height 44
click at [122, 117] on button "Home" at bounding box center [157, 117] width 259 height 25
click at [225, 221] on div "Tab Menu Beacon Color #FF7474" at bounding box center [158, 221] width 260 height 44
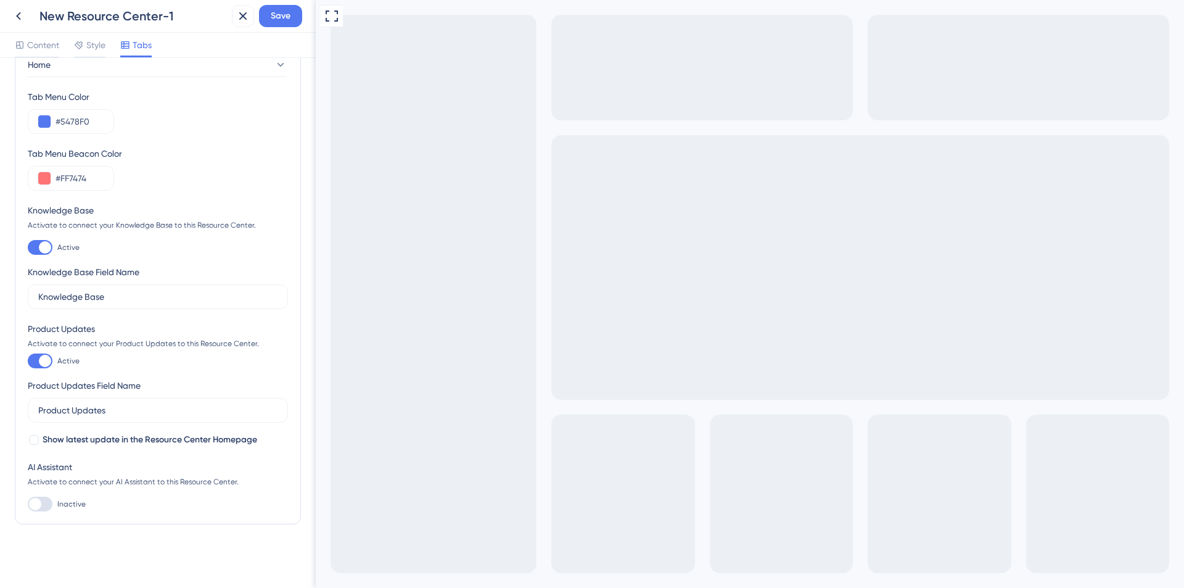
scroll to position [54, 0]
drag, startPoint x: 315, startPoint y: 194, endPoint x: 5, endPoint y: 246, distance: 314.0
click at [134, 298] on input "Knowledge Base" at bounding box center [157, 296] width 239 height 14
drag, startPoint x: 155, startPoint y: 299, endPoint x: 0, endPoint y: 283, distance: 156.3
click at [0, 283] on div "Starting Tab Home Tab Menu Color #5478F0 Tab Menu Beacon Color #FF7474 Knowledg…" at bounding box center [158, 323] width 316 height 530
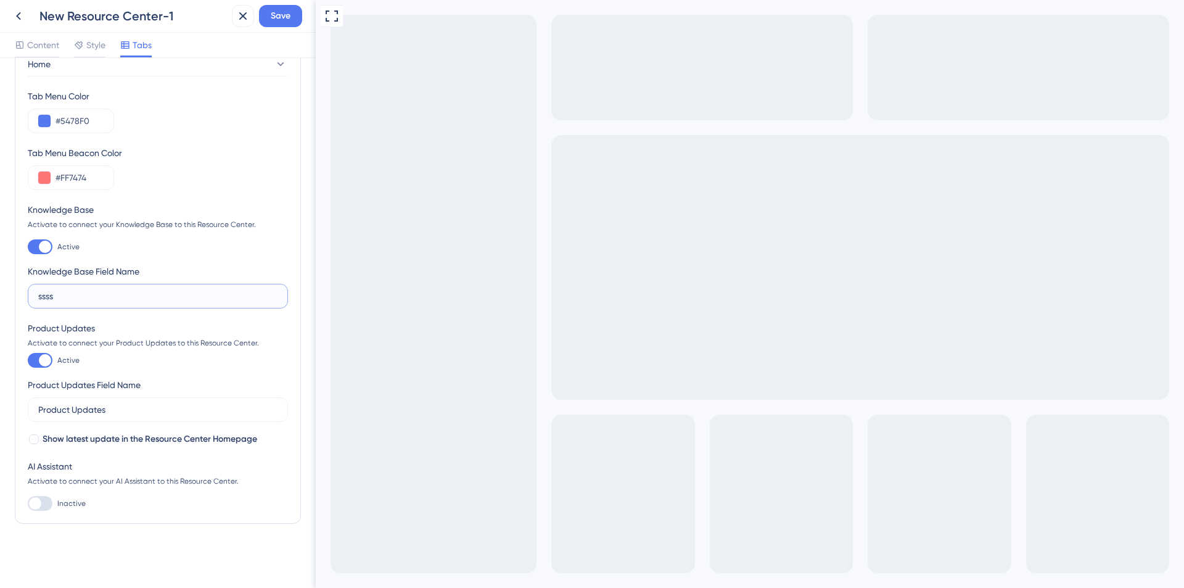
click at [78, 294] on input "ssss" at bounding box center [157, 296] width 239 height 14
drag, startPoint x: 87, startPoint y: 301, endPoint x: 0, endPoint y: 292, distance: 87.4
click at [0, 292] on div "Starting Tab Home Tab Menu Color #5478F0 Tab Menu Beacon Color #FF7474 Knowledg…" at bounding box center [158, 323] width 316 height 530
type input "ssss"
click at [45, 364] on div at bounding box center [45, 360] width 12 height 12
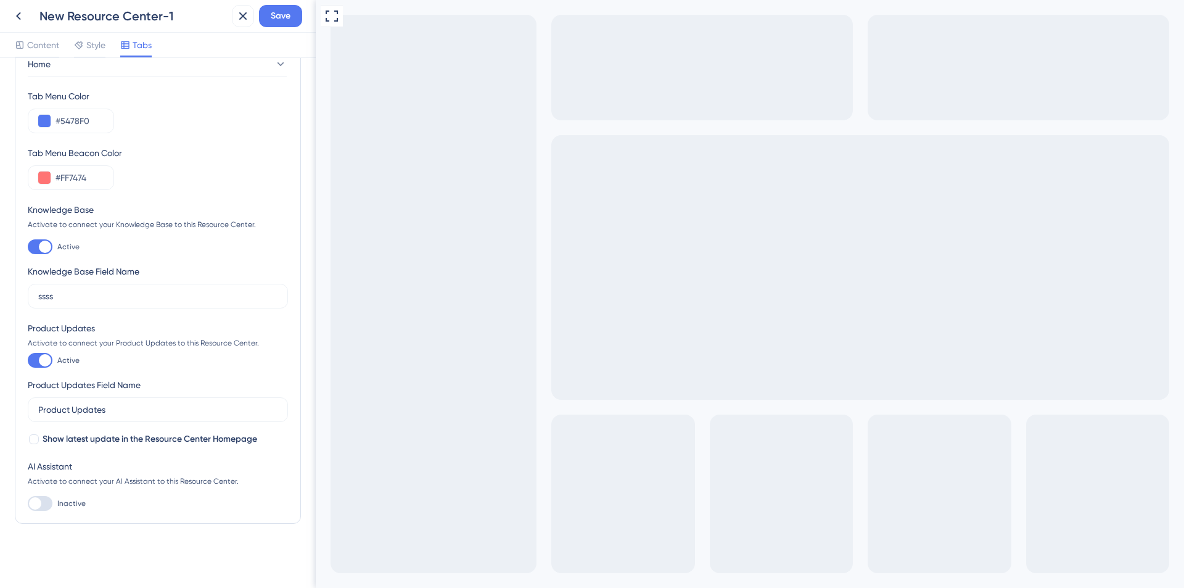
click at [28, 361] on input "Active" at bounding box center [27, 360] width 1 height 1
checkbox input "false"
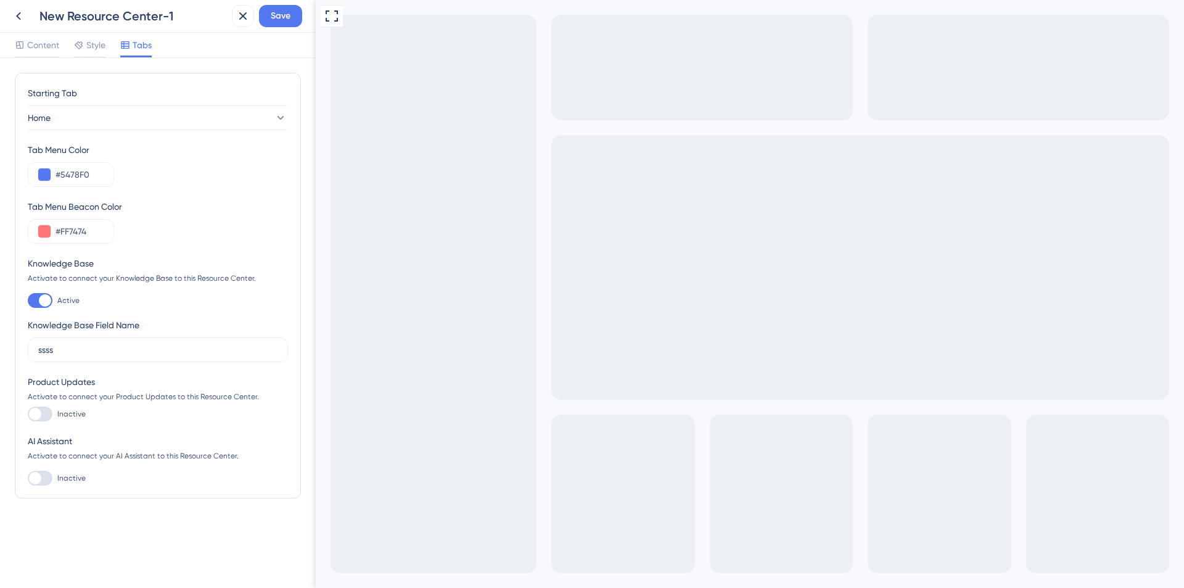
scroll to position [0, 0]
click at [100, 120] on button "Home" at bounding box center [157, 117] width 259 height 25
click at [97, 155] on div "Home Home" at bounding box center [157, 155] width 243 height 25
click at [38, 474] on div at bounding box center [35, 478] width 12 height 12
click at [28, 478] on input "Inactive" at bounding box center [27, 478] width 1 height 1
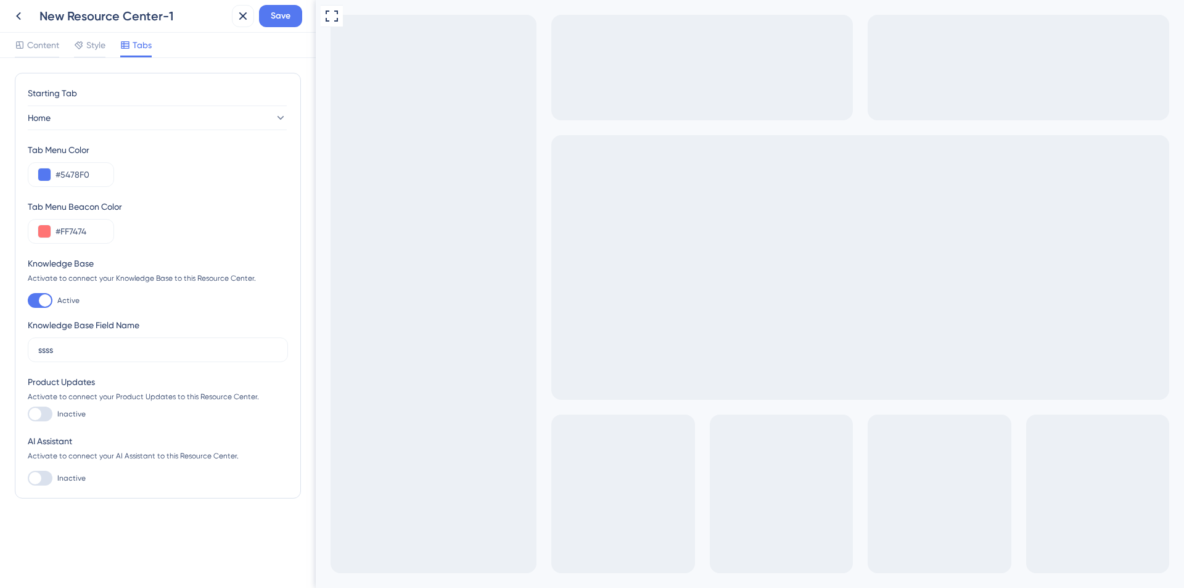
checkbox input "true"
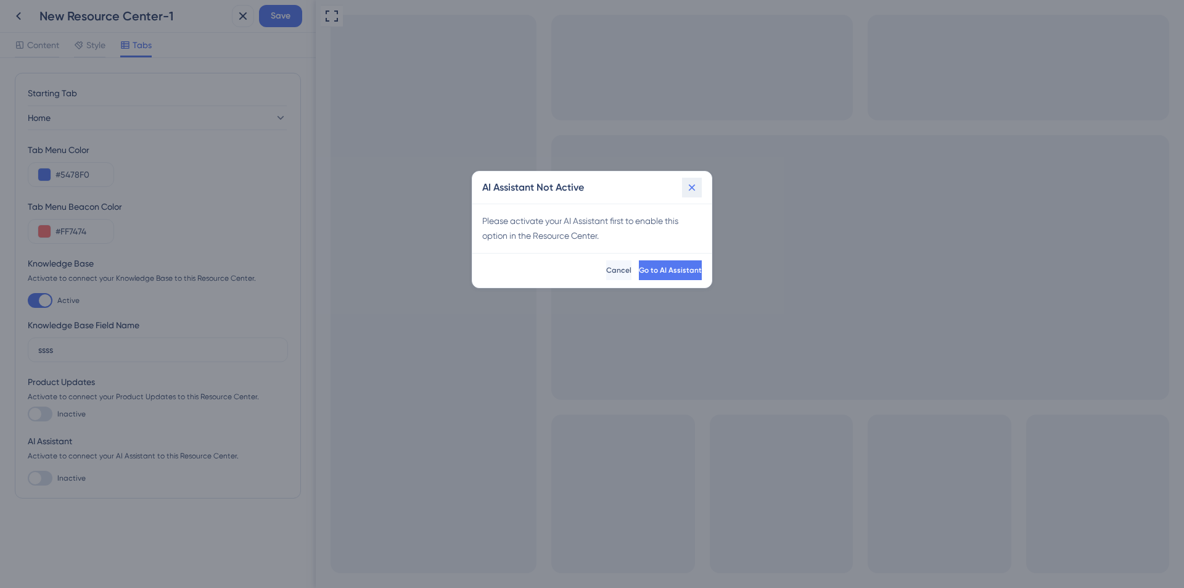
click at [693, 185] on icon at bounding box center [692, 187] width 12 height 12
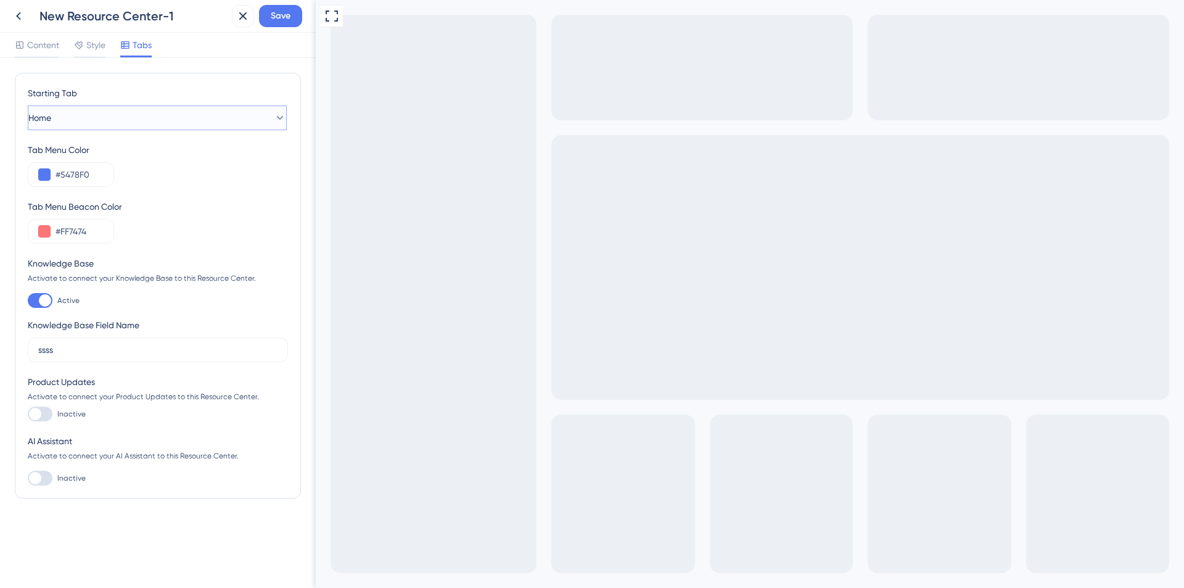
click at [93, 122] on button "Home" at bounding box center [157, 117] width 259 height 25
click at [89, 148] on div "Home Home" at bounding box center [157, 155] width 243 height 25
click at [290, 5] on button "Save" at bounding box center [280, 16] width 43 height 22
click at [100, 117] on button "Home" at bounding box center [157, 117] width 259 height 25
click at [106, 123] on button "Home" at bounding box center [157, 117] width 259 height 25
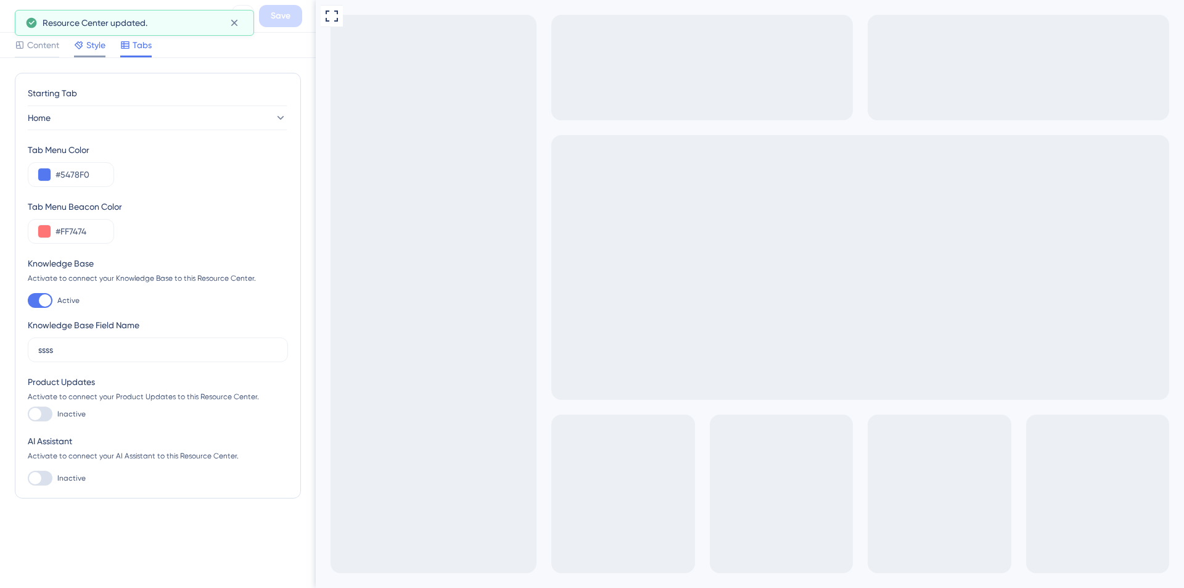
click at [90, 52] on div "Style" at bounding box center [89, 48] width 31 height 20
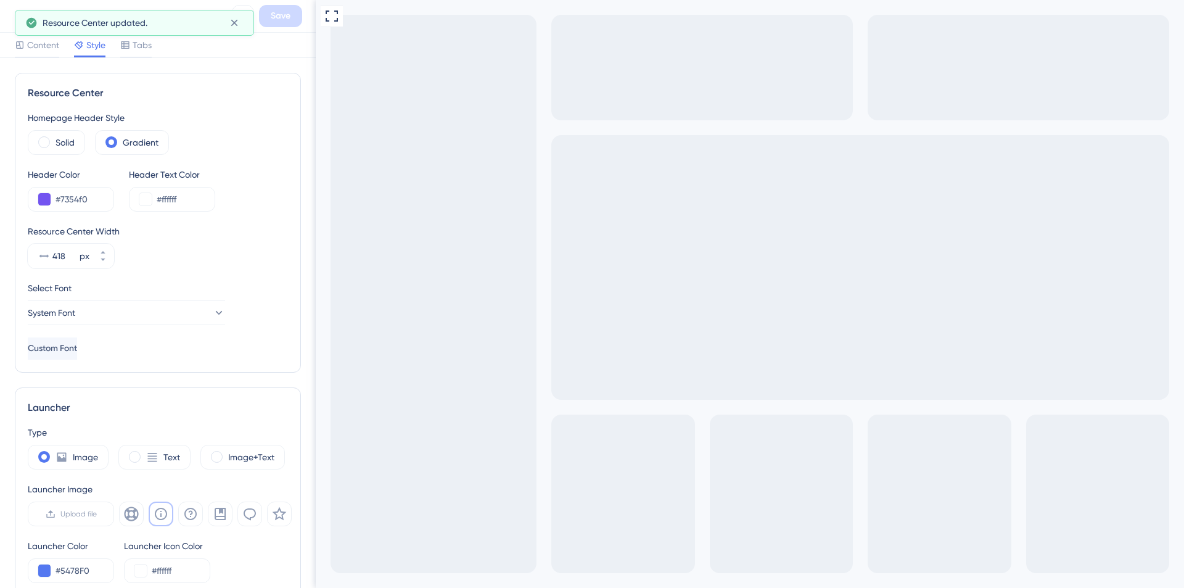
click at [32, 47] on span "Content" at bounding box center [43, 45] width 32 height 15
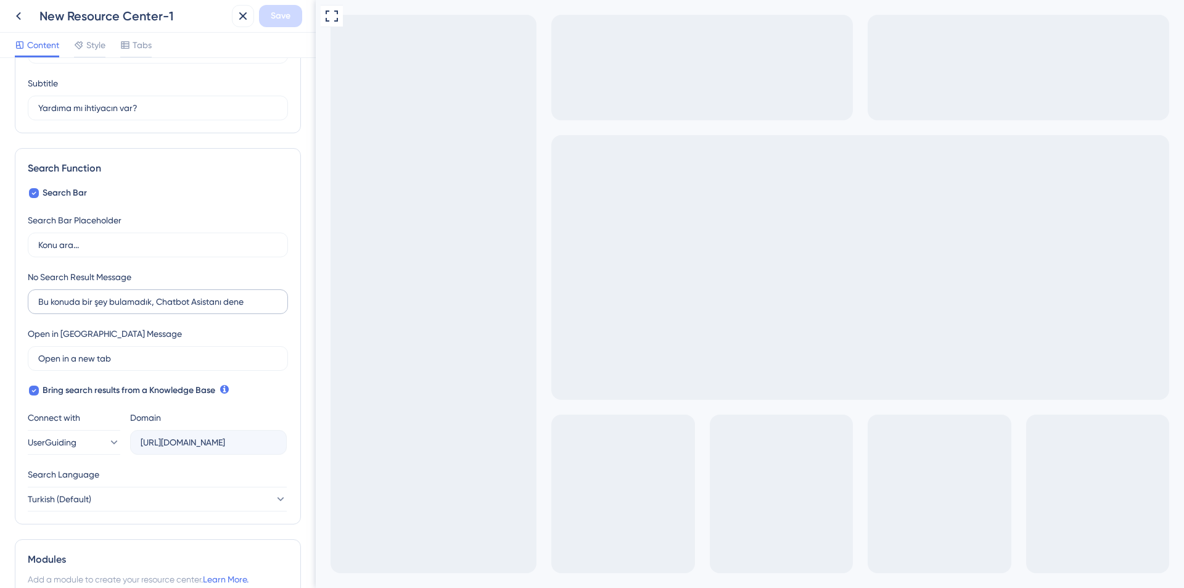
scroll to position [93, 0]
click at [81, 363] on label "Open in a new tab 3" at bounding box center [158, 356] width 260 height 25
click at [81, 363] on input "Open in a new tab" at bounding box center [153, 357] width 231 height 14
click at [255, 331] on div "Open in New Tab Message Open in a new tab 3" at bounding box center [158, 346] width 260 height 44
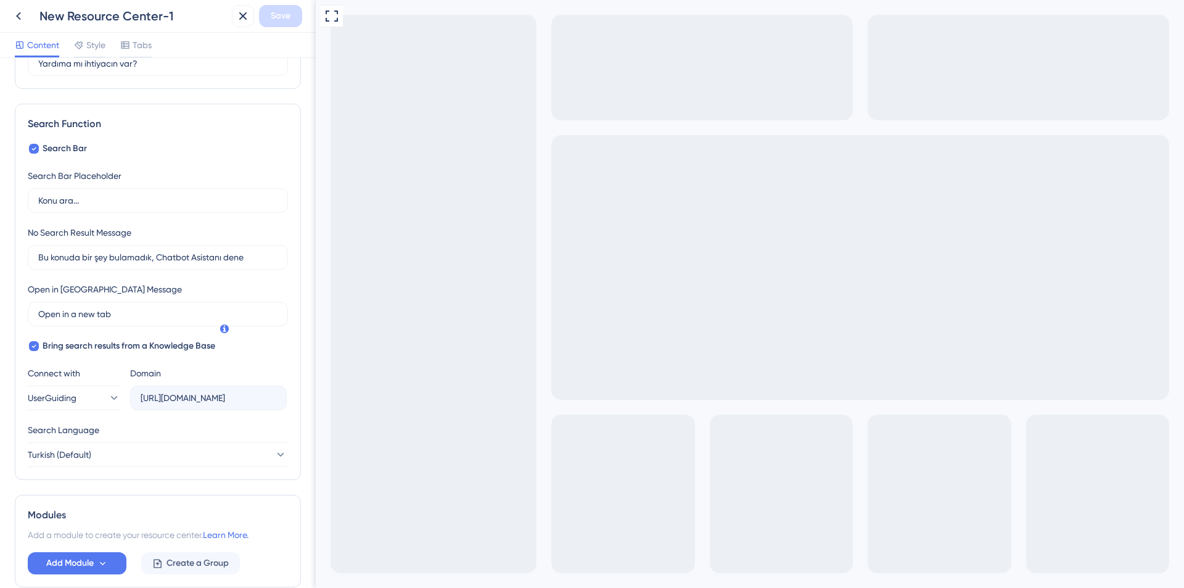
scroll to position [154, 0]
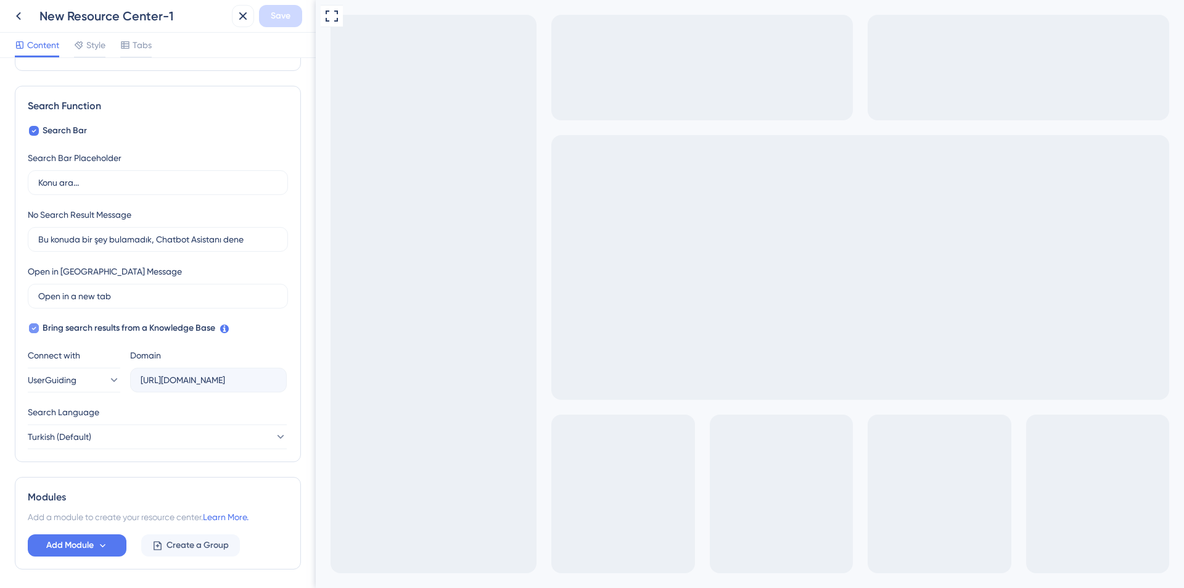
click at [34, 329] on icon at bounding box center [34, 328] width 4 height 3
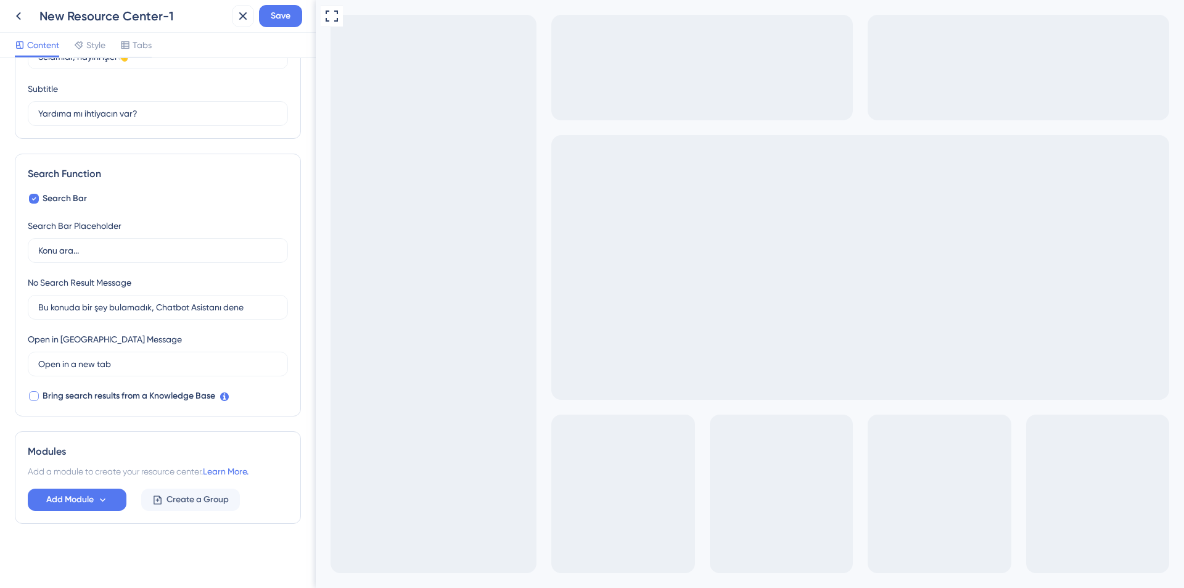
scroll to position [86, 0]
click at [33, 396] on div at bounding box center [34, 396] width 10 height 10
checkbox input "true"
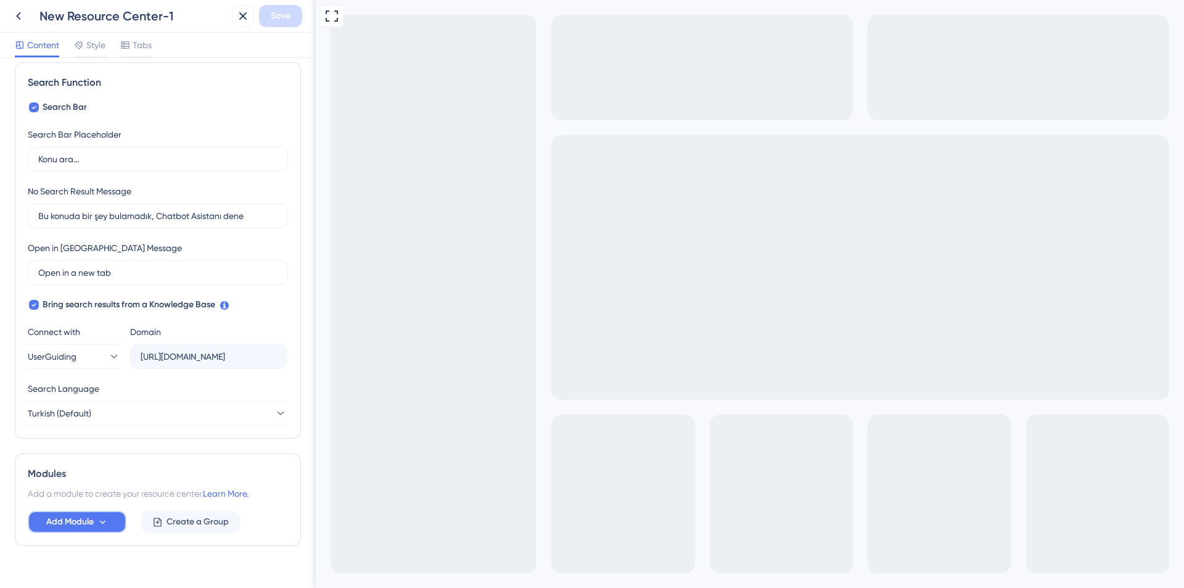
click at [93, 520] on span "Add Module" at bounding box center [69, 521] width 47 height 15
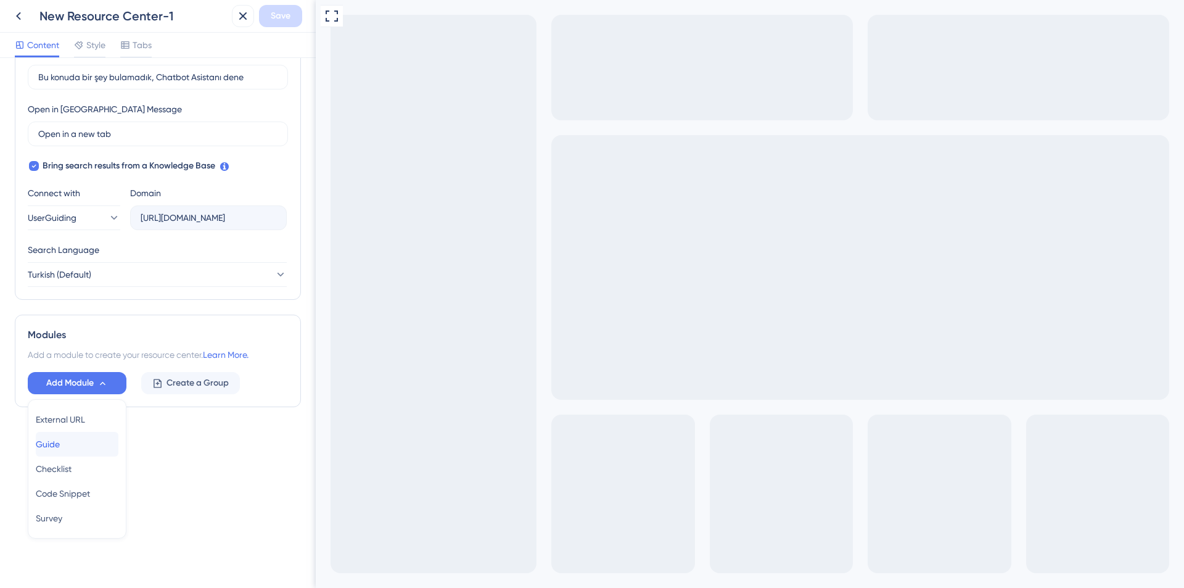
click at [60, 446] on span "Guide" at bounding box center [48, 444] width 24 height 15
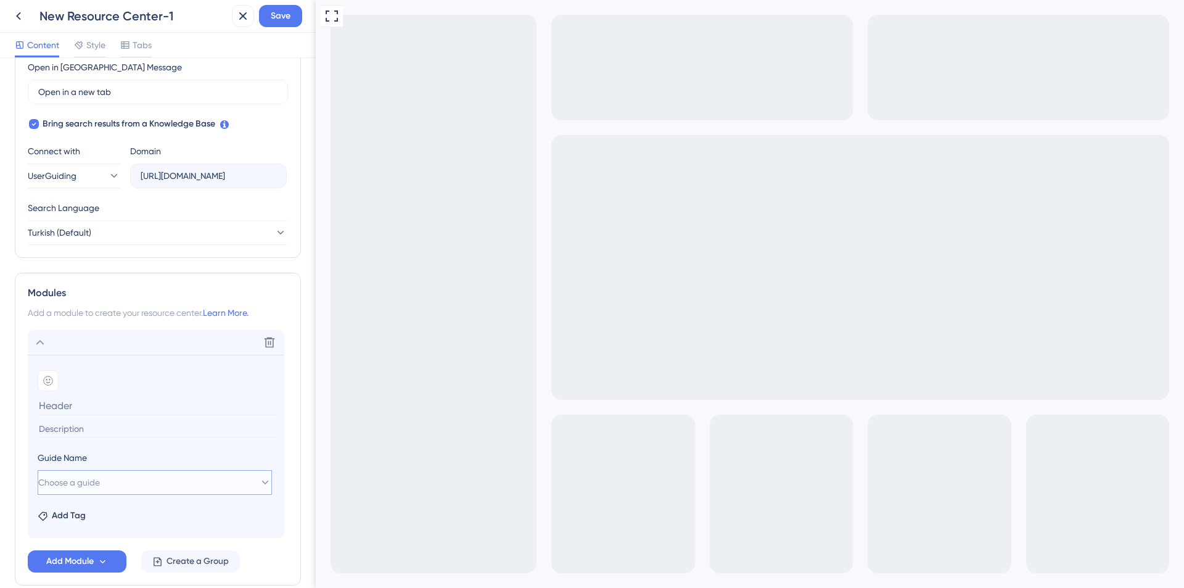
click at [118, 484] on button "Choose a guide" at bounding box center [155, 482] width 234 height 25
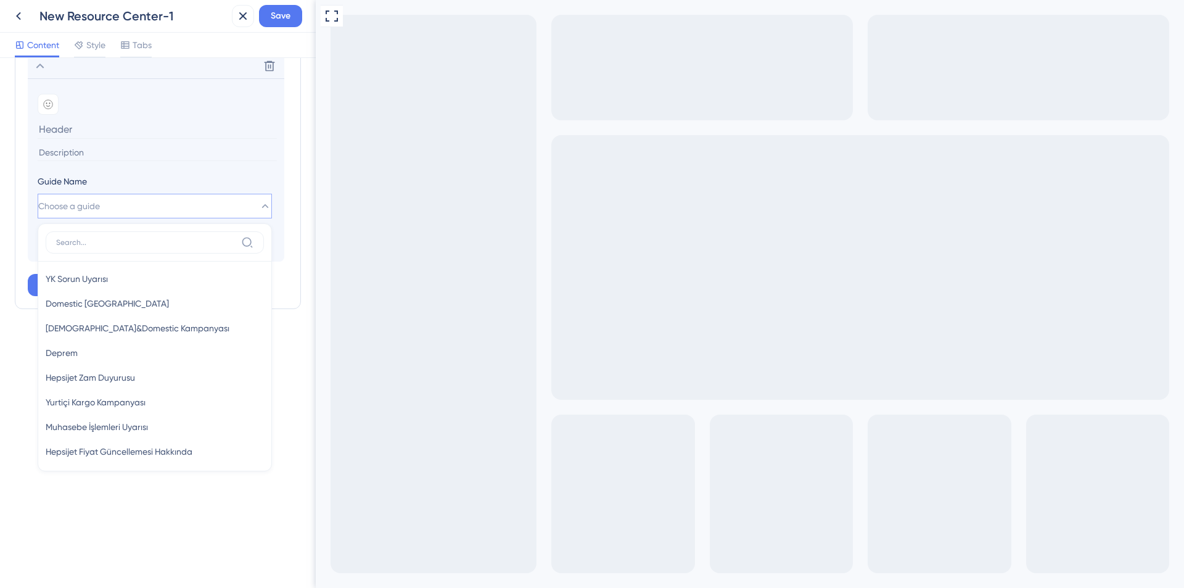
scroll to position [238, 0]
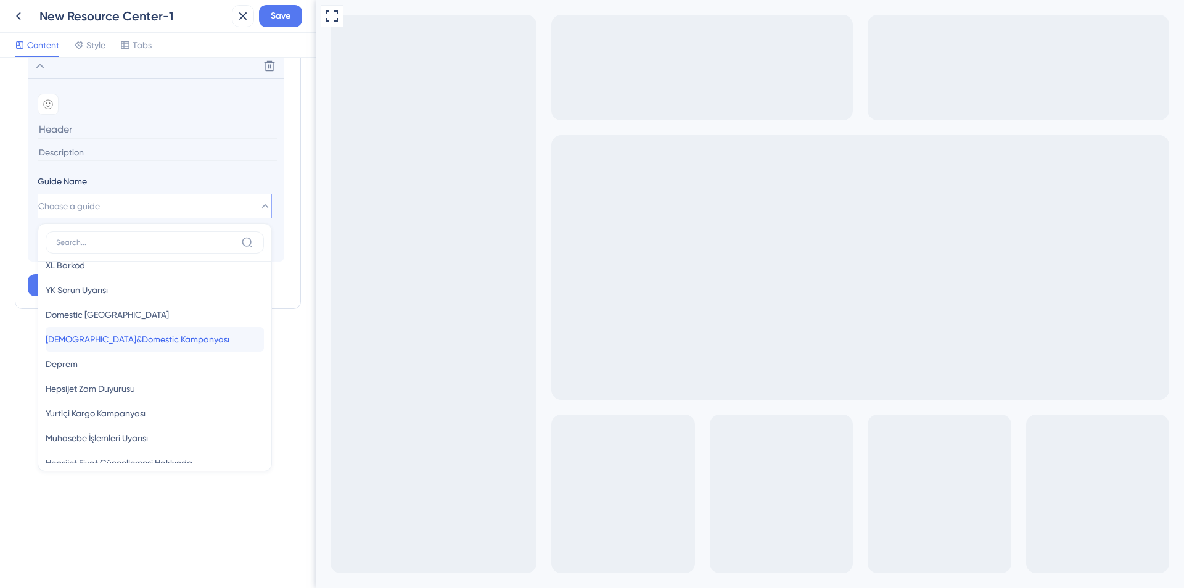
click at [157, 330] on div "[DEMOGRAPHIC_DATA]&Domestic Kampanyası İyzico&Domestic Kampanyası" at bounding box center [155, 339] width 218 height 25
type input "[DEMOGRAPHIC_DATA]&Domestic Kampanyası"
type input "İyzico özel oran kampanyası"
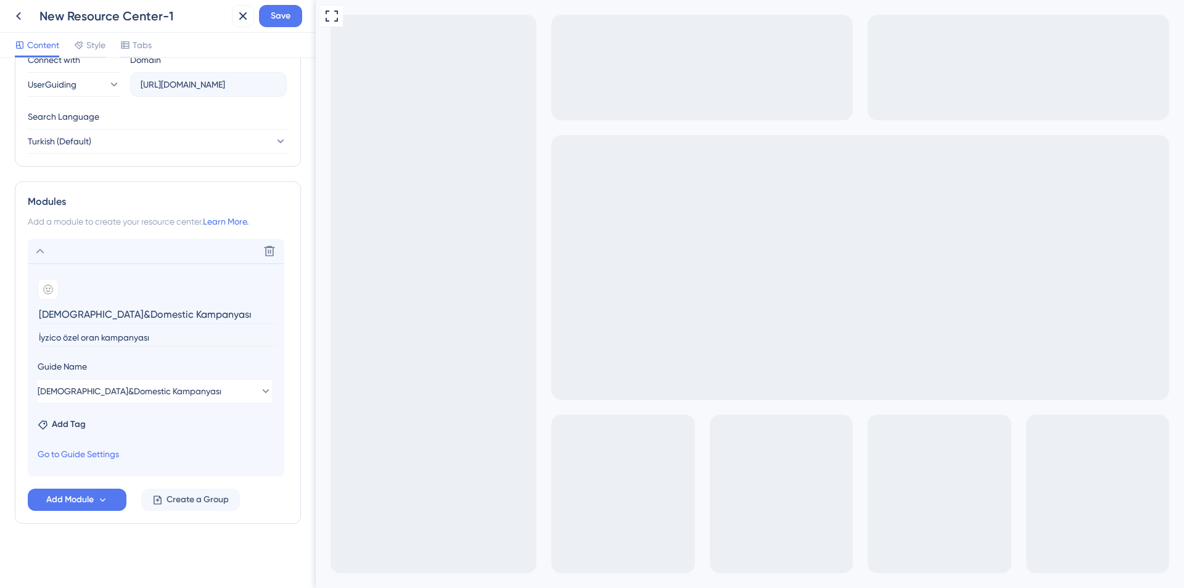
scroll to position [449, 0]
click at [216, 503] on span "Create a Group" at bounding box center [198, 499] width 62 height 15
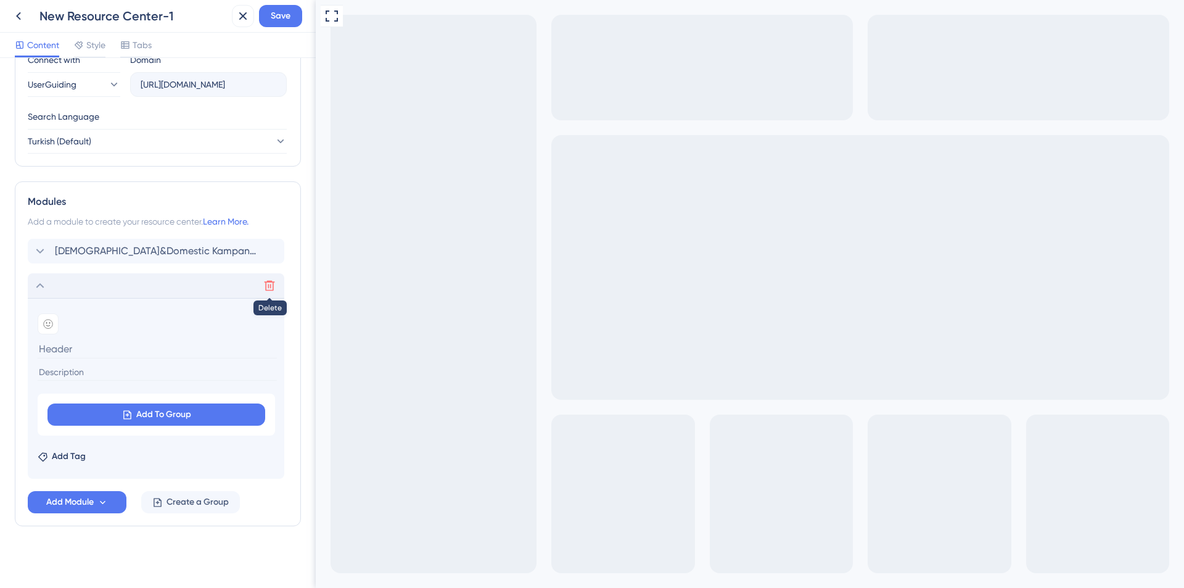
click at [268, 289] on icon at bounding box center [269, 285] width 12 height 12
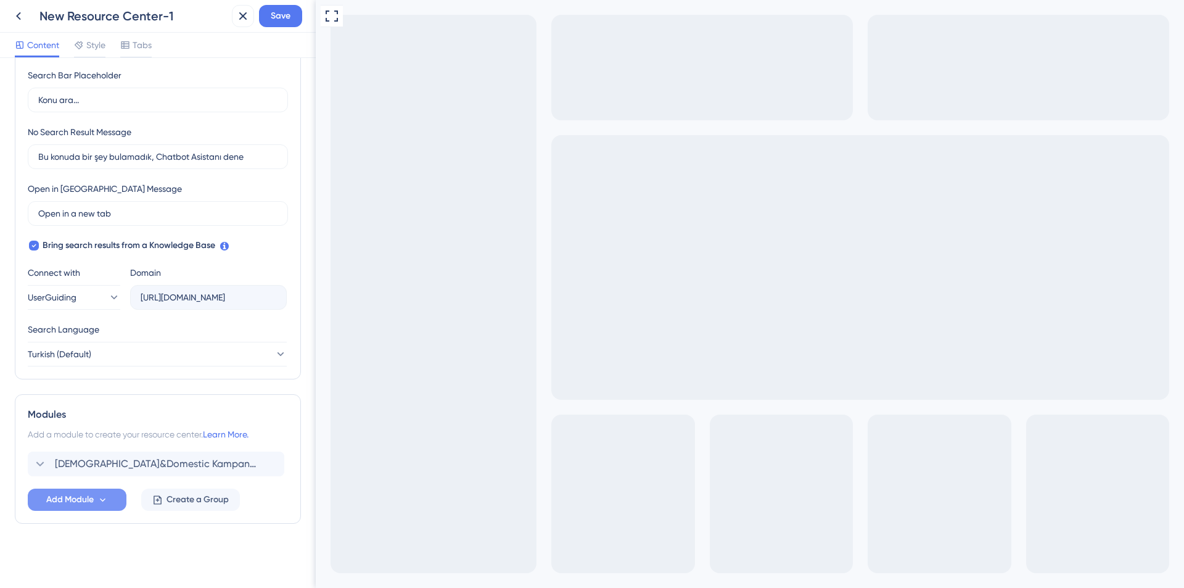
click at [81, 497] on span "Add Module" at bounding box center [69, 499] width 47 height 15
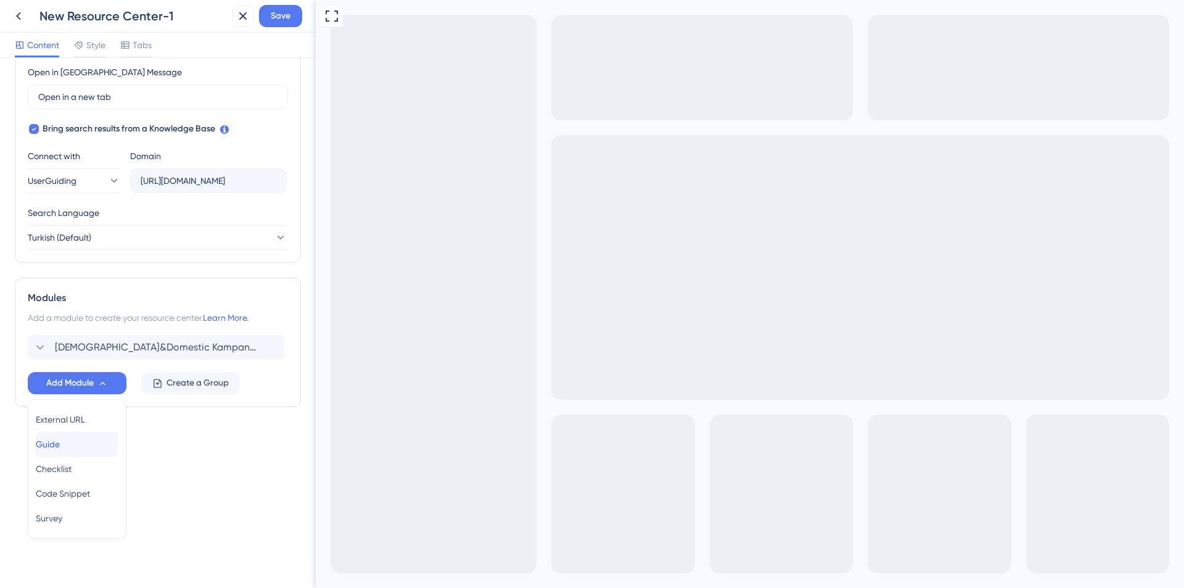
click at [79, 443] on div "Guide Guide" at bounding box center [77, 444] width 83 height 25
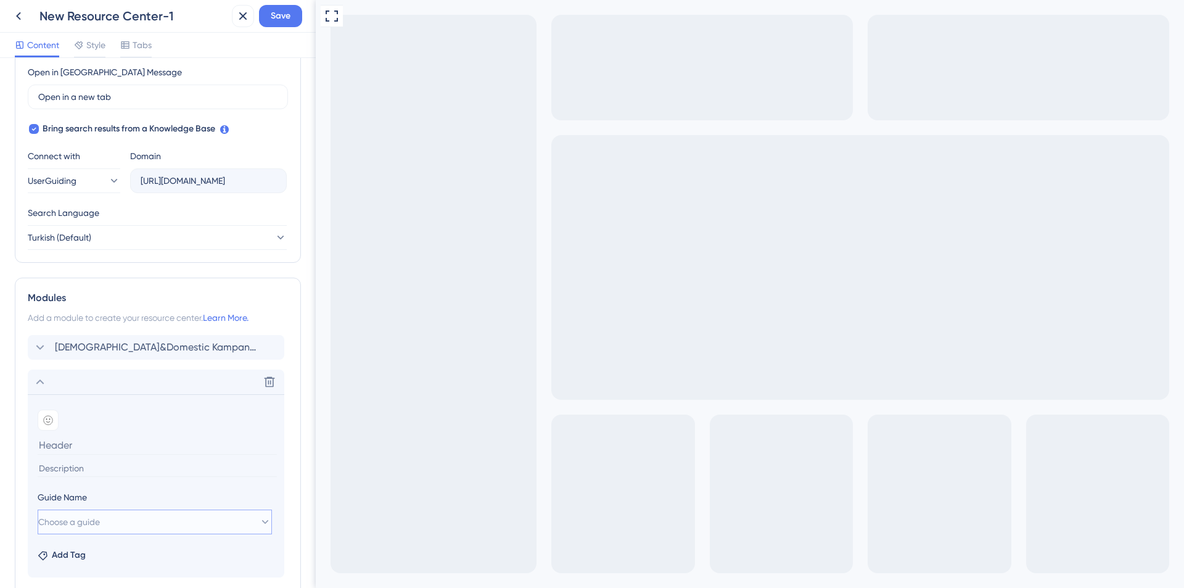
click at [140, 523] on button "Choose a guide" at bounding box center [155, 522] width 234 height 25
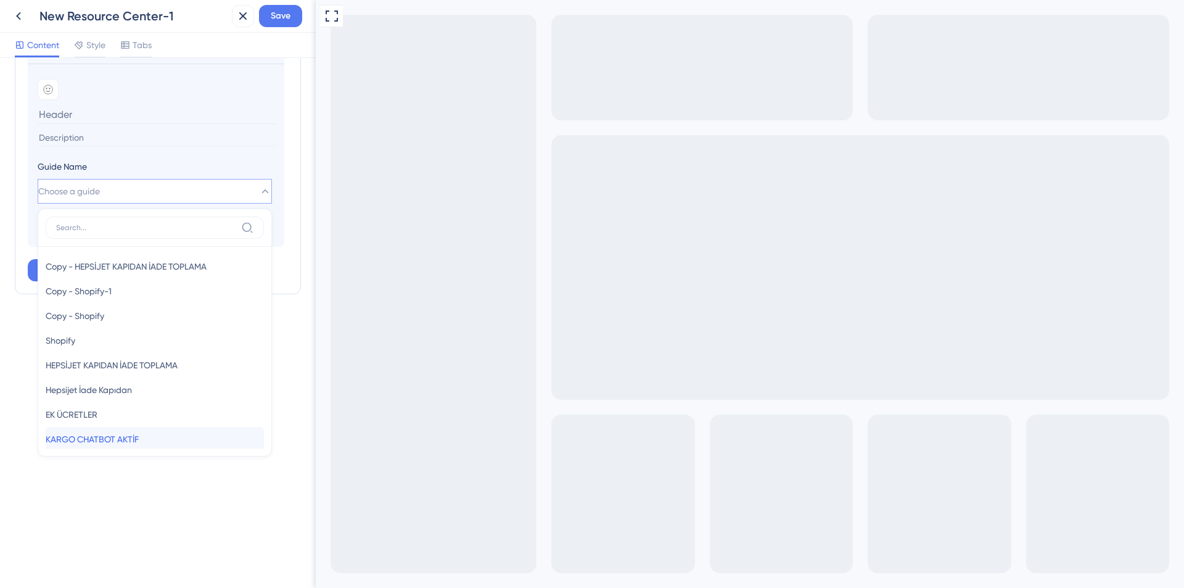
click at [151, 440] on div "[PERSON_NAME] AKTİF KARGO CHATBOT AKTİF" at bounding box center [155, 439] width 218 height 25
type input "KARGO CHATBOT AKTİF"
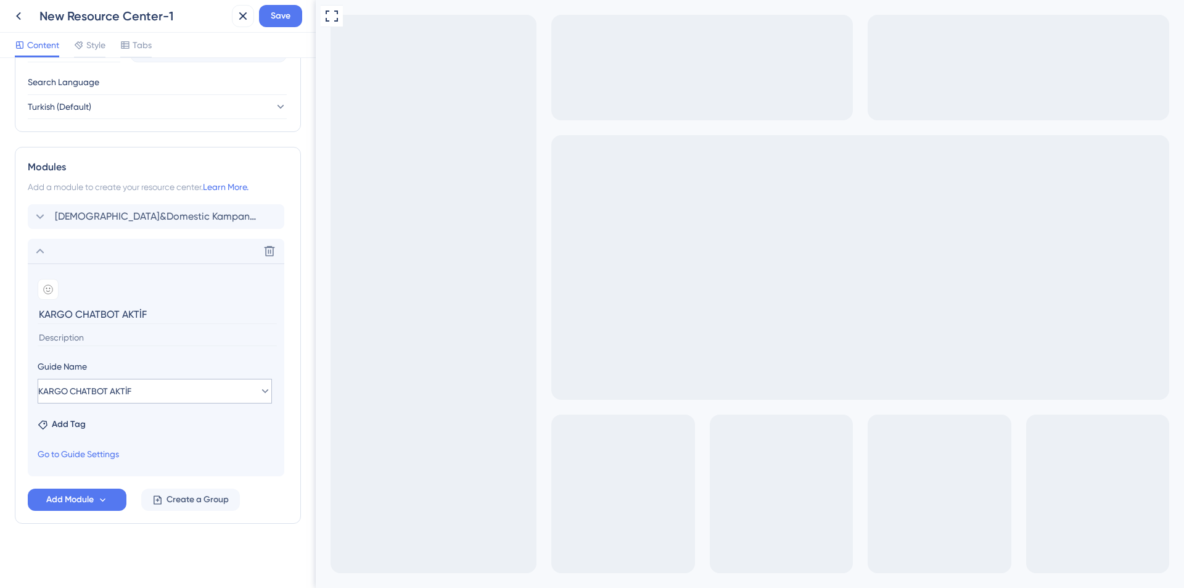
scroll to position [484, 0]
click at [100, 497] on icon at bounding box center [102, 500] width 10 height 10
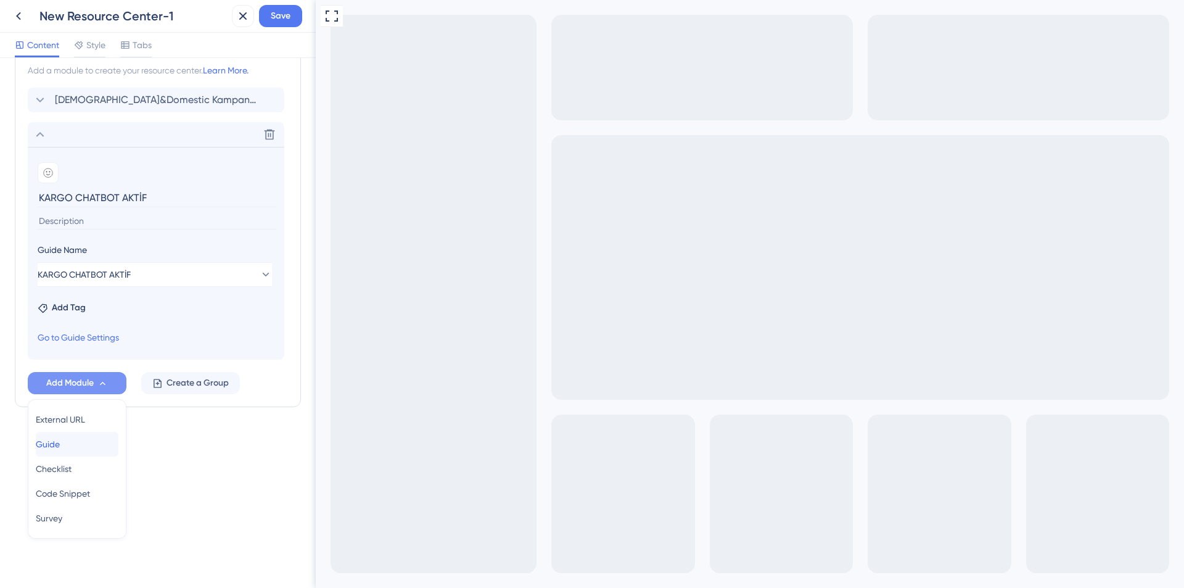
click at [85, 440] on div "Guide Guide" at bounding box center [77, 444] width 83 height 25
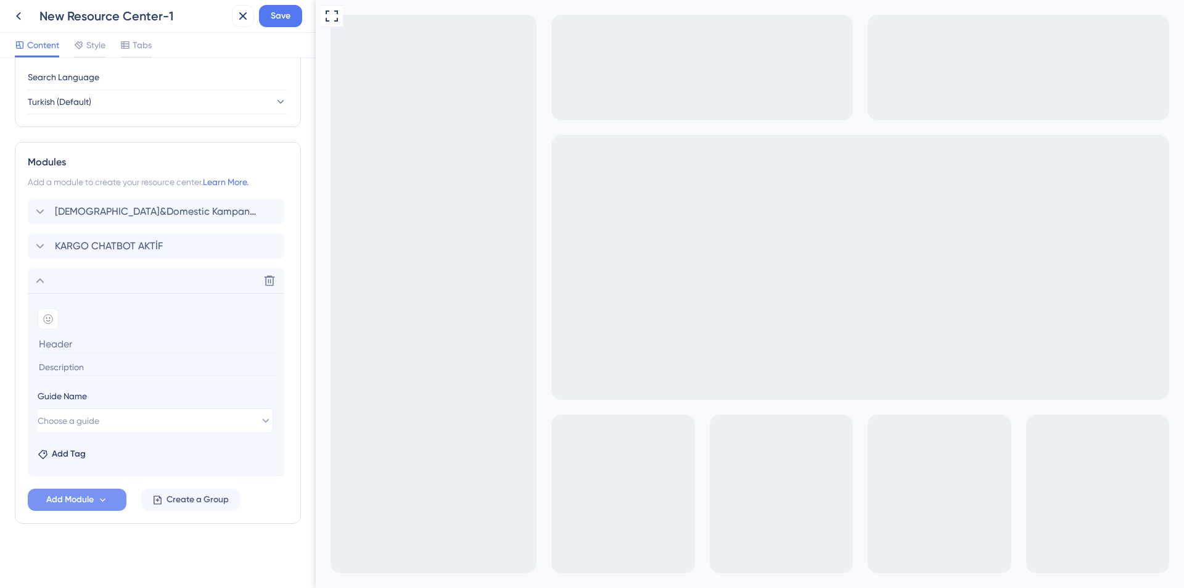
scroll to position [489, 0]
click at [112, 425] on button "Choose a guide" at bounding box center [155, 420] width 234 height 25
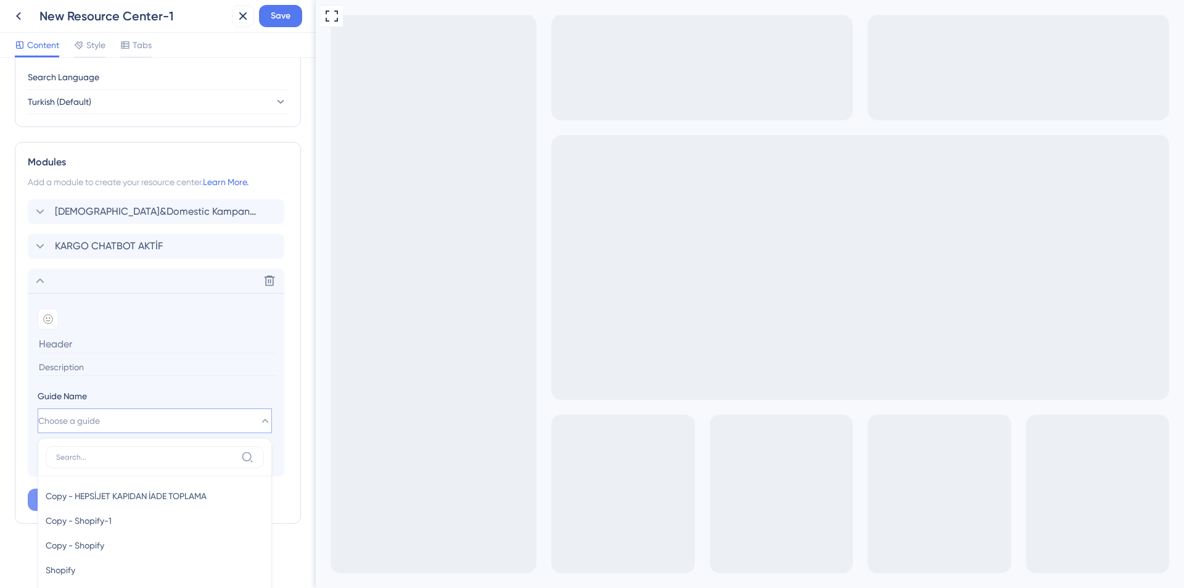
scroll to position [719, 0]
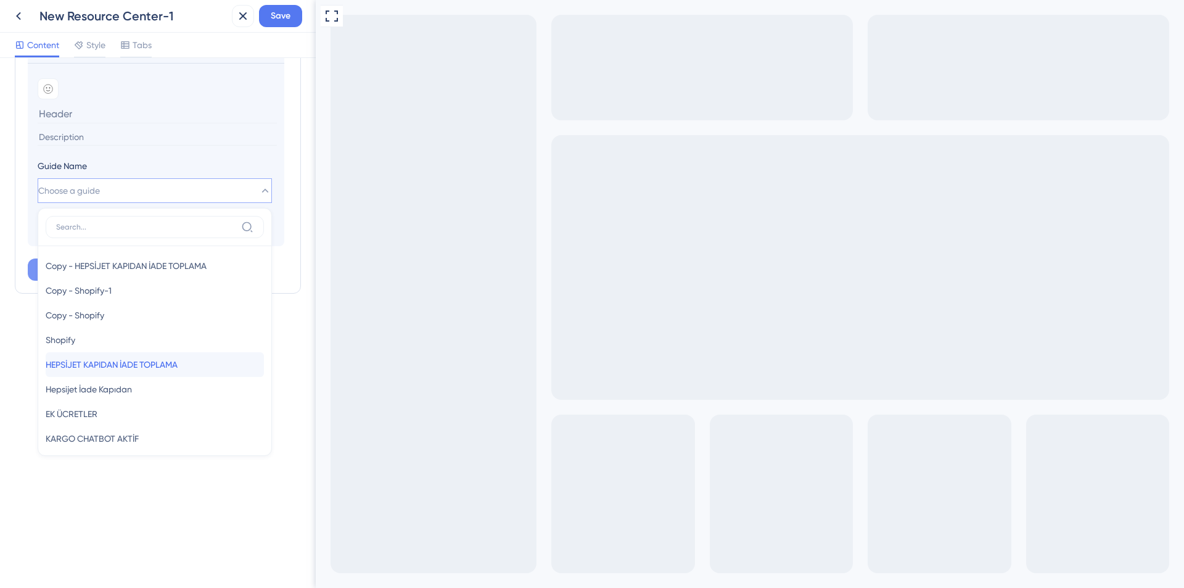
click at [105, 366] on span "HEPSİJET KAPIDAN İADE TOPLAMA" at bounding box center [112, 364] width 132 height 15
type input "HEPSİJET KAPIDAN İADE TOPLAMA"
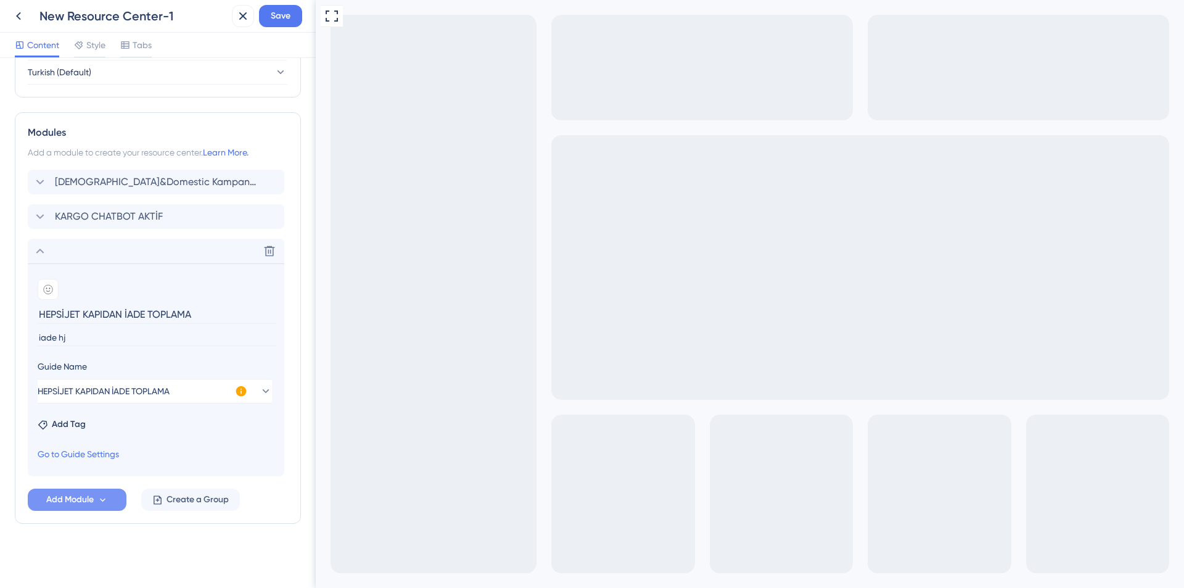
scroll to position [518, 0]
drag, startPoint x: 82, startPoint y: 436, endPoint x: 98, endPoint y: 519, distance: 84.2
click at [101, 555] on div "Resource Center Header Title Selamlar, hayırlı işler👋 3 Selamlar, hayırlı işler…" at bounding box center [158, 64] width 286 height 1018
click at [94, 339] on input "iade hj" at bounding box center [157, 337] width 239 height 17
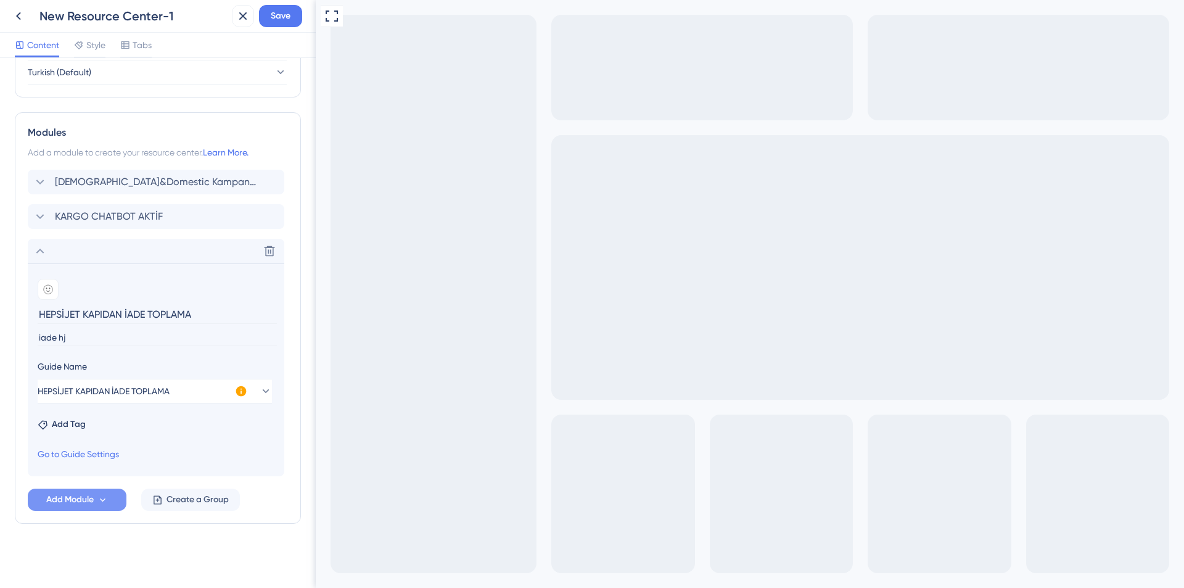
click at [94, 339] on input "iade hj" at bounding box center [157, 337] width 239 height 17
type input "R"
type input "Randevulu İade Toplama (Kapıdan)"
click at [94, 494] on button "Add Module" at bounding box center [77, 500] width 99 height 22
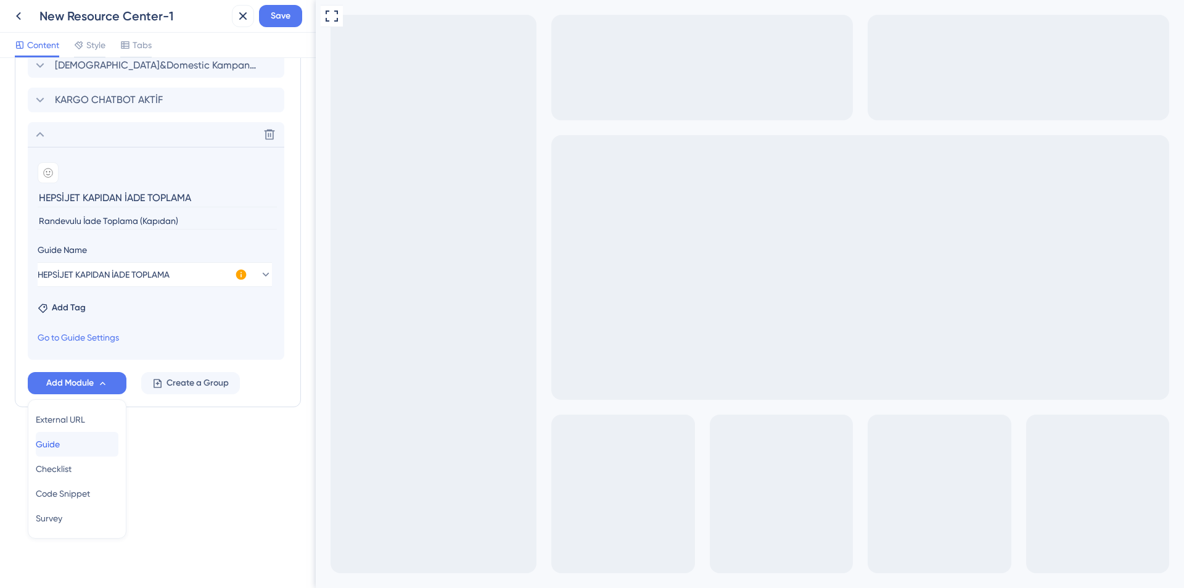
click at [60, 448] on span "Guide" at bounding box center [48, 444] width 24 height 15
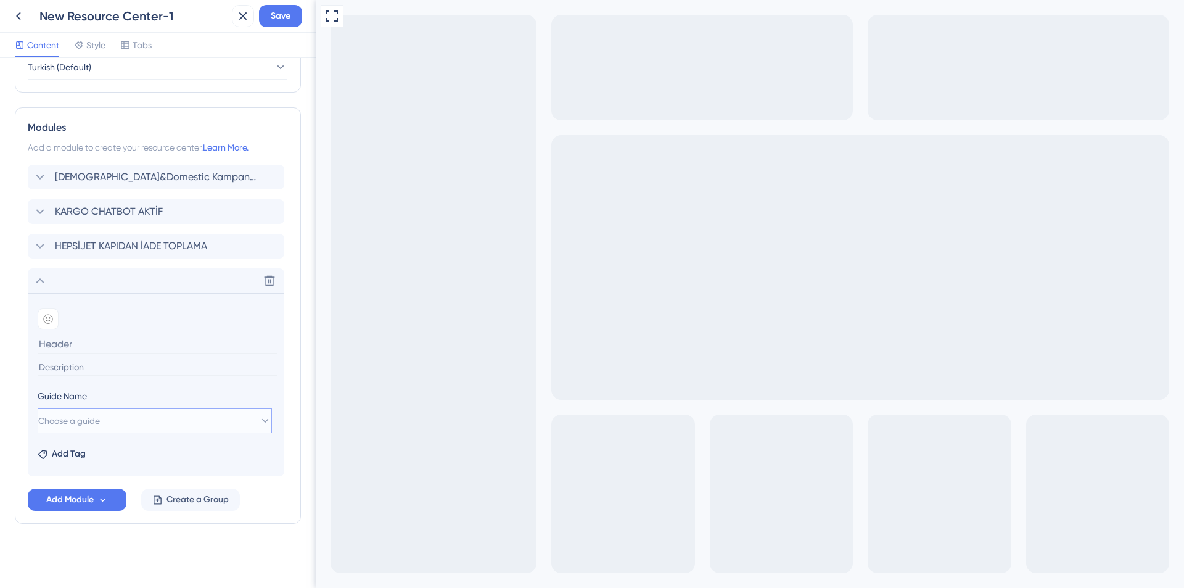
click at [89, 422] on span "Choose a guide" at bounding box center [69, 420] width 62 height 15
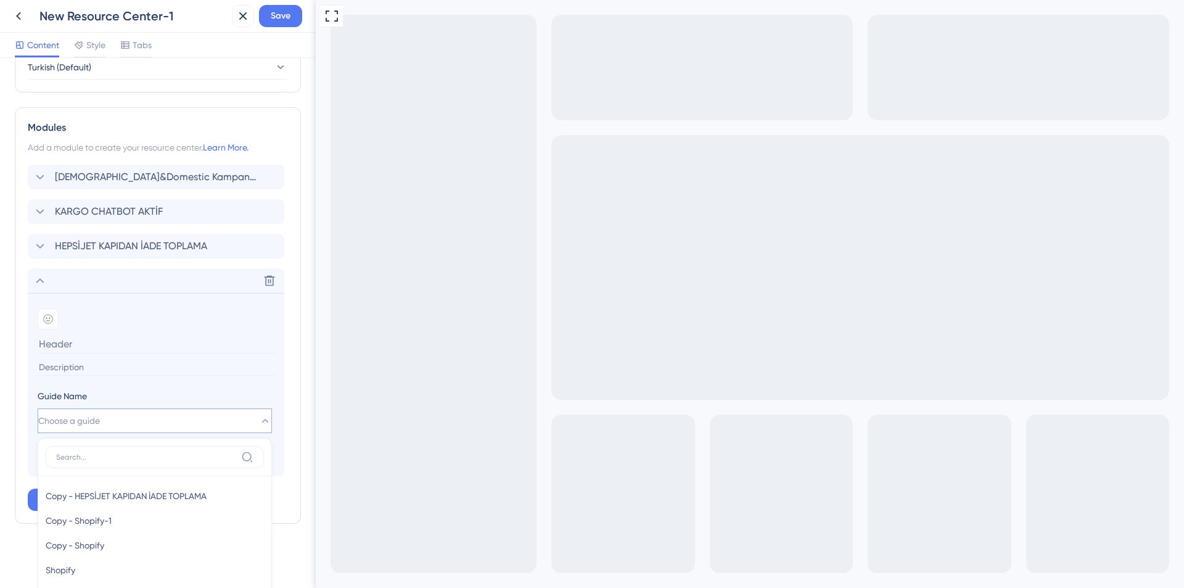
scroll to position [710, 0]
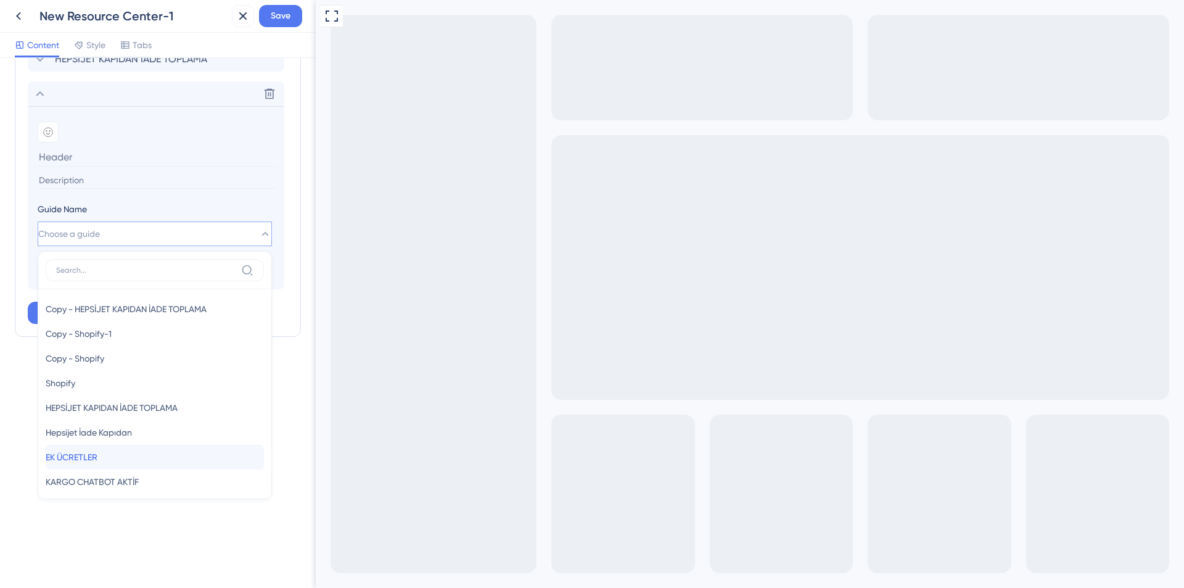
click at [126, 455] on div "EK ÜCRETLER EK ÜCRETLER" at bounding box center [155, 457] width 218 height 25
type input "EK ÜCRETLER"
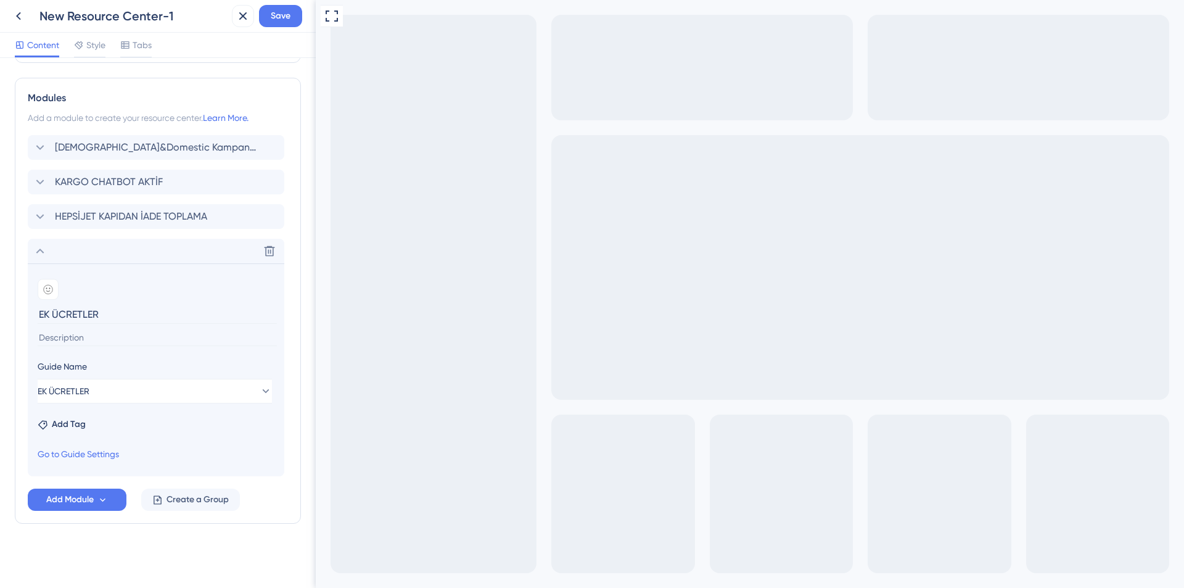
scroll to position [553, 0]
click at [287, 10] on span "Save" at bounding box center [281, 16] width 20 height 15
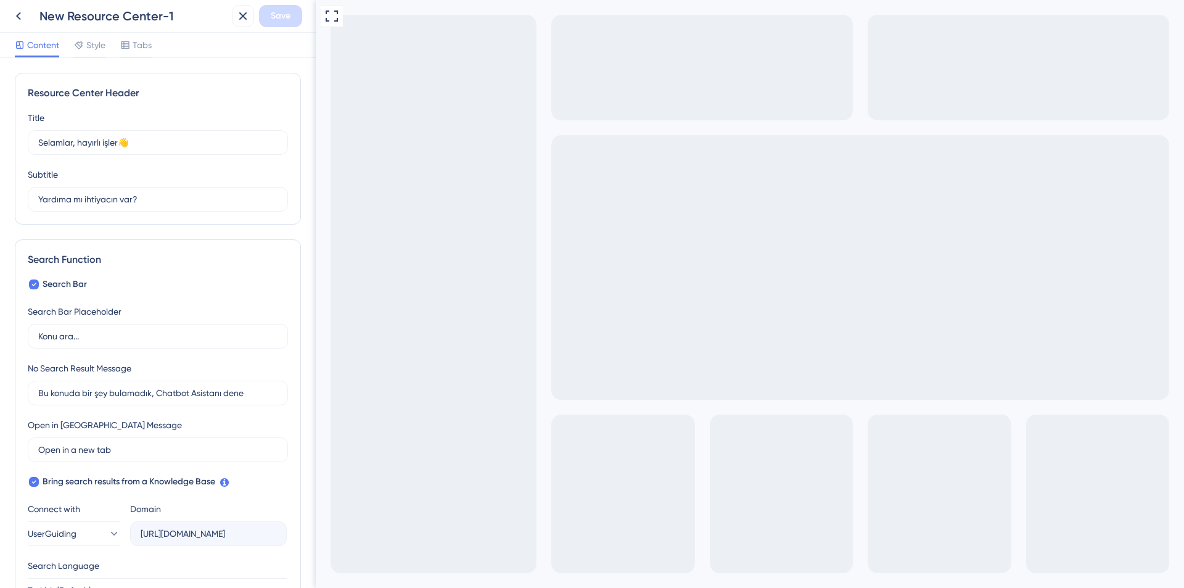
scroll to position [27, 0]
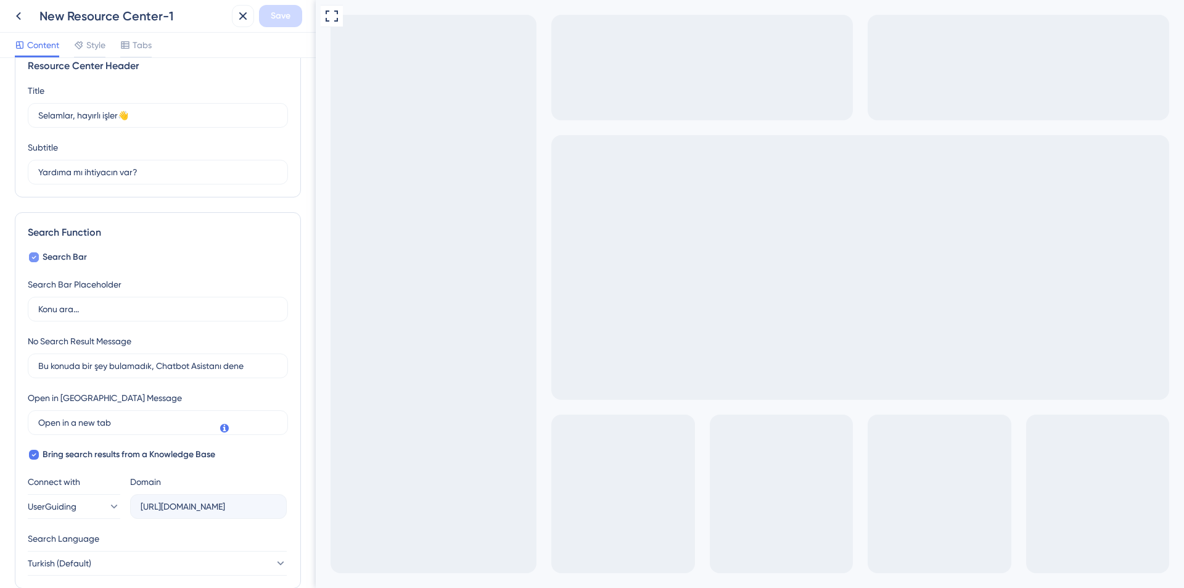
click at [32, 252] on icon at bounding box center [33, 257] width 5 height 10
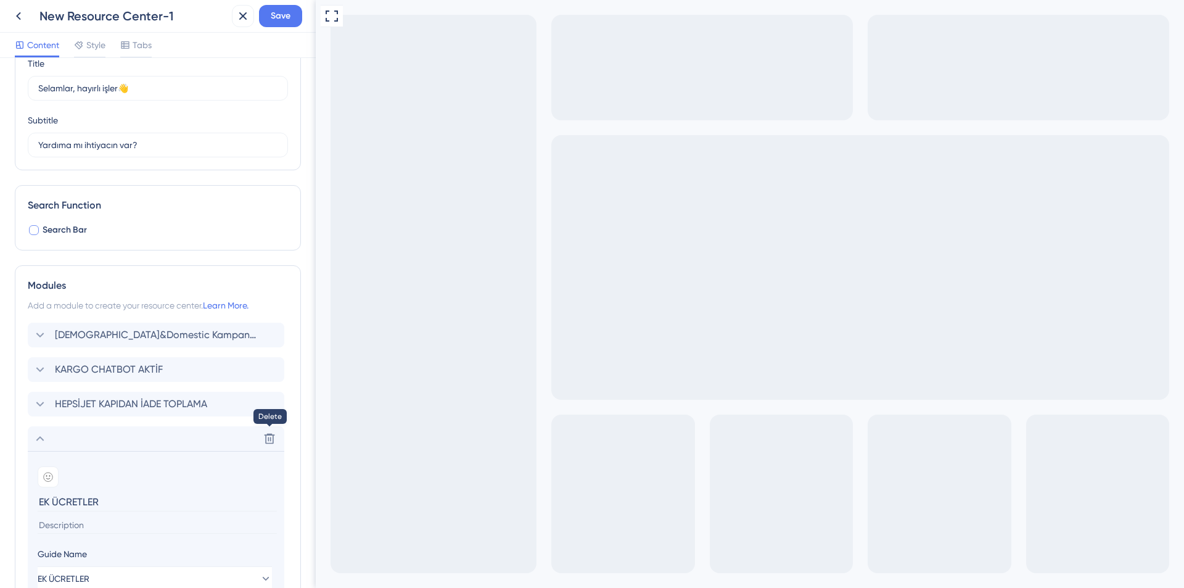
click at [35, 232] on div at bounding box center [34, 230] width 10 height 10
checkbox input "true"
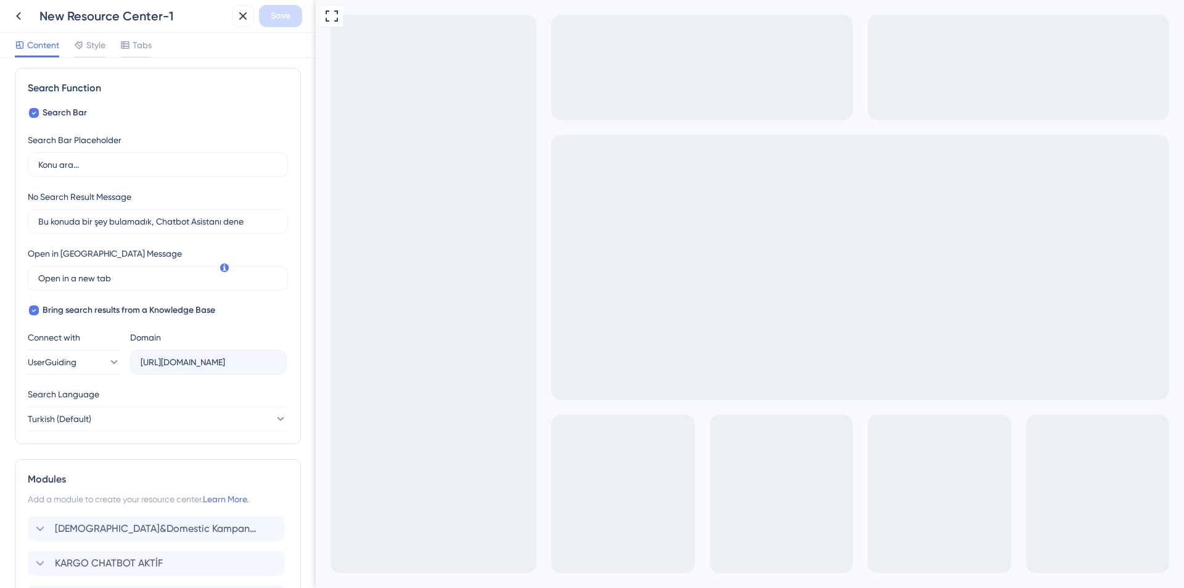
scroll to position [215, 0]
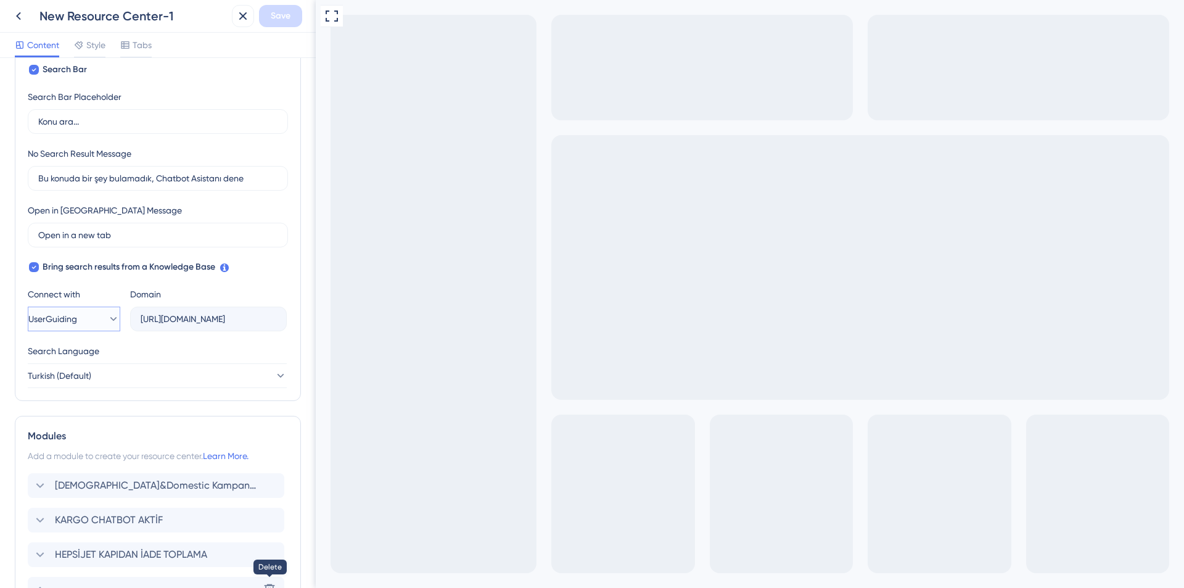
click at [76, 316] on span "UserGuiding" at bounding box center [52, 319] width 49 height 15
click at [59, 384] on span "Google" at bounding box center [50, 381] width 29 height 15
click at [230, 327] on label at bounding box center [208, 319] width 157 height 25
click at [230, 326] on input "text" at bounding box center [209, 319] width 136 height 14
click at [91, 318] on button "Google" at bounding box center [74, 319] width 93 height 25
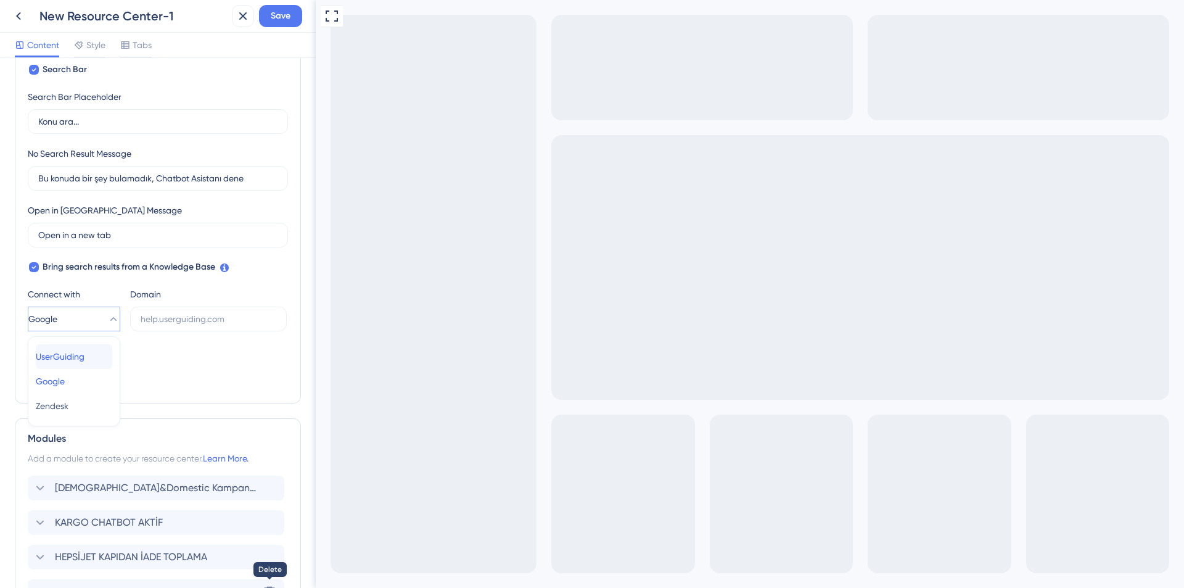
click at [85, 360] on span "UserGuiding" at bounding box center [60, 356] width 49 height 15
type input "[URL][DOMAIN_NAME]"
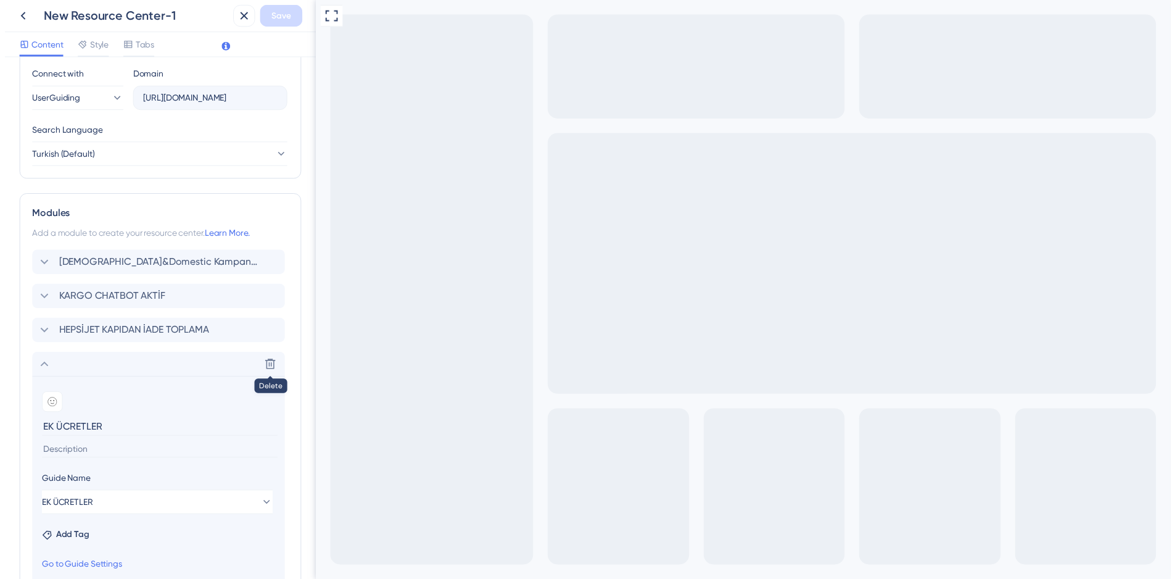
scroll to position [553, 0]
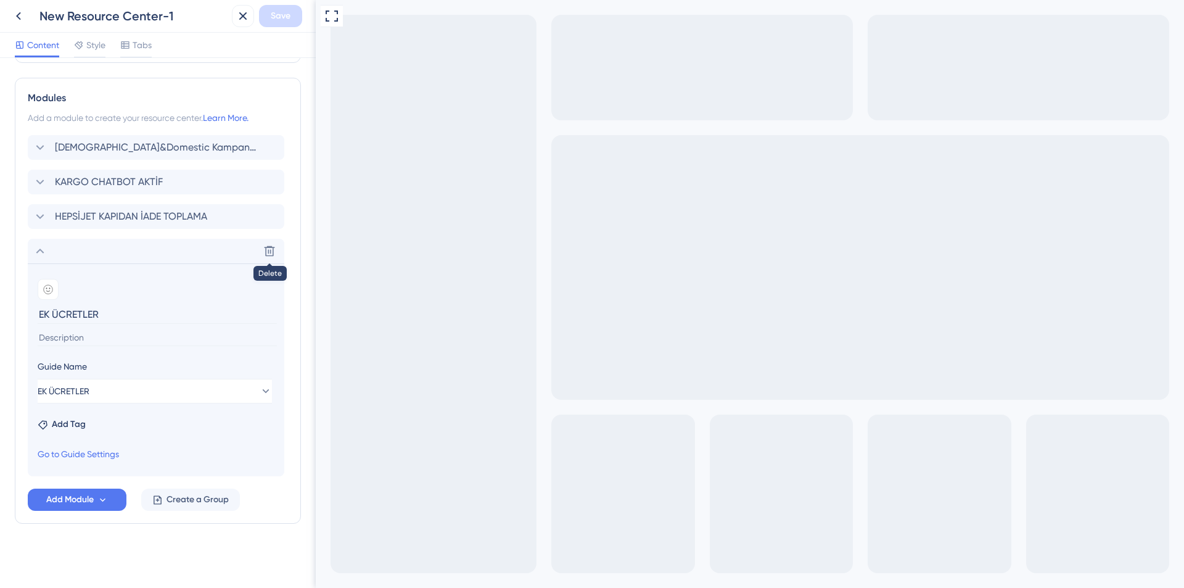
click at [24, 15] on icon at bounding box center [18, 16] width 15 height 15
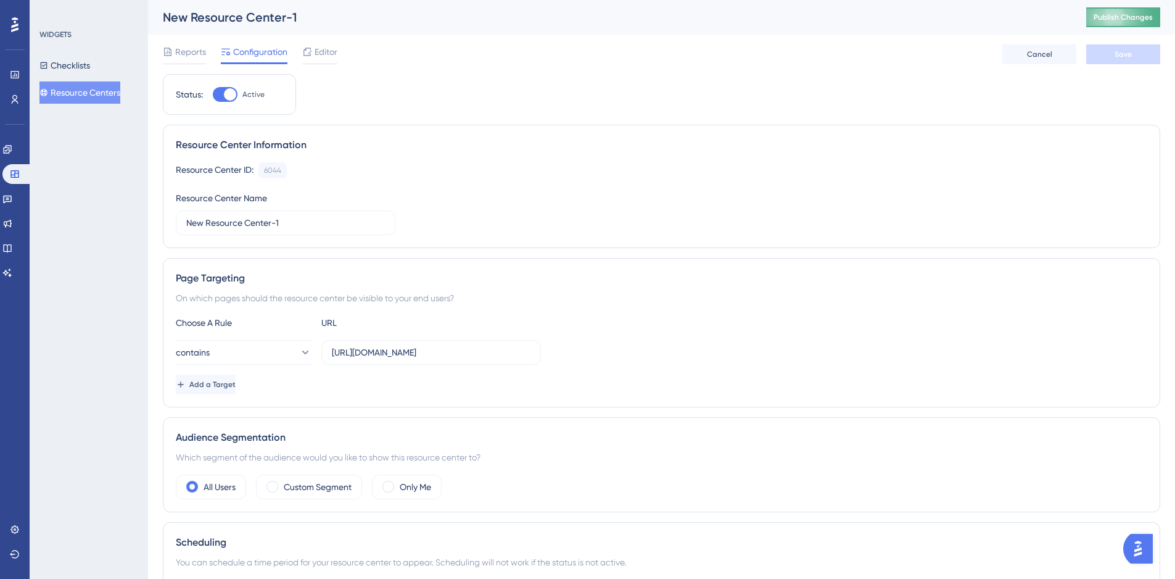
click at [1150, 9] on button "Publish Changes" at bounding box center [1123, 17] width 74 height 20
click at [298, 226] on input "New Resource Center-1" at bounding box center [285, 223] width 199 height 14
drag, startPoint x: 303, startPoint y: 225, endPoint x: 47, endPoint y: 220, distance: 256.7
click at [148, 220] on div "Performance Users Engagement Widgets Feedback Product Updates Knowledge Base AI…" at bounding box center [661, 383] width 1027 height 766
type input "Yandaki Çıkıntı"
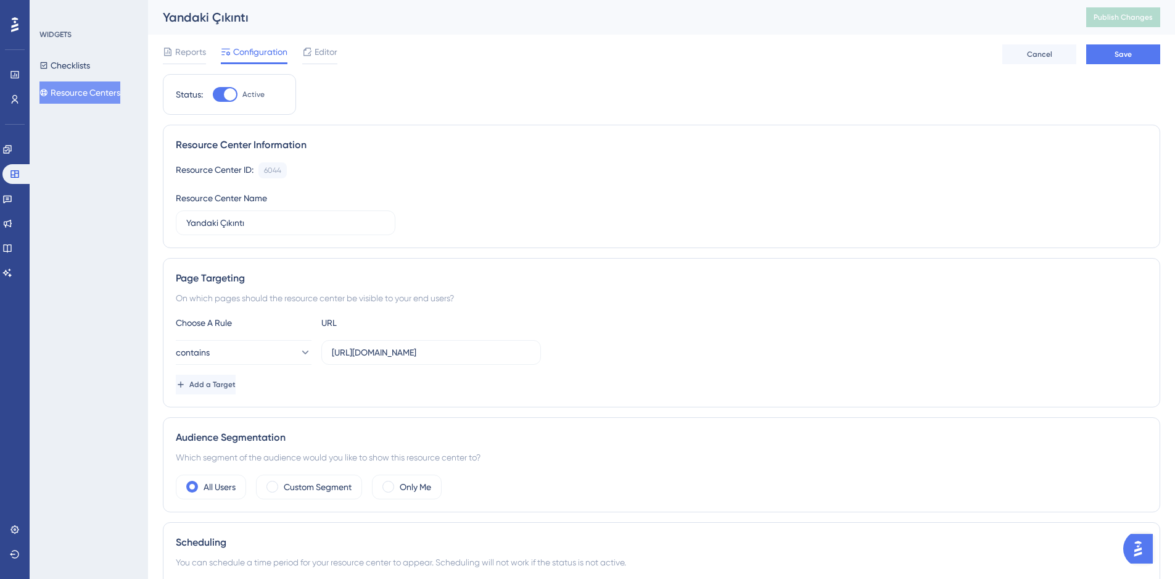
drag, startPoint x: 549, startPoint y: 198, endPoint x: 576, endPoint y: 168, distance: 39.8
click at [550, 198] on div "Resource Center ID: 6044 Copy Resource Center Name [PERSON_NAME]" at bounding box center [662, 198] width 972 height 73
click at [1132, 61] on button "Save" at bounding box center [1123, 54] width 74 height 20
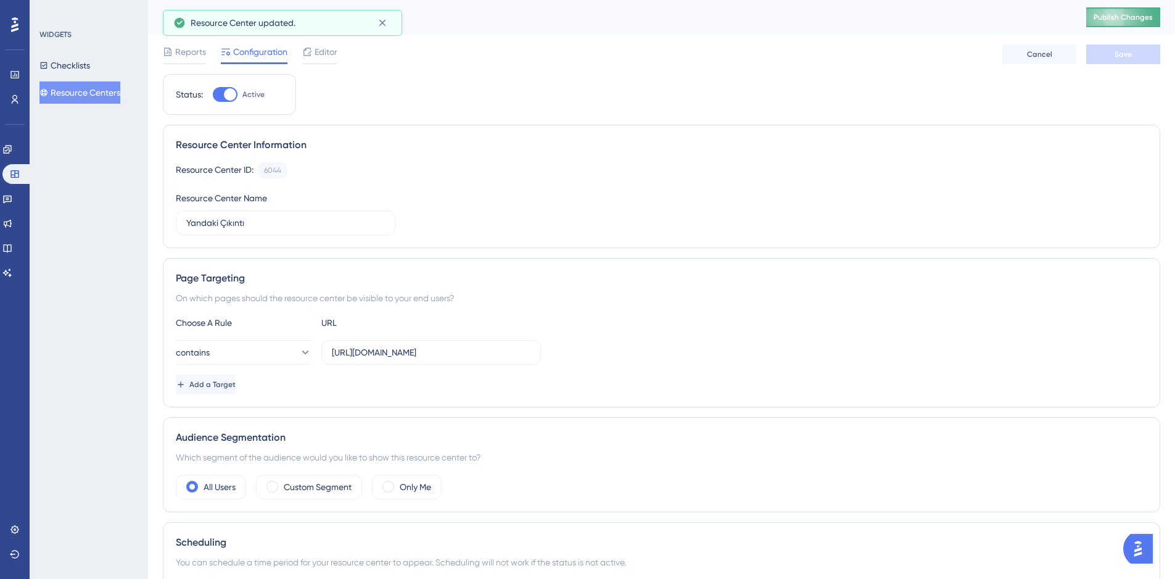
click at [1128, 15] on span "Publish Changes" at bounding box center [1123, 17] width 59 height 10
click at [306, 43] on div "Reports Configuration Editor Cancel Save" at bounding box center [661, 54] width 997 height 39
click at [329, 52] on span "Editor" at bounding box center [326, 51] width 23 height 15
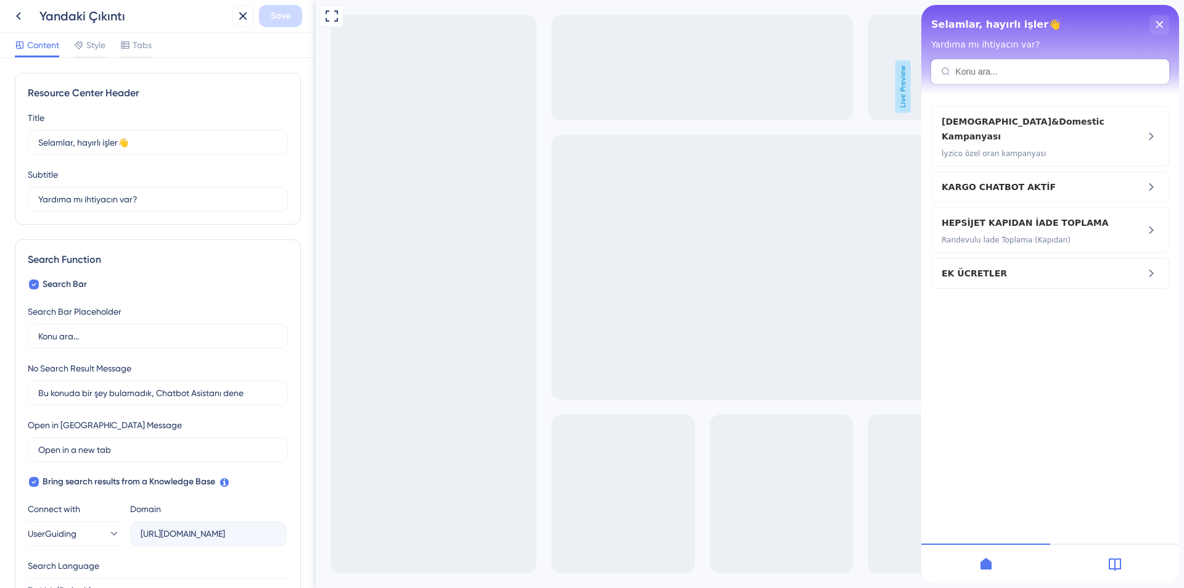
click at [1128, 570] on div at bounding box center [1114, 562] width 129 height 39
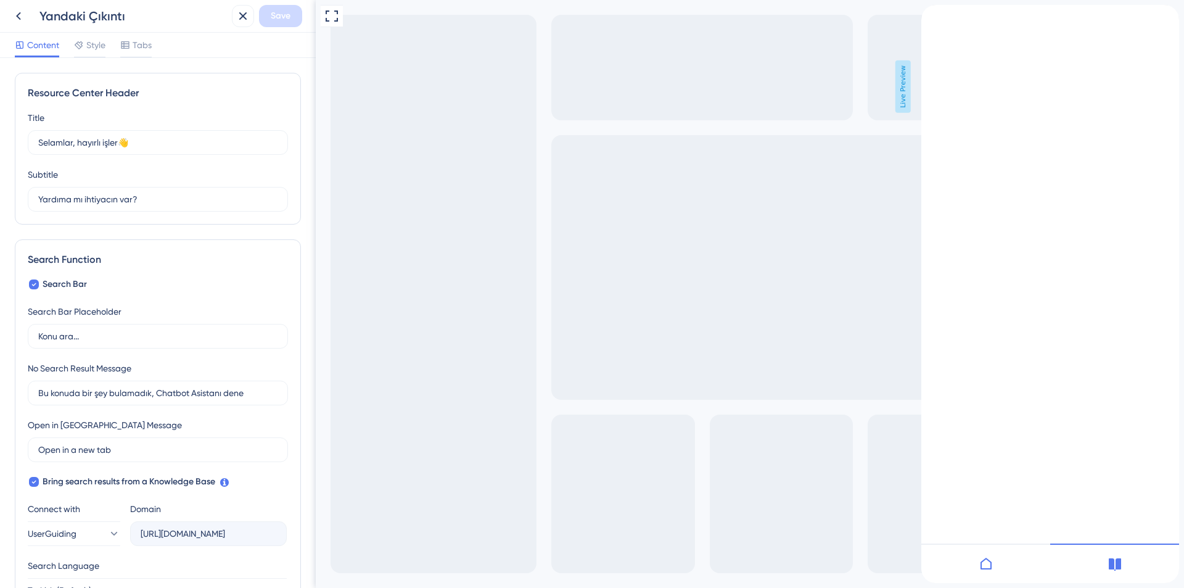
click at [942, 30] on span "ssss" at bounding box center [932, 36] width 20 height 12
click at [93, 41] on span "Style" at bounding box center [95, 45] width 19 height 15
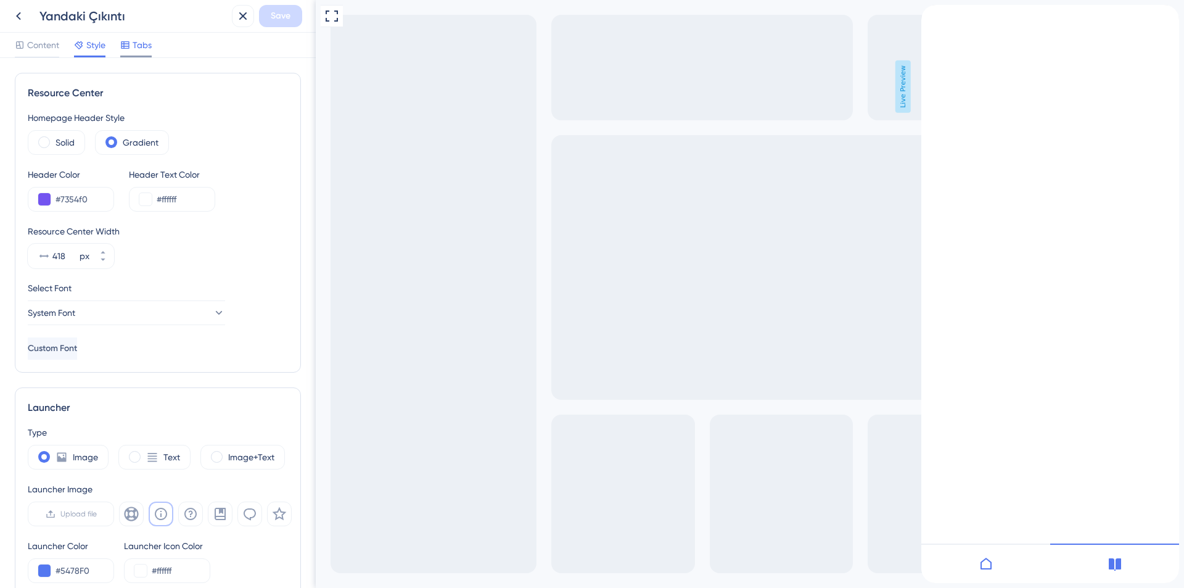
click at [147, 48] on span "Tabs" at bounding box center [142, 45] width 19 height 15
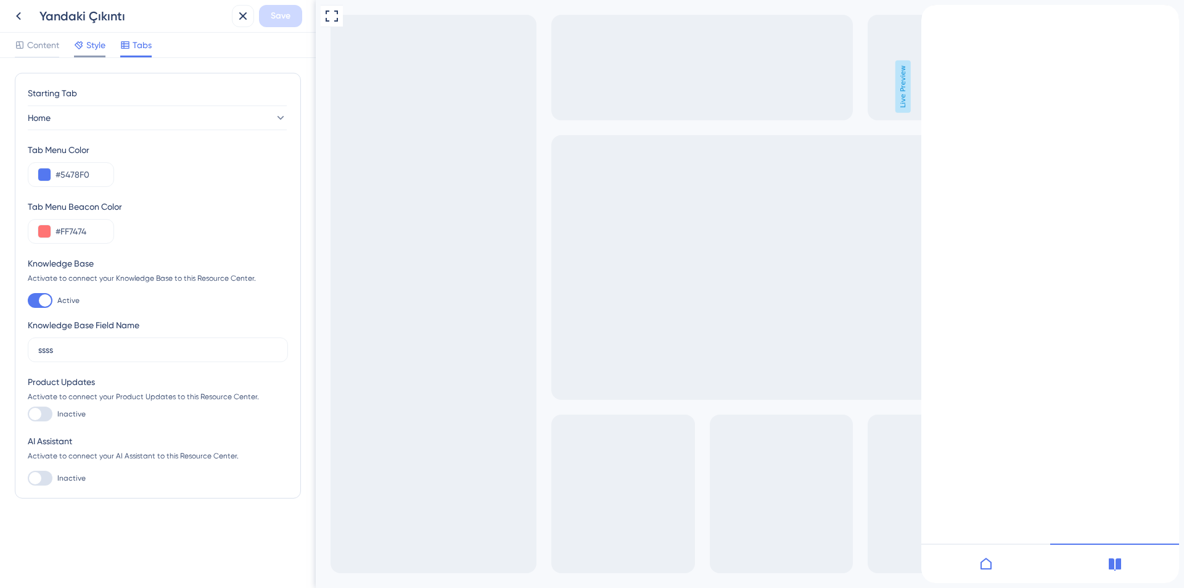
drag, startPoint x: 89, startPoint y: 43, endPoint x: 101, endPoint y: 41, distance: 11.9
click at [89, 42] on span "Style" at bounding box center [95, 45] width 19 height 15
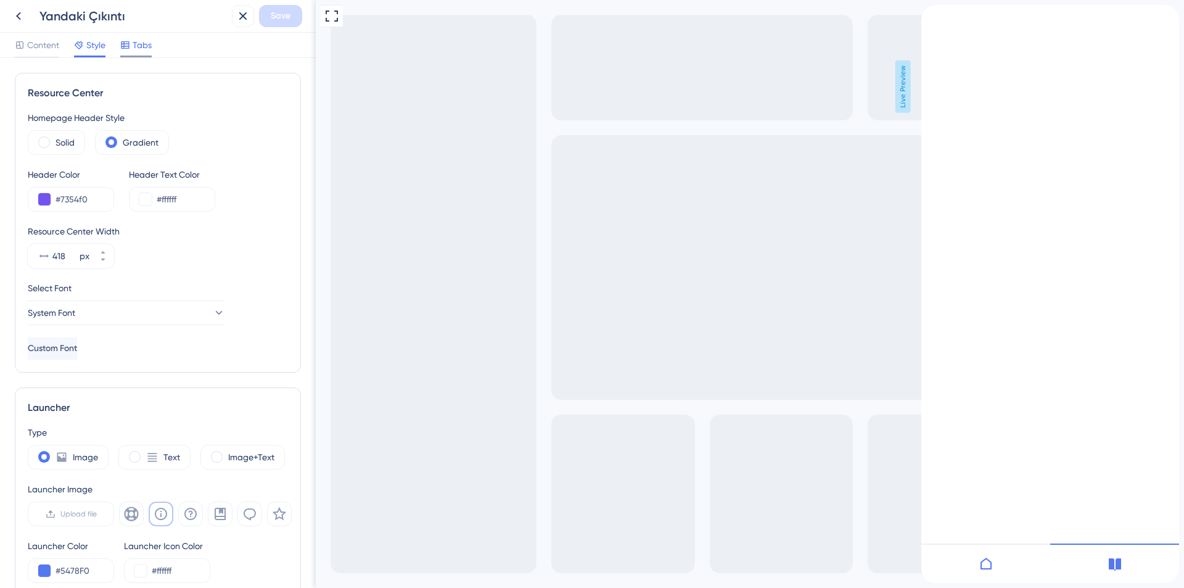
click at [134, 43] on span "Tabs" at bounding box center [142, 45] width 19 height 15
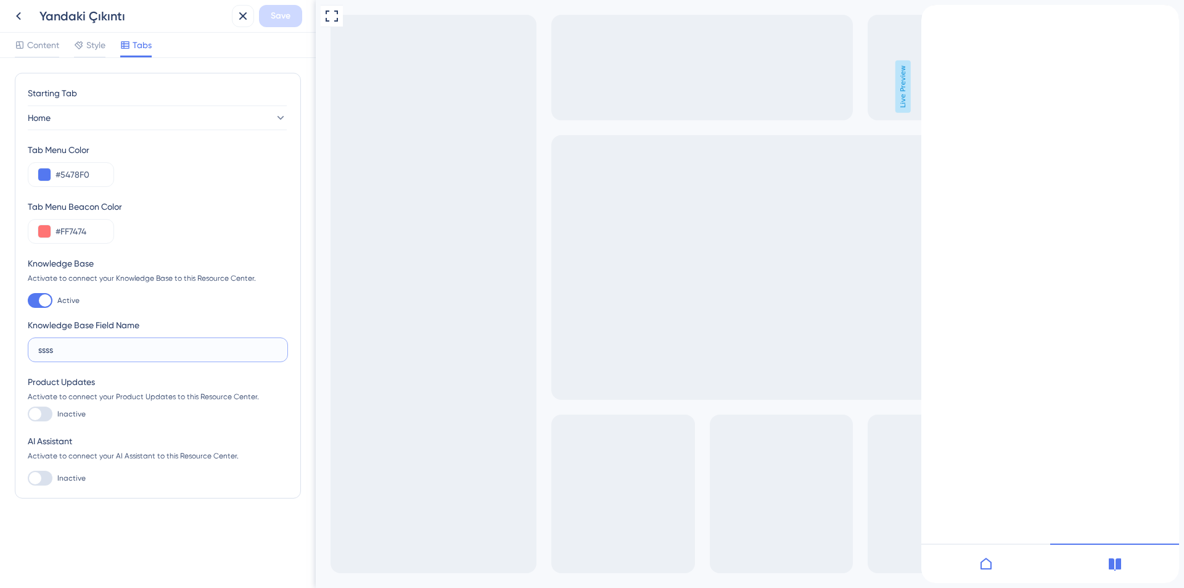
drag, startPoint x: 89, startPoint y: 349, endPoint x: 0, endPoint y: 329, distance: 91.7
click at [0, 329] on div "Starting Tab Home Tab Menu Color #5478F0 Tab Menu Beacon Color #FF7474 Knowledg…" at bounding box center [158, 323] width 316 height 530
type input "Navlungo Bilgi Merkezi"
click at [52, 175] on div "#5478F0" at bounding box center [71, 174] width 86 height 25
click at [46, 175] on button at bounding box center [44, 174] width 12 height 12
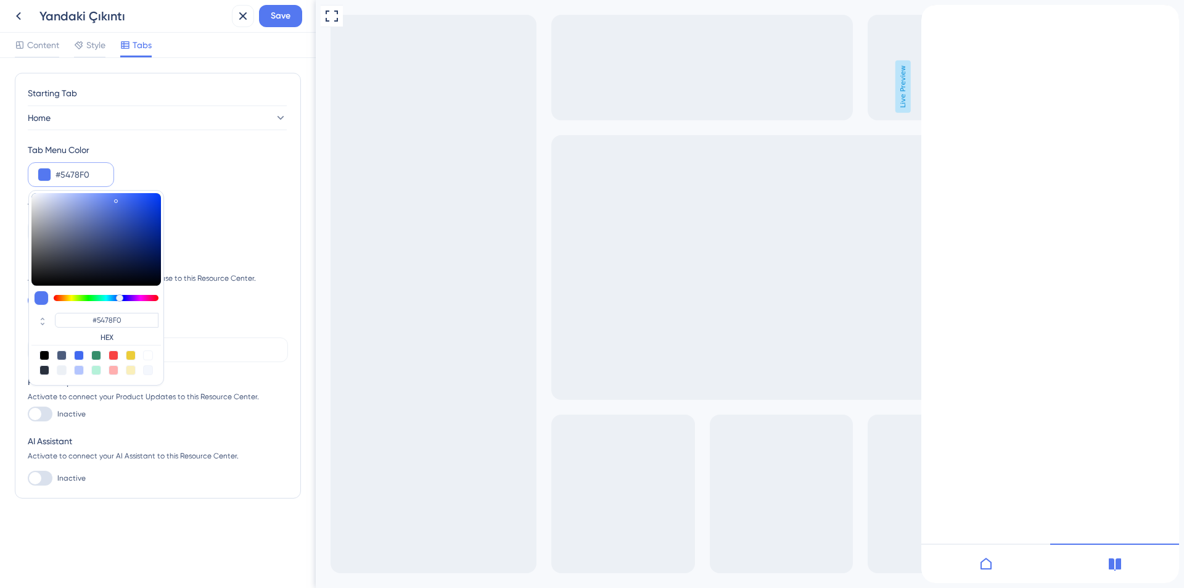
type input "#5456f0"
type input "#5456F0"
type input "#6354f0"
type input "#6354F0"
type input "#7354f0"
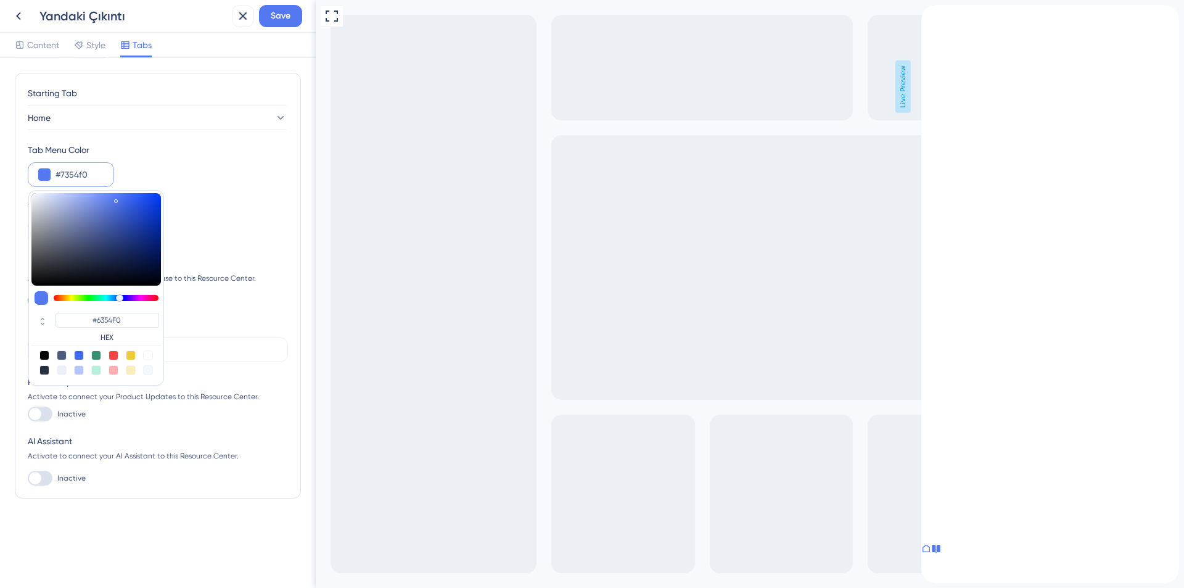
type input "#7354F0"
type input "#7954f0"
type input "#7954F0"
type input "#7e54f0"
type input "#7E54F0"
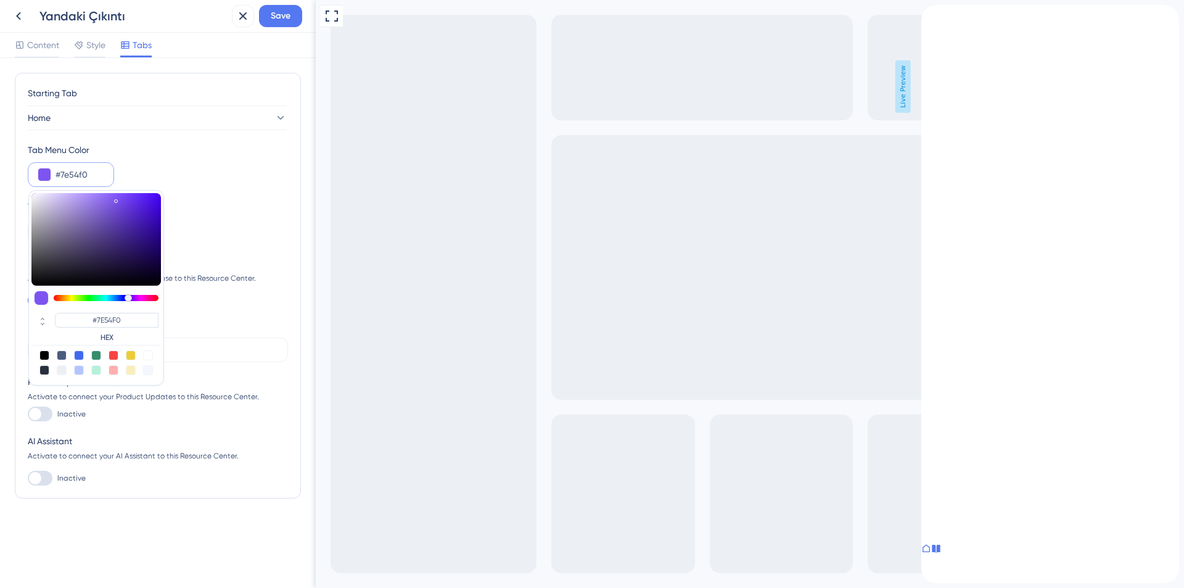
type input "#8454f0"
type input "#8454F0"
type input "#8954f0"
type input "#8954F0"
type input "#8f54f0"
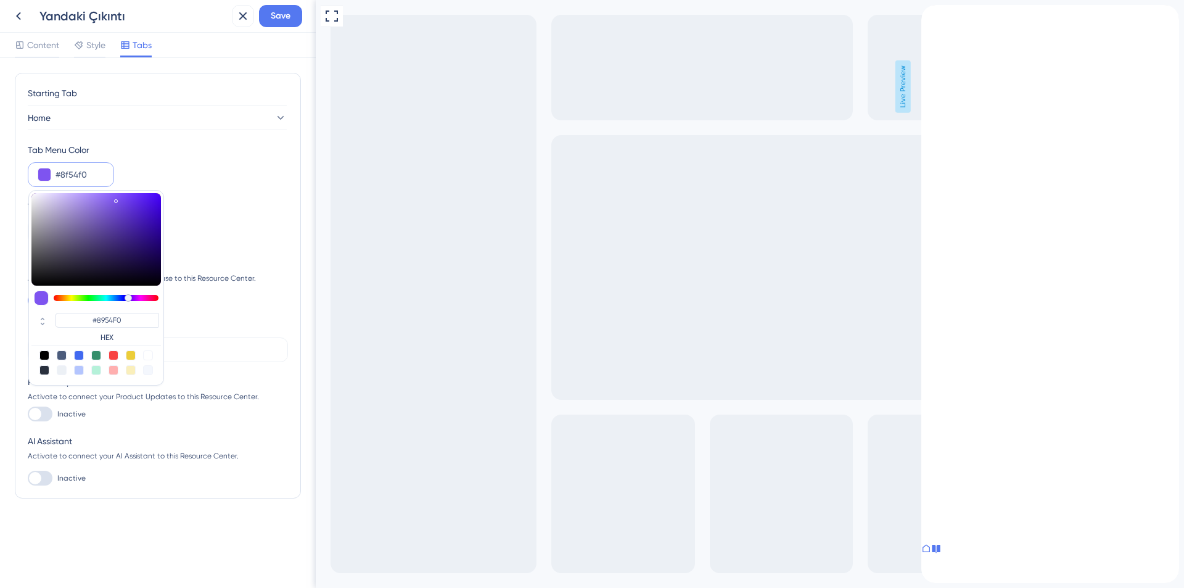
type input "#8F54F0"
type input "#9a54f0"
type input "#9A54F0"
type input "#9f54f0"
type input "#9F54F0"
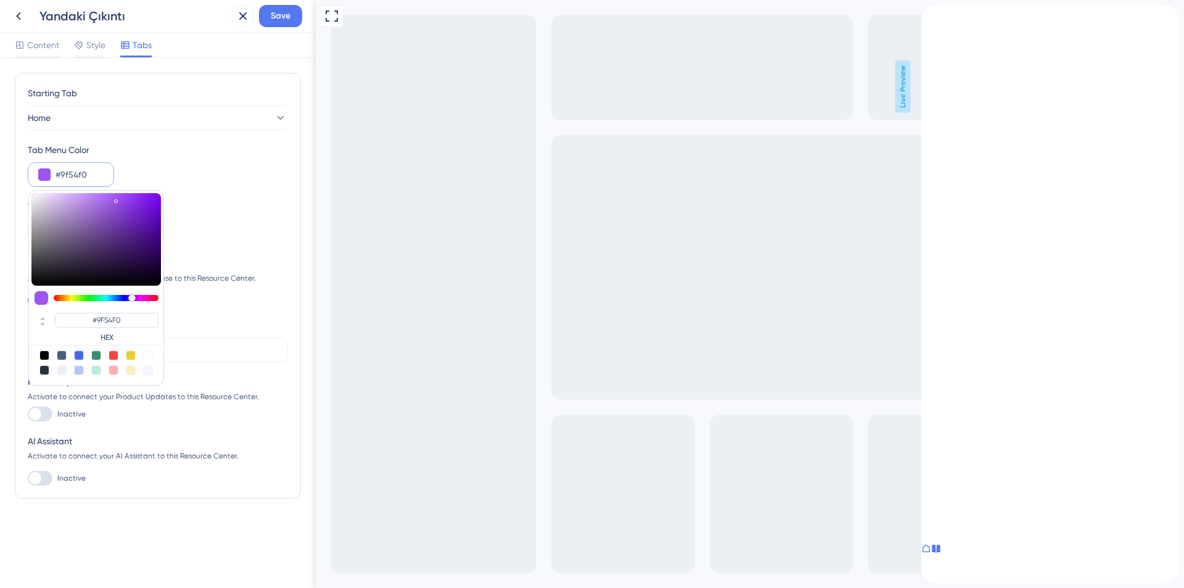
drag, startPoint x: 123, startPoint y: 297, endPoint x: 132, endPoint y: 297, distance: 8.7
click at [132, 297] on div at bounding box center [106, 298] width 105 height 6
click at [268, 15] on button "Save" at bounding box center [280, 16] width 43 height 22
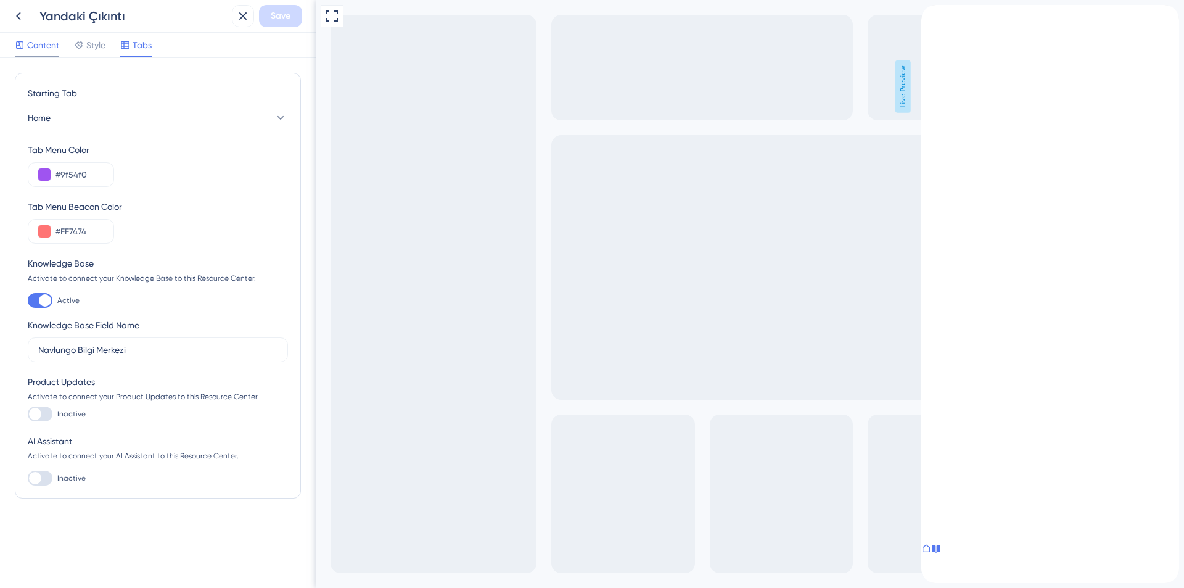
click at [41, 46] on span "Content" at bounding box center [43, 45] width 32 height 15
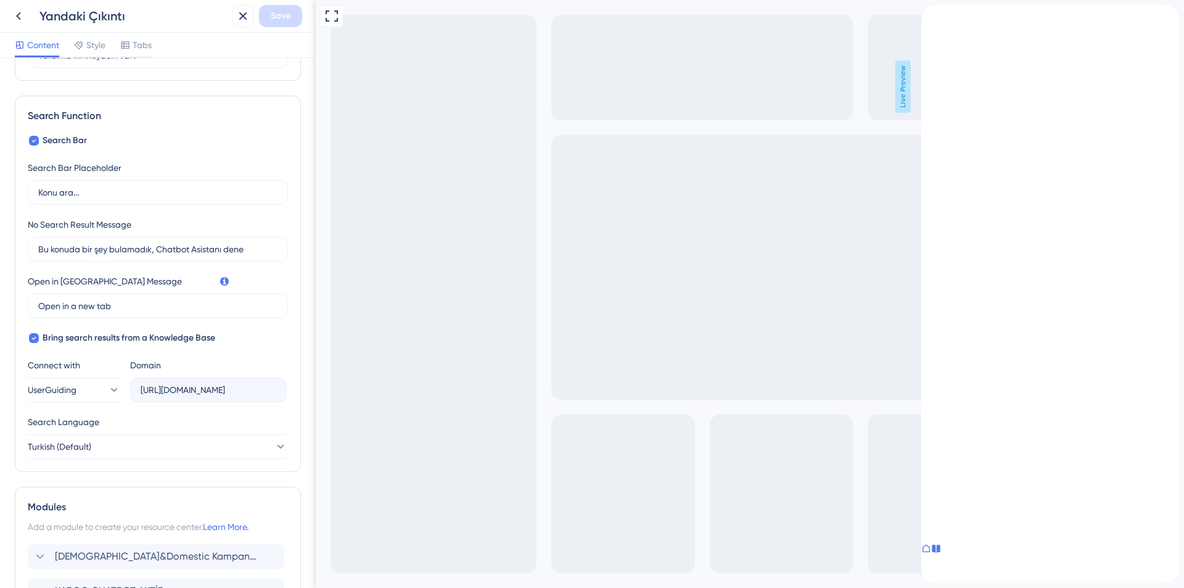
scroll to position [322, 0]
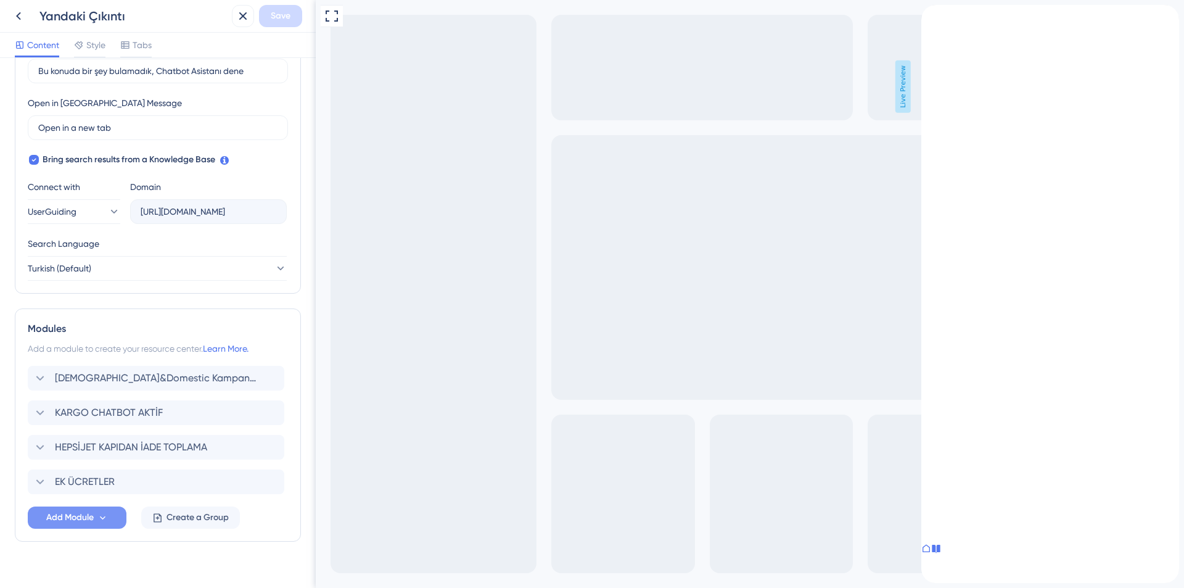
click at [85, 525] on button "Add Module" at bounding box center [77, 517] width 99 height 22
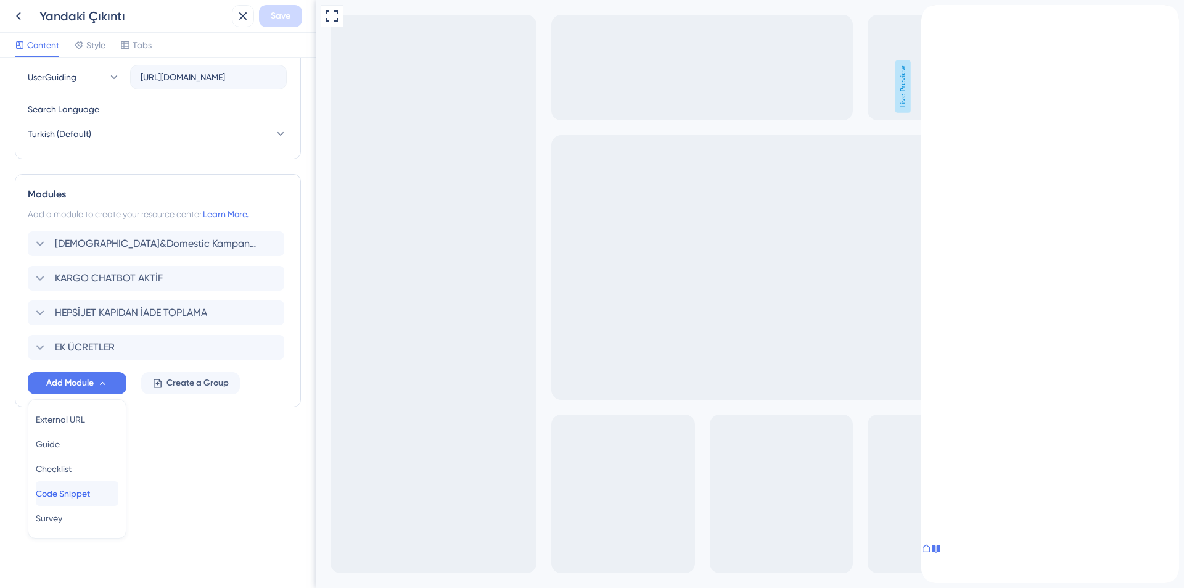
click at [84, 497] on span "Code Snippet" at bounding box center [63, 493] width 54 height 15
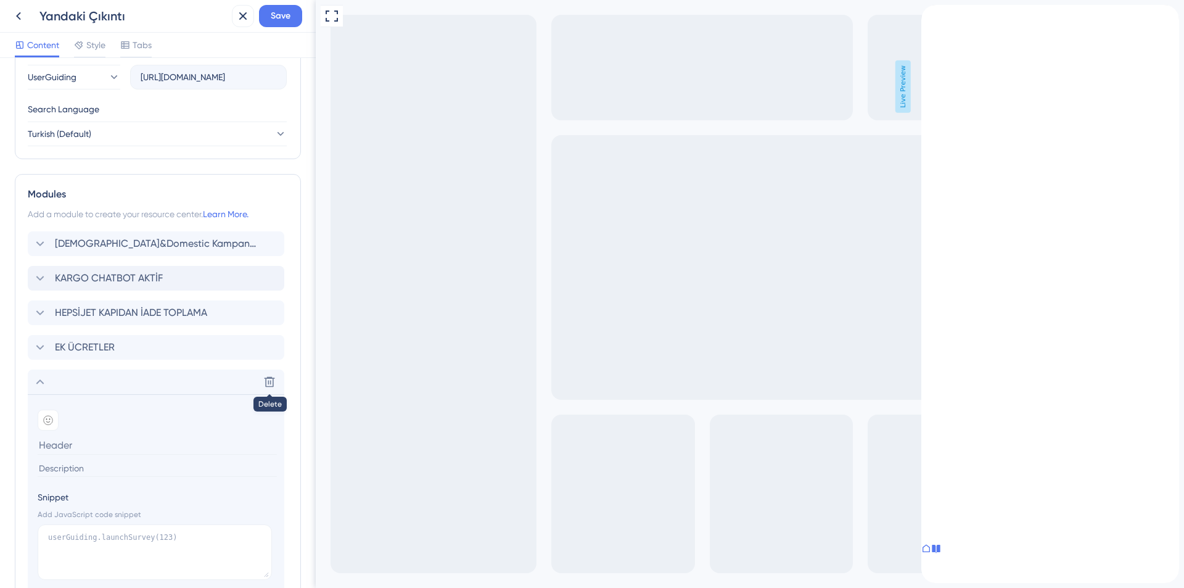
click at [268, 382] on icon at bounding box center [269, 382] width 12 height 12
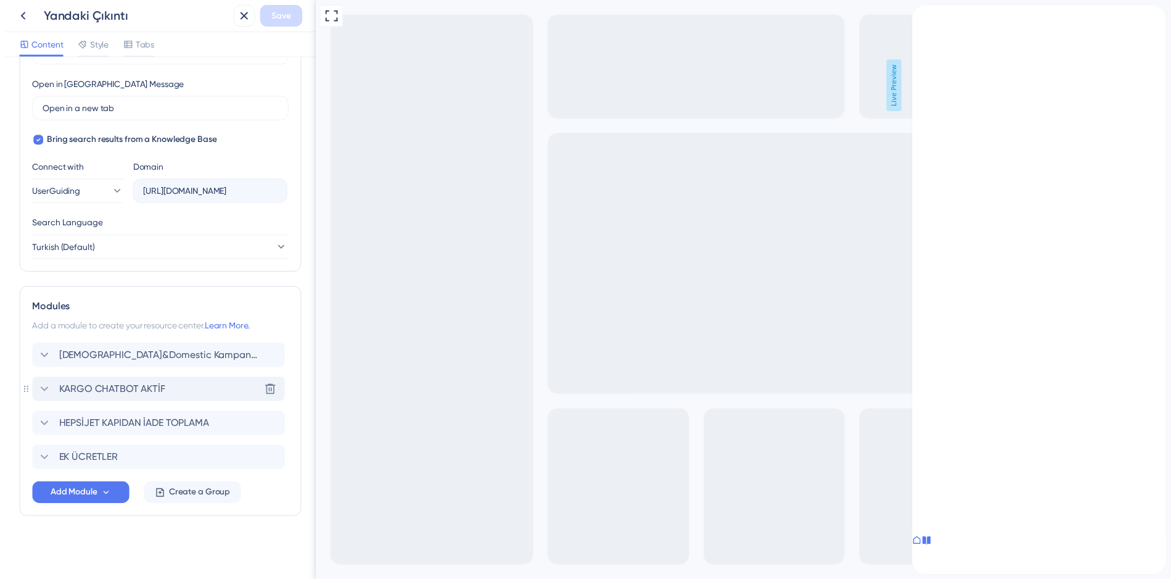
scroll to position [340, 0]
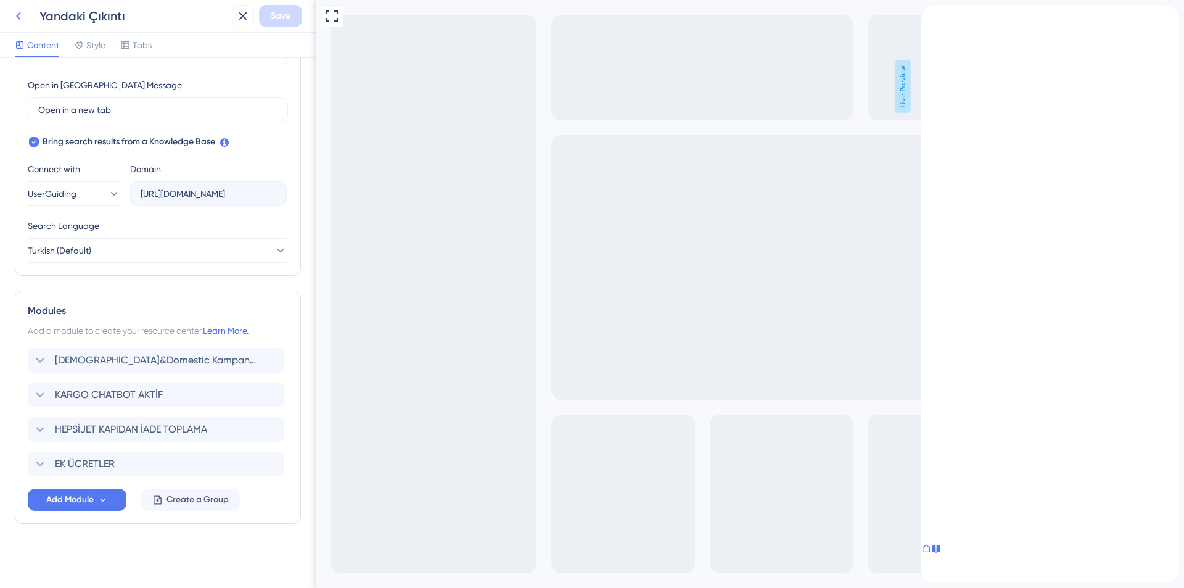
click at [16, 15] on icon at bounding box center [18, 16] width 15 height 15
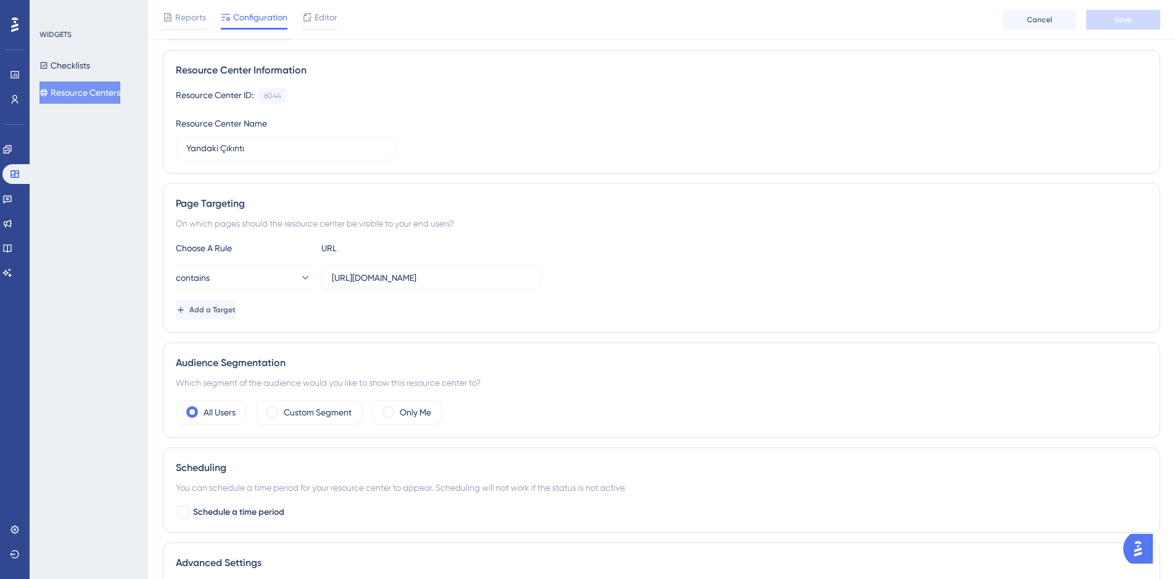
scroll to position [207, 0]
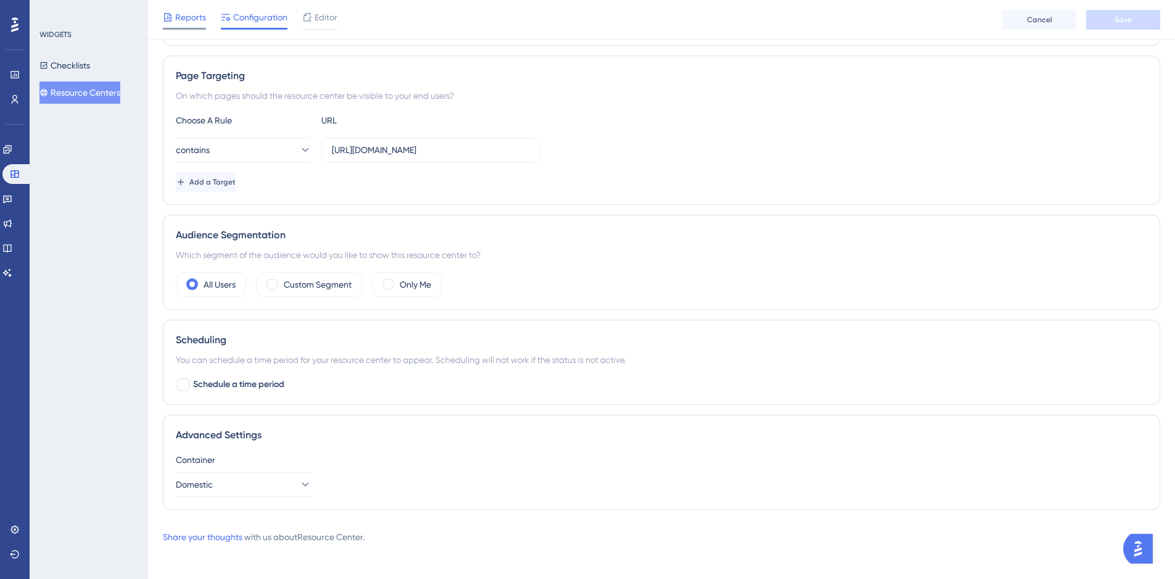
click at [191, 17] on span "Reports" at bounding box center [190, 17] width 31 height 15
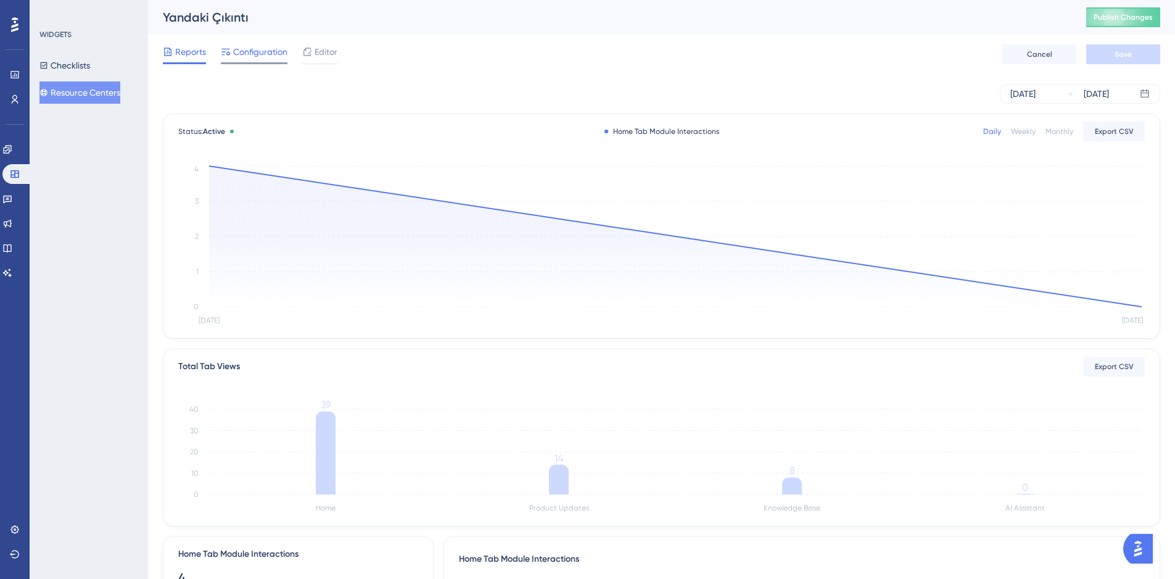
click at [252, 51] on span "Configuration" at bounding box center [260, 51] width 54 height 15
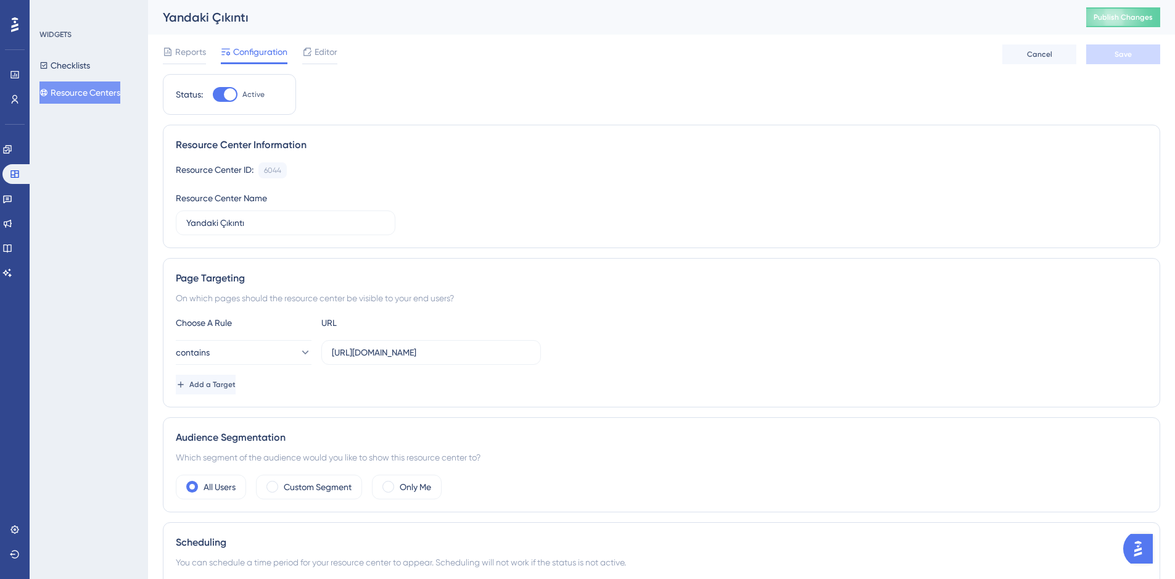
click at [1141, 27] on div "Yandaki Çıkıntı Publish Changes" at bounding box center [661, 17] width 1027 height 35
click at [1148, 20] on button "Publish Changes" at bounding box center [1123, 17] width 74 height 20
click at [320, 54] on span "Editor" at bounding box center [326, 51] width 23 height 15
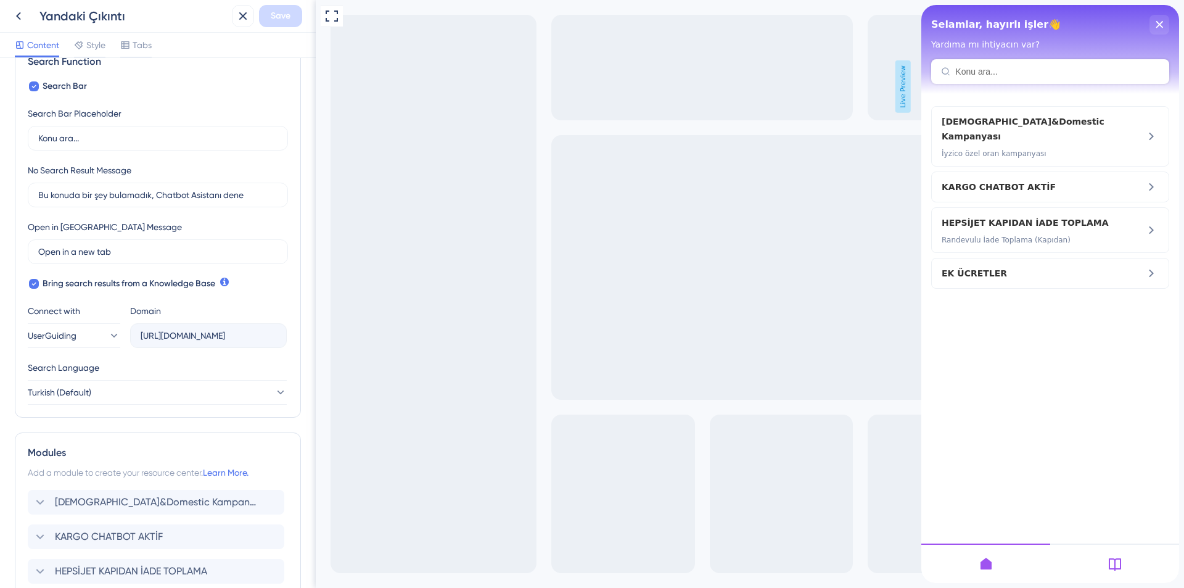
scroll to position [200, 0]
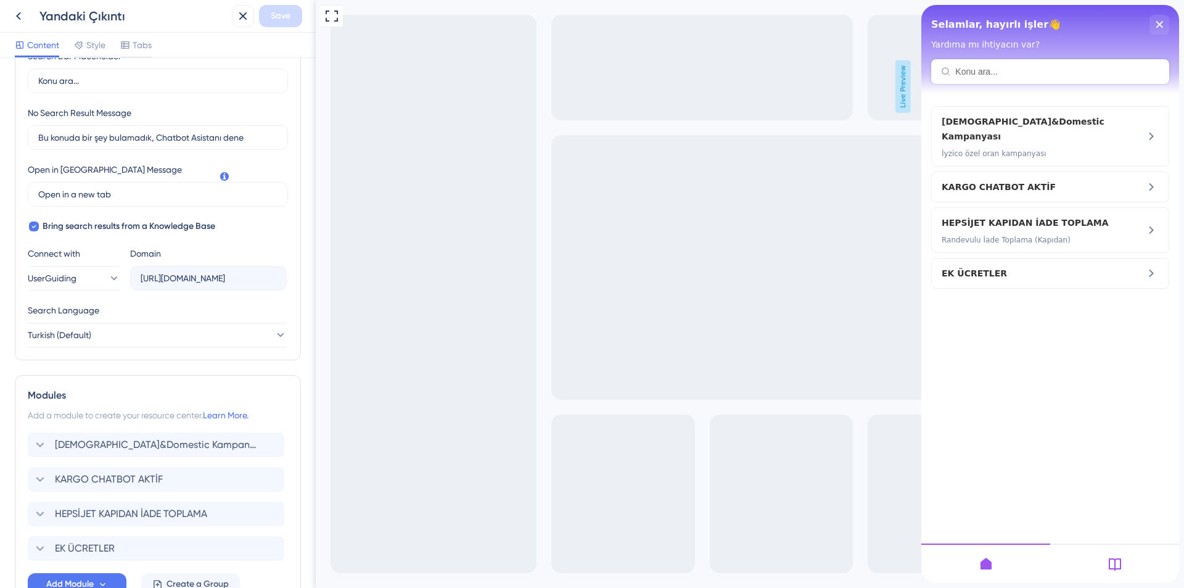
drag, startPoint x: 313, startPoint y: 129, endPoint x: 6, endPoint y: 323, distance: 363.2
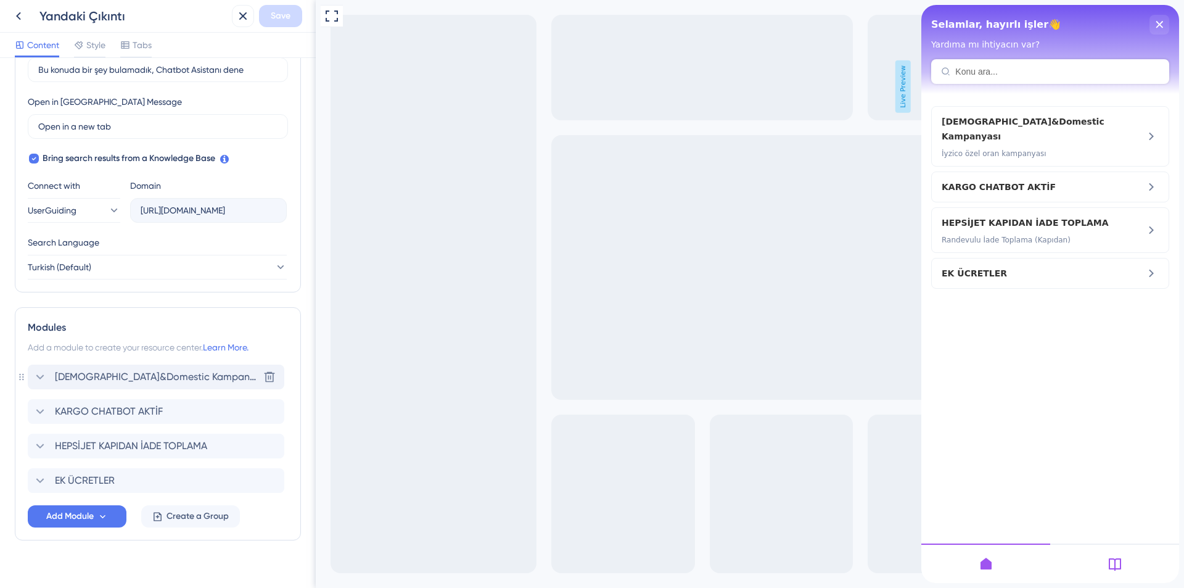
click at [42, 375] on icon at bounding box center [40, 376] width 15 height 15
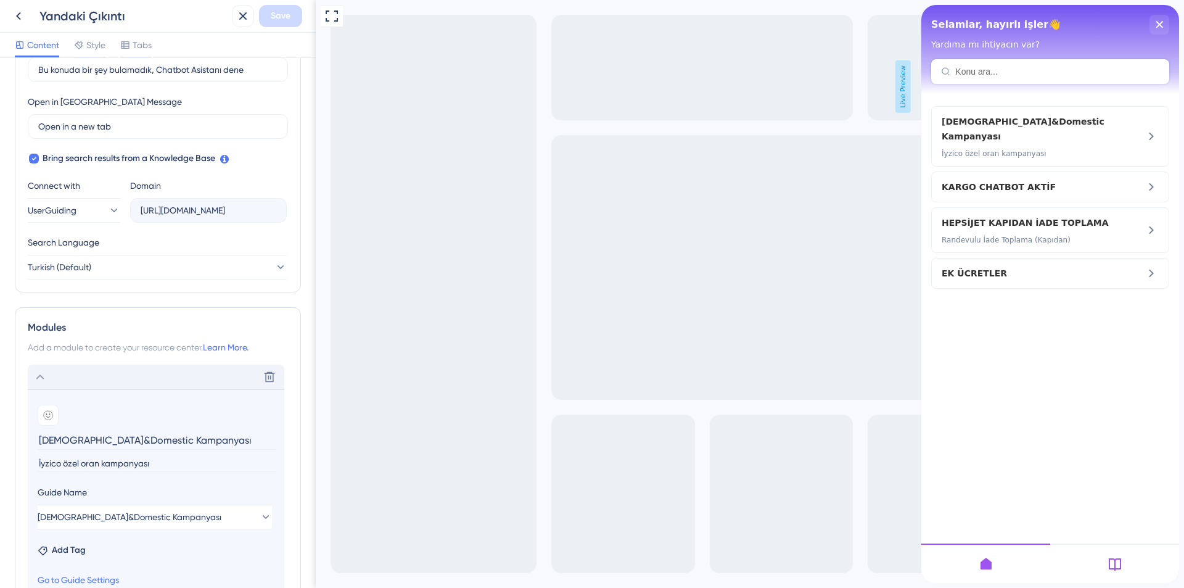
click at [38, 374] on icon at bounding box center [40, 376] width 15 height 15
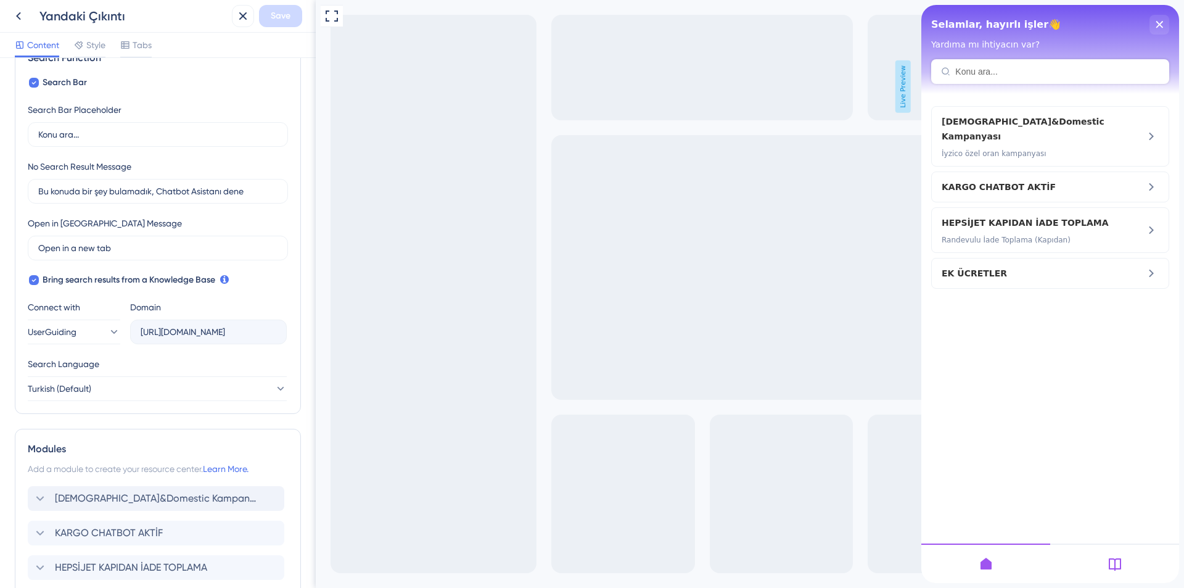
scroll to position [209, 0]
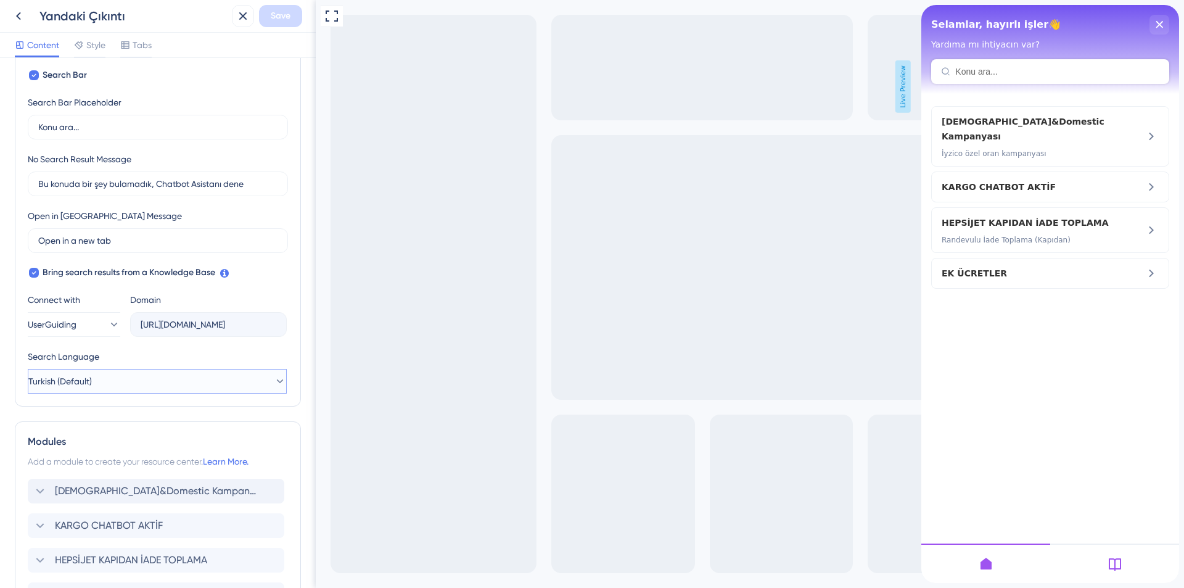
click at [211, 378] on button "Turkish (Default)" at bounding box center [157, 381] width 259 height 25
click at [210, 379] on button "Turkish (Default)" at bounding box center [157, 381] width 259 height 25
drag, startPoint x: 319, startPoint y: 358, endPoint x: 313, endPoint y: 300, distance: 58.2
click at [316, 300] on html "Full Screen Preview Live Preview" at bounding box center [750, 294] width 869 height 588
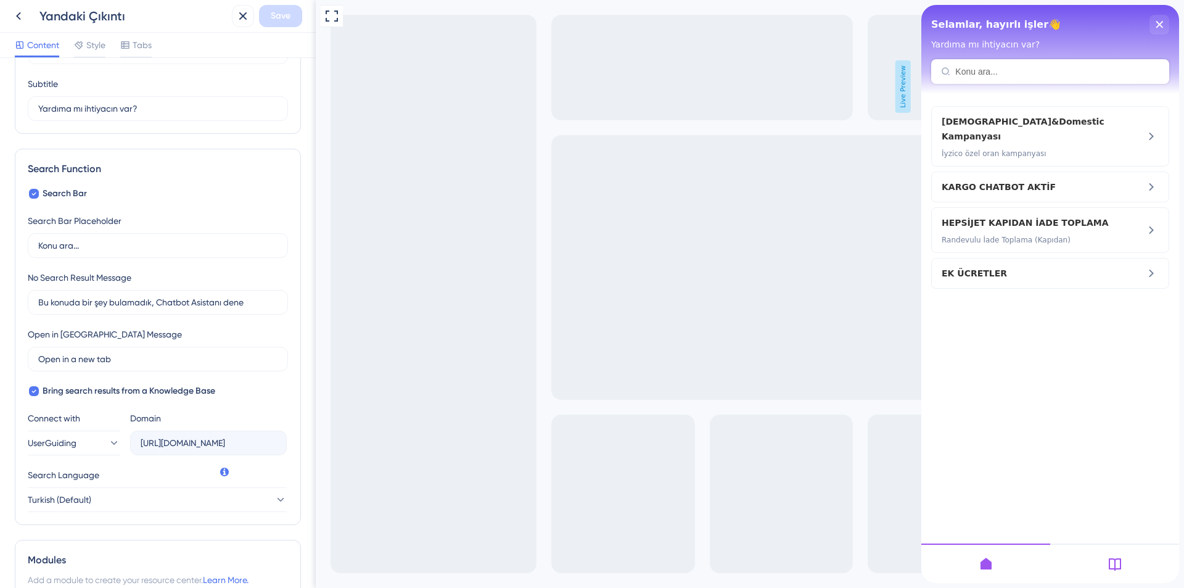
scroll to position [0, 0]
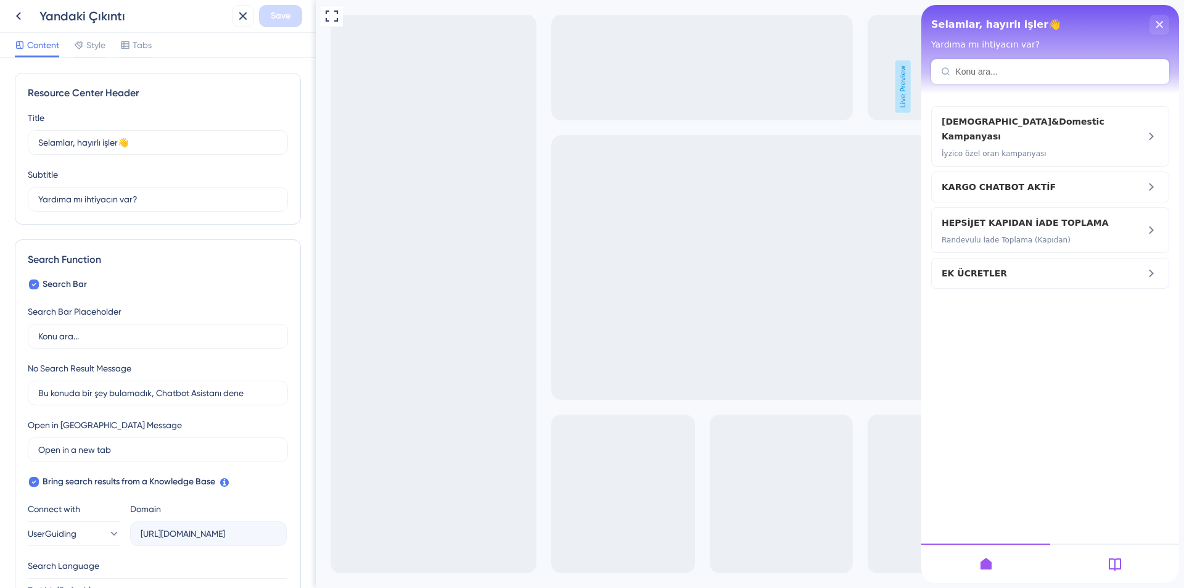
drag, startPoint x: 310, startPoint y: 310, endPoint x: 1, endPoint y: 120, distance: 363.1
click at [90, 45] on span "Style" at bounding box center [95, 45] width 19 height 15
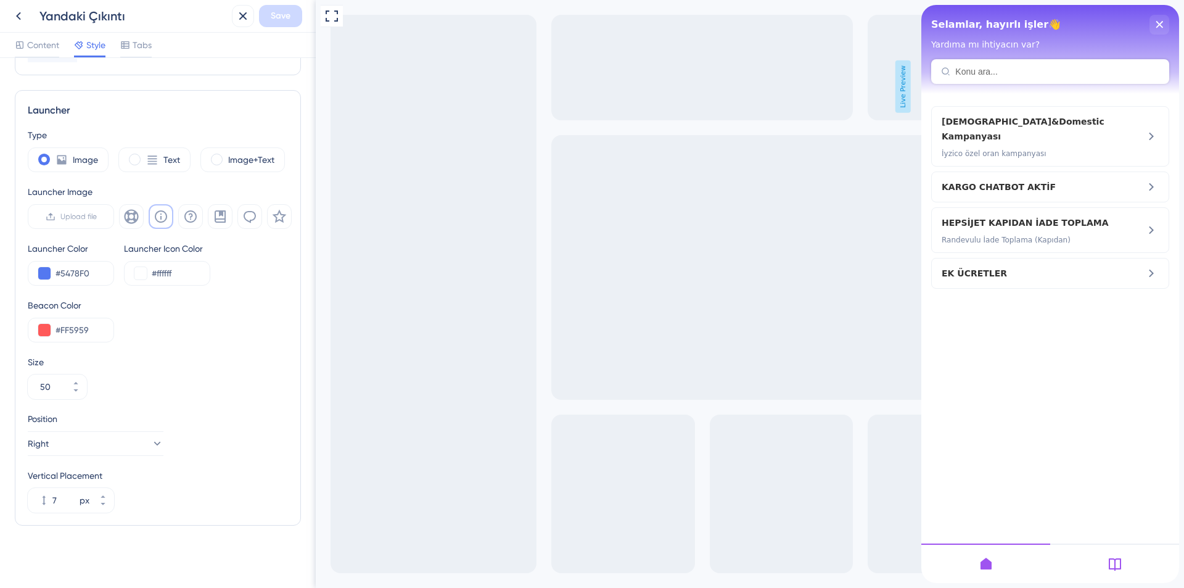
scroll to position [299, 0]
drag, startPoint x: 312, startPoint y: 115, endPoint x: 21, endPoint y: 308, distance: 349.2
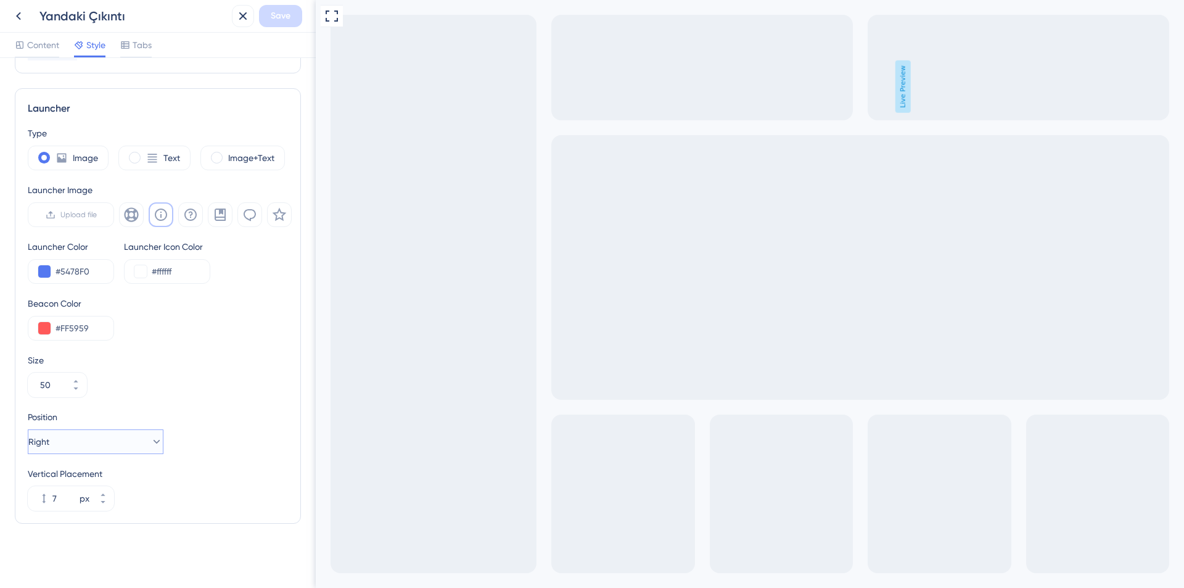
click at [85, 445] on button "Right" at bounding box center [96, 441] width 136 height 25
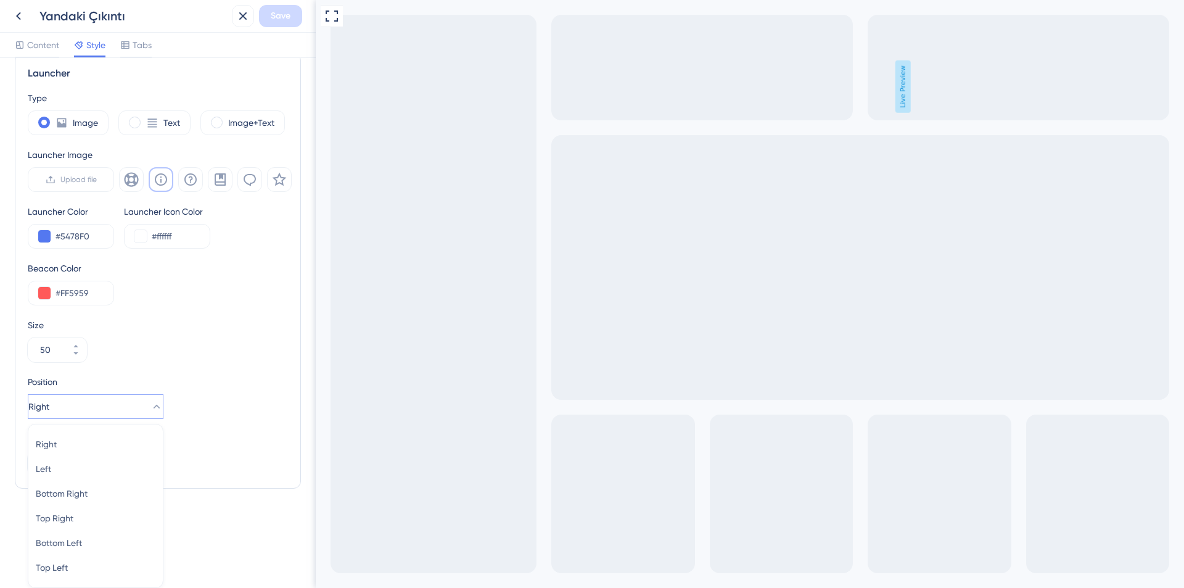
click at [246, 406] on div "Position Right Right Right Left Left Bottom Right Bottom Right Top Right Top Ri…" at bounding box center [158, 396] width 260 height 44
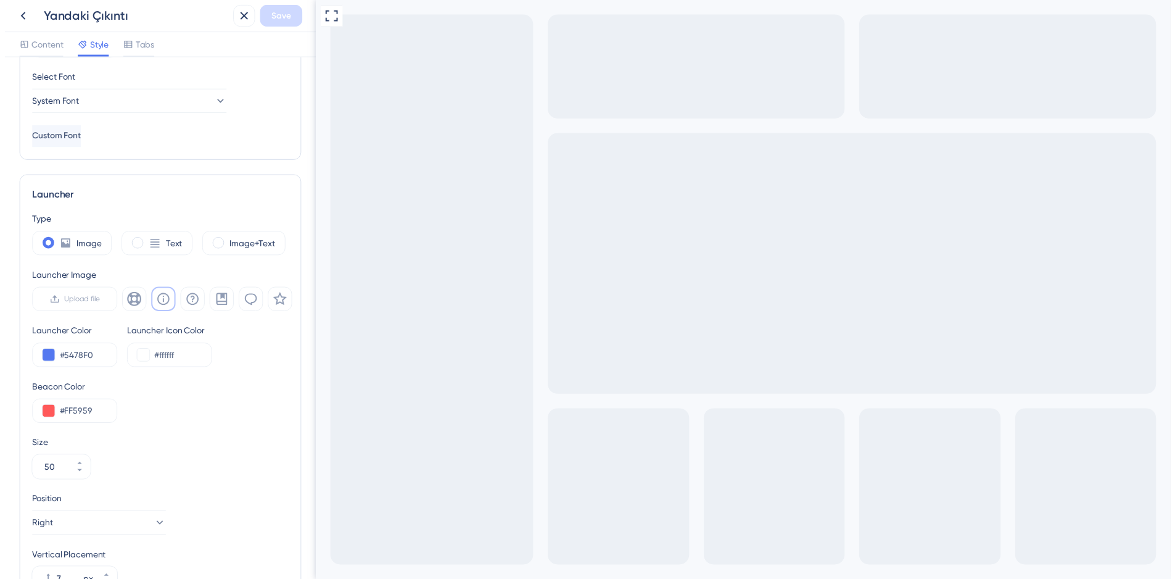
scroll to position [189, 0]
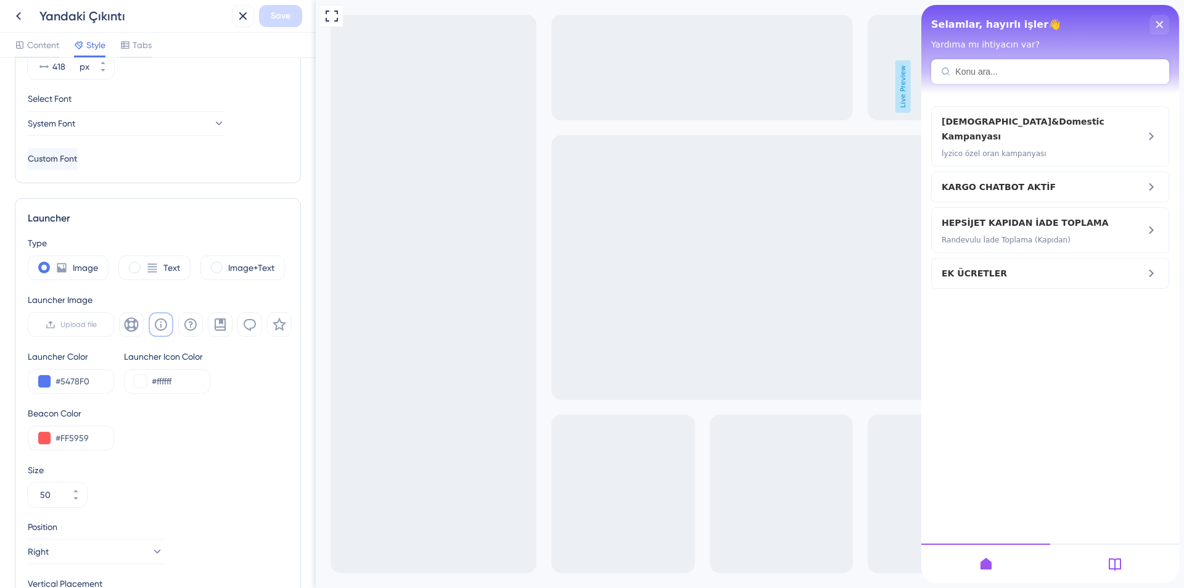
drag, startPoint x: 1103, startPoint y: 561, endPoint x: 1102, endPoint y: 551, distance: 9.9
click at [1104, 561] on div at bounding box center [1114, 562] width 129 height 39
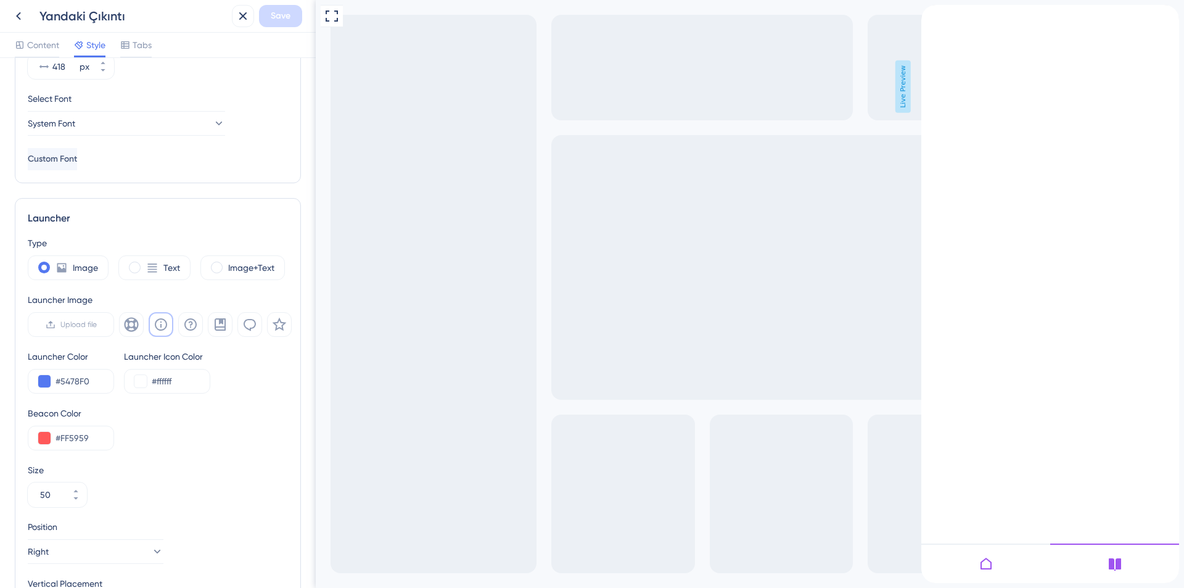
click at [986, 566] on icon at bounding box center [986, 563] width 15 height 15
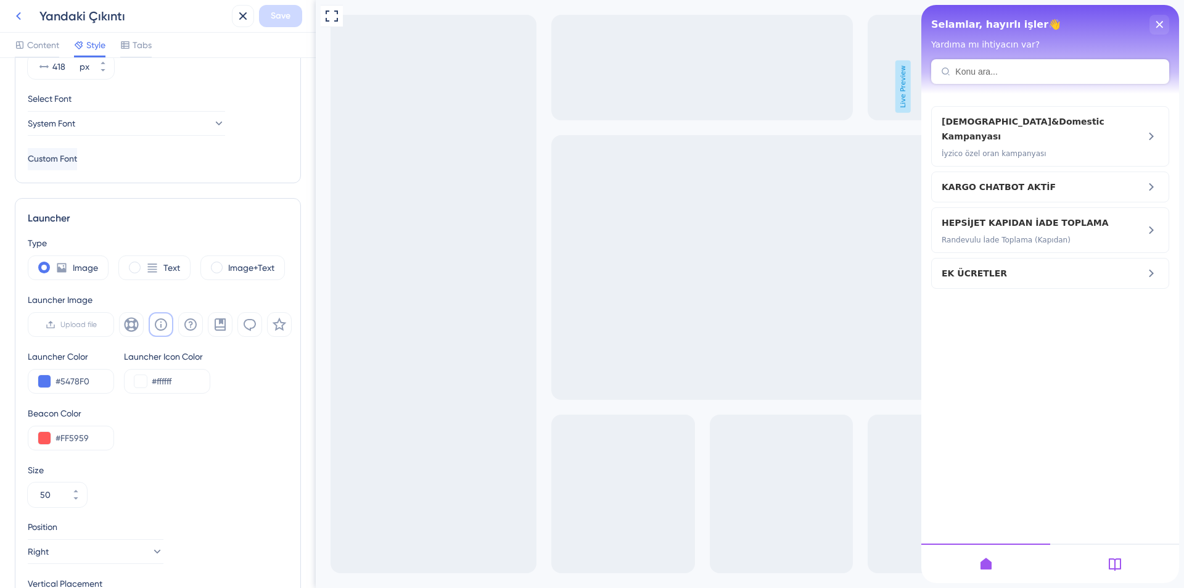
click at [17, 17] on icon at bounding box center [18, 16] width 5 height 8
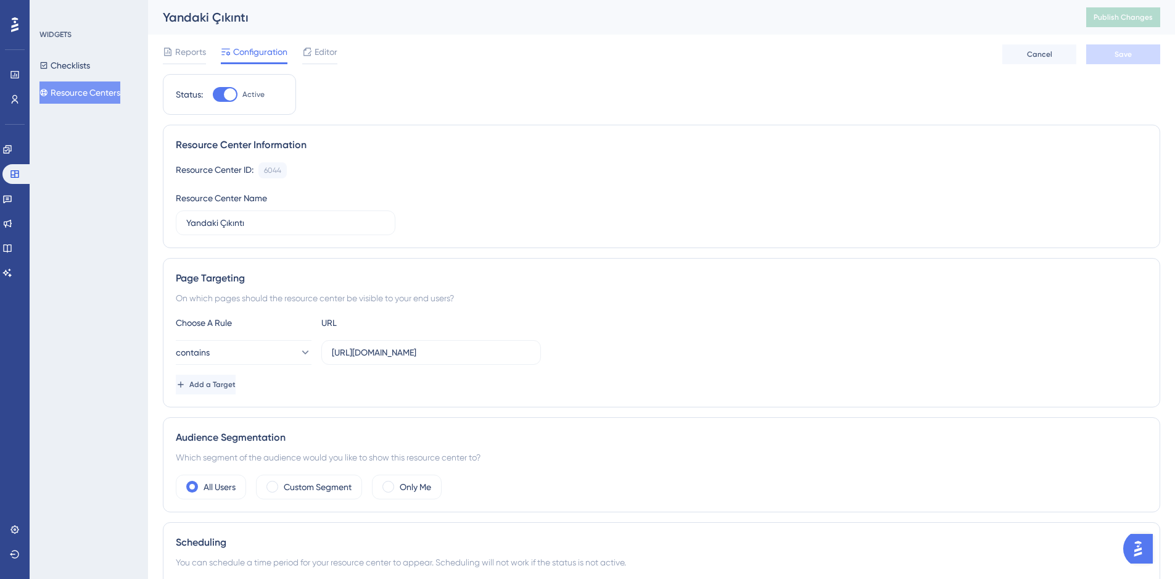
click at [830, 71] on div "Reports Configuration Editor Cancel Save" at bounding box center [661, 54] width 997 height 39
click at [18, 173] on icon at bounding box center [14, 173] width 8 height 7
